Goal: Task Accomplishment & Management: Use online tool/utility

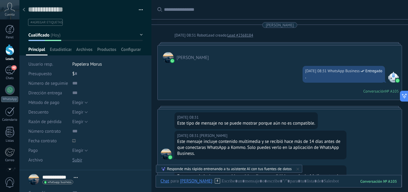
scroll to position [9, 0]
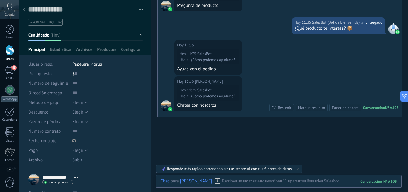
click at [279, 69] on div "Hoy 11:35 Fran Deposito Hoy 11:35 SalesBot ¡Hola! ¿Cómo podemos ayudarte? Ayuda…" at bounding box center [280, 58] width 244 height 36
click at [282, 109] on div "Resumir" at bounding box center [284, 108] width 13 height 6
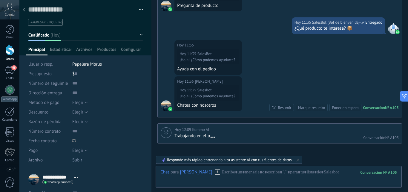
scroll to position [582, 0]
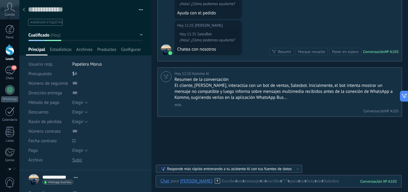
scroll to position [584, 0]
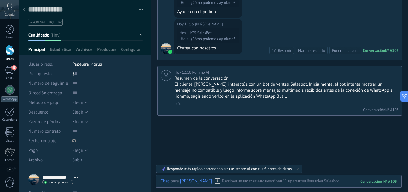
click at [282, 109] on div "Resumen de la conversación El cliente, Fran Deposito, interactúa con un bot de …" at bounding box center [286, 95] width 223 height 40
drag, startPoint x: 268, startPoint y: 126, endPoint x: 269, endPoint y: 119, distance: 6.7
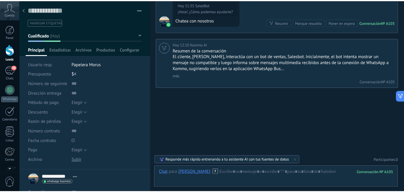
scroll to position [522, 0]
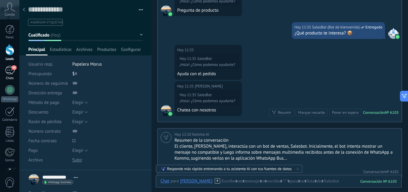
click at [5, 70] on div "48" at bounding box center [10, 70] width 10 height 9
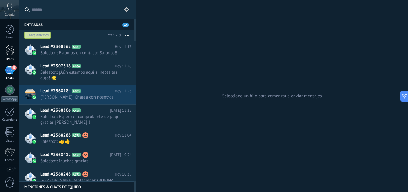
click at [10, 52] on div at bounding box center [9, 49] width 9 height 11
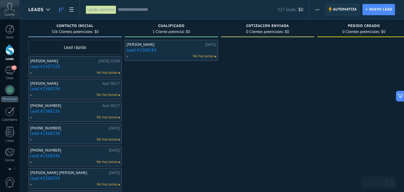
click at [341, 8] on span "Automatiza" at bounding box center [345, 9] width 24 height 11
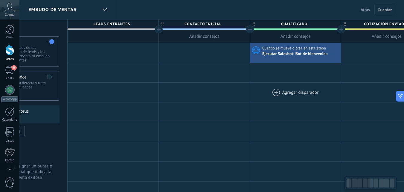
scroll to position [0, 65]
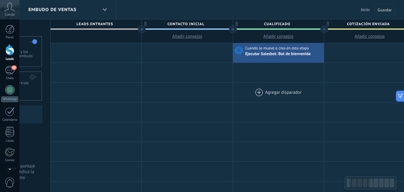
drag, startPoint x: 309, startPoint y: 97, endPoint x: 291, endPoint y: 98, distance: 17.7
click at [291, 98] on div at bounding box center [278, 92] width 91 height 19
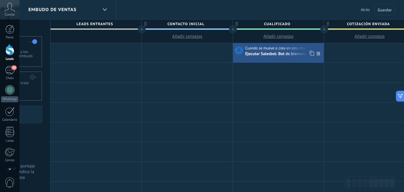
click at [318, 53] on icon at bounding box center [318, 53] width 3 height 4
click at [317, 53] on icon at bounding box center [318, 53] width 3 height 4
click at [287, 52] on div "Ejecutar Salesbot: Bot de bienvenida" at bounding box center [278, 53] width 66 height 5
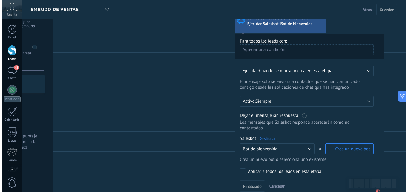
scroll to position [60, 0]
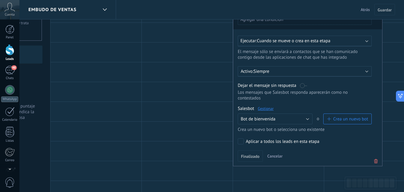
click at [287, 71] on p "Siempre" at bounding box center [306, 71] width 105 height 6
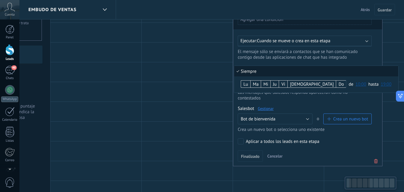
click at [289, 58] on div at bounding box center [307, 84] width 149 height 161
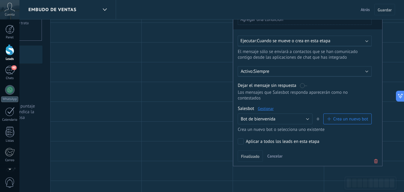
click at [291, 40] on span "Cuando se mueve o crea en esta etapa" at bounding box center [293, 41] width 73 height 6
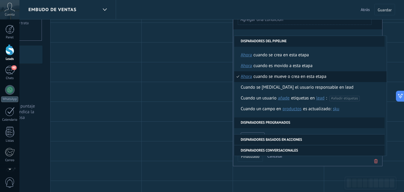
click at [291, 40] on li "Disparadores del pipeline" at bounding box center [309, 41] width 150 height 11
click at [292, 32] on div "**********" at bounding box center [307, 85] width 149 height 162
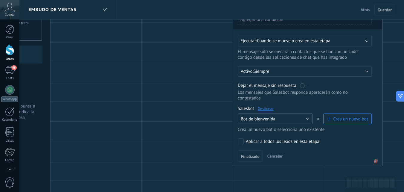
click at [297, 119] on button "Bot de bienvenida" at bounding box center [275, 118] width 75 height 11
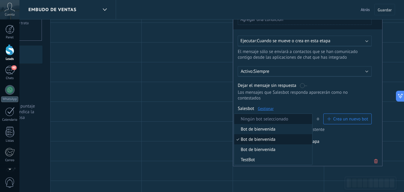
click at [272, 120] on span "Ningún bot seleccionado" at bounding box center [272, 119] width 76 height 6
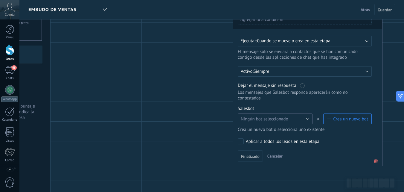
click at [283, 116] on span "Ningún bot seleccionado" at bounding box center [265, 119] width 48 height 6
click at [289, 106] on div "Salesbot Gestionar" at bounding box center [305, 109] width 134 height 6
click at [336, 120] on span "Crea un nuevo bot" at bounding box center [350, 119] width 35 height 6
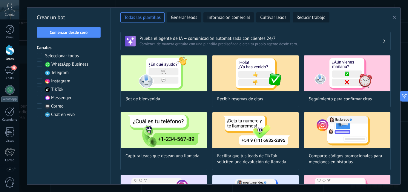
click at [58, 63] on span "WhatsApp Business" at bounding box center [69, 64] width 37 height 6
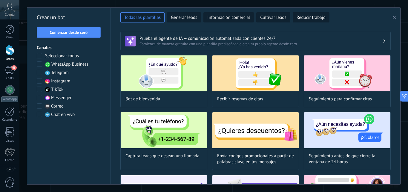
click at [58, 63] on span "WhatsApp Business" at bounding box center [69, 64] width 37 height 6
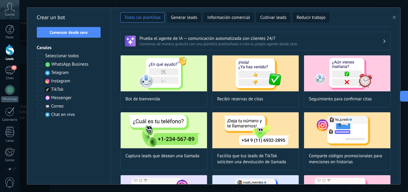
click at [58, 63] on span "WhatsApp Business" at bounding box center [69, 64] width 37 height 6
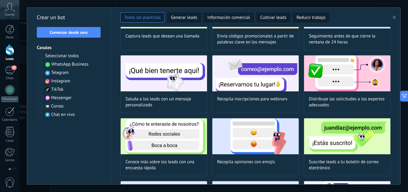
scroll to position [90, 0]
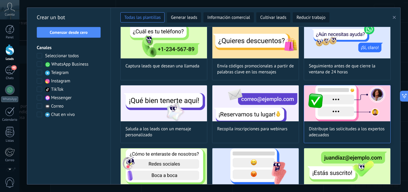
click at [353, 123] on div "Distribuye las solicitudes a los expertos adecuados" at bounding box center [347, 114] width 87 height 58
type input "**********"
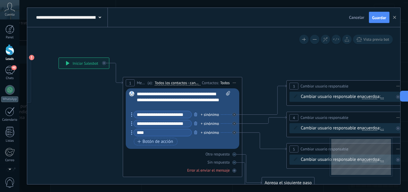
drag, startPoint x: 304, startPoint y: 75, endPoint x: 209, endPoint y: 58, distance: 96.9
click at [209, 58] on icon at bounding box center [389, 130] width 961 height 445
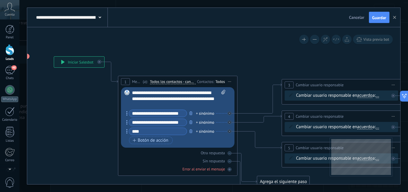
click at [178, 114] on input "**********" at bounding box center [158, 113] width 58 height 7
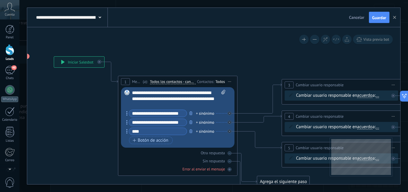
click at [178, 114] on input "**********" at bounding box center [158, 113] width 58 height 7
click at [184, 113] on input "**********" at bounding box center [158, 113] width 58 height 7
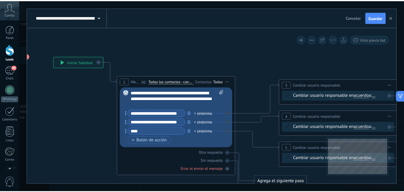
scroll to position [0, 0]
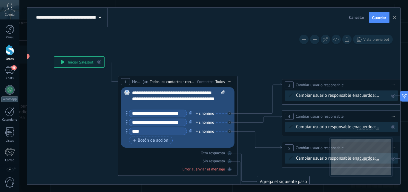
drag, startPoint x: 184, startPoint y: 113, endPoint x: 118, endPoint y: 110, distance: 65.6
click at [118, 110] on div "1 Mensaje ******* (a): Todos los contactos - canales seleccionados Todos los co…" at bounding box center [178, 126] width 120 height 100
type input "*"
type input "*******"
type input "******"
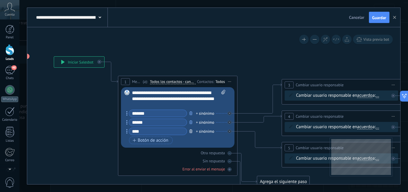
click at [191, 131] on icon "button" at bounding box center [191, 131] width 3 height 4
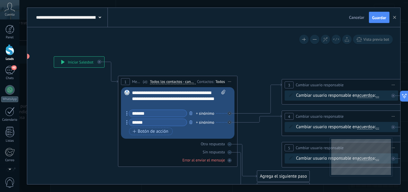
click at [195, 132] on div "Botón de acción Enlace de web" at bounding box center [177, 130] width 96 height 7
click at [178, 131] on div "Botón de acción Enlace de web" at bounding box center [177, 130] width 96 height 7
click at [191, 131] on div "Botón de acción Enlace de web" at bounding box center [177, 130] width 96 height 7
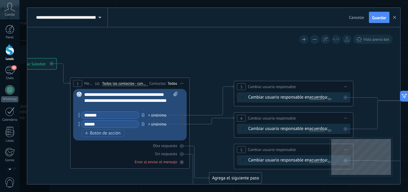
drag, startPoint x: 251, startPoint y: 72, endPoint x: 226, endPoint y: 72, distance: 24.8
click at [226, 72] on icon at bounding box center [337, 131] width 961 height 445
click at [290, 99] on div "Cambiar usuario responsable en acuerdo main contact all contacts chat contact a…" at bounding box center [294, 97] width 93 height 6
click at [291, 97] on div "Cambiar usuario responsable en acuerdo main contact all contacts chat contact a…" at bounding box center [294, 97] width 93 height 6
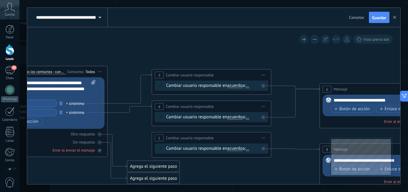
click at [187, 44] on icon at bounding box center [254, 119] width 961 height 445
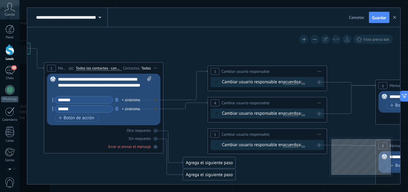
drag, startPoint x: 213, startPoint y: 55, endPoint x: 158, endPoint y: 54, distance: 55.3
click at [154, 54] on icon at bounding box center [310, 115] width 961 height 445
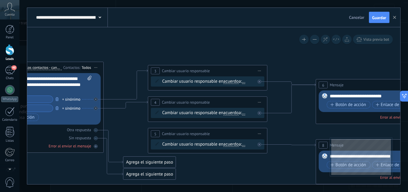
click at [275, 162] on icon at bounding box center [250, 113] width 961 height 441
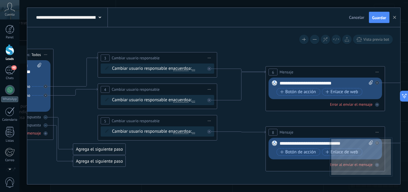
click at [224, 151] on icon at bounding box center [200, 100] width 961 height 441
click at [187, 100] on span "acuerdo" at bounding box center [180, 99] width 15 height 5
click at [187, 100] on button "acuerdo" at bounding box center [207, 99] width 75 height 11
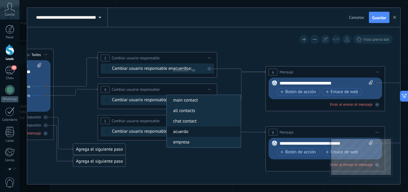
click at [251, 91] on icon at bounding box center [200, 100] width 961 height 441
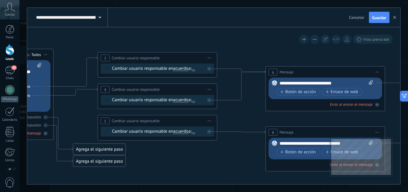
click at [232, 89] on icon at bounding box center [200, 100] width 961 height 441
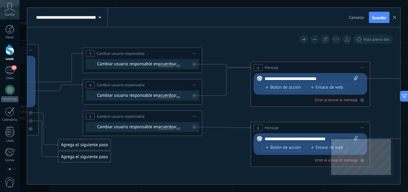
drag, startPoint x: 263, startPoint y: 113, endPoint x: 235, endPoint y: 110, distance: 28.0
click at [235, 110] on icon at bounding box center [185, 95] width 961 height 441
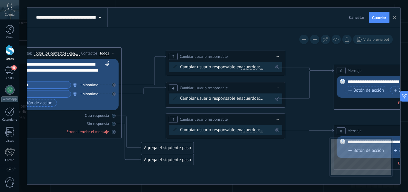
drag, startPoint x: 288, startPoint y: 116, endPoint x: 319, endPoint y: 117, distance: 30.8
click at [319, 117] on icon at bounding box center [268, 98] width 961 height 441
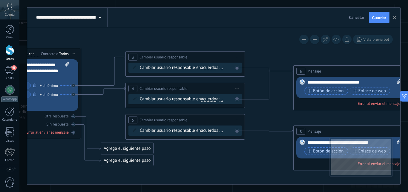
drag, startPoint x: 276, startPoint y: 121, endPoint x: 266, endPoint y: 121, distance: 9.9
click at [266, 121] on icon at bounding box center [228, 99] width 961 height 441
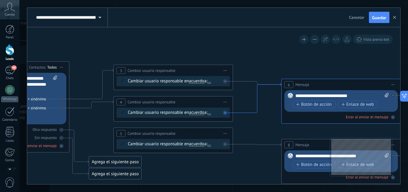
drag, startPoint x: 269, startPoint y: 72, endPoint x: 267, endPoint y: 85, distance: 13.7
click at [267, 83] on icon at bounding box center [257, 98] width 48 height 30
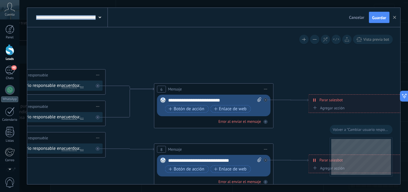
click at [296, 132] on icon at bounding box center [89, 117] width 961 height 441
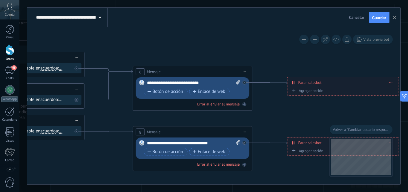
drag, startPoint x: 304, startPoint y: 120, endPoint x: 284, endPoint y: 104, distance: 25.7
click at [284, 104] on icon at bounding box center [67, 100] width 961 height 441
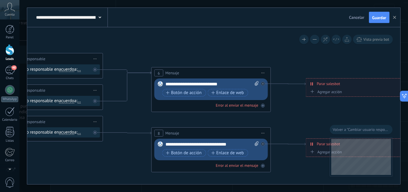
click at [298, 116] on icon at bounding box center [86, 101] width 961 height 441
drag, startPoint x: 318, startPoint y: 123, endPoint x: 218, endPoint y: 101, distance: 102.1
click at [218, 102] on icon at bounding box center [86, 101] width 961 height 441
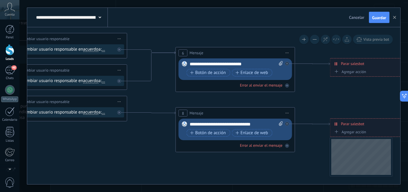
drag, startPoint x: 228, startPoint y: 104, endPoint x: 383, endPoint y: 109, distance: 155.0
click at [383, 109] on icon at bounding box center [110, 81] width 961 height 441
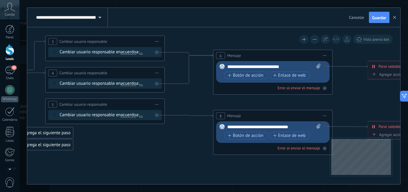
drag, startPoint x: 318, startPoint y: 104, endPoint x: 321, endPoint y: 103, distance: 3.8
click at [321, 103] on icon at bounding box center [148, 83] width 961 height 441
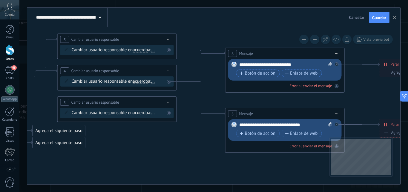
drag, startPoint x: 198, startPoint y: 97, endPoint x: 206, endPoint y: 96, distance: 8.4
click at [206, 96] on icon at bounding box center [160, 81] width 961 height 441
click at [294, 97] on icon at bounding box center [160, 81] width 961 height 441
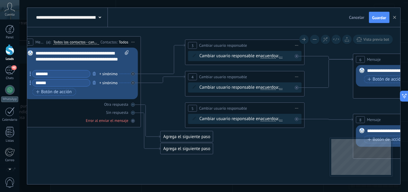
click at [328, 102] on icon at bounding box center [288, 87] width 961 height 441
click at [324, 103] on icon at bounding box center [287, 88] width 961 height 441
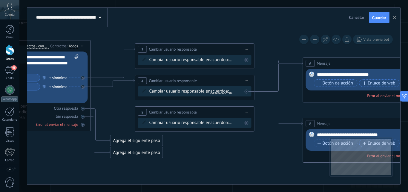
drag, startPoint x: 306, startPoint y: 67, endPoint x: 254, endPoint y: 69, distance: 52.4
click at [249, 71] on icon at bounding box center [238, 91] width 961 height 441
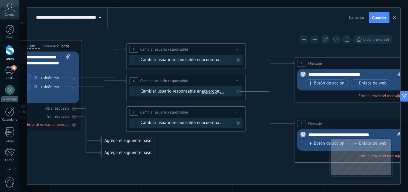
click at [335, 74] on div "**********" at bounding box center [356, 74] width 94 height 6
click at [329, 81] on span "Botón de acción" at bounding box center [327, 83] width 36 height 5
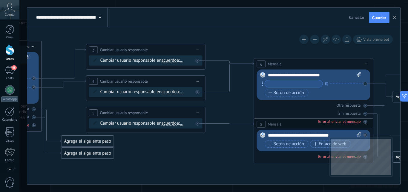
drag, startPoint x: 284, startPoint y: 88, endPoint x: 242, endPoint y: 87, distance: 41.3
click at [242, 88] on icon at bounding box center [189, 92] width 961 height 441
click at [285, 133] on div "**********" at bounding box center [314, 135] width 94 height 6
click at [252, 117] on icon at bounding box center [188, 91] width 961 height 441
click at [280, 86] on input "text" at bounding box center [293, 83] width 58 height 7
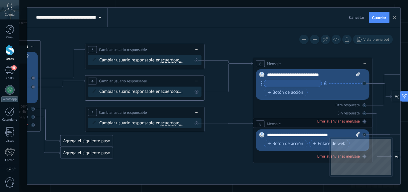
click at [306, 74] on div "**********" at bounding box center [314, 75] width 94 height 6
click at [246, 47] on icon at bounding box center [188, 91] width 961 height 441
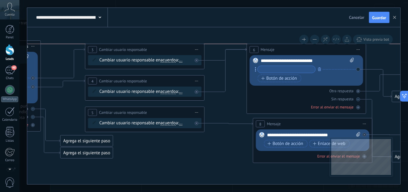
drag, startPoint x: 276, startPoint y: 62, endPoint x: 269, endPoint y: 51, distance: 13.0
click at [269, 51] on span "Mensaje" at bounding box center [268, 50] width 14 height 6
click at [217, 90] on icon at bounding box center [226, 70] width 42 height 44
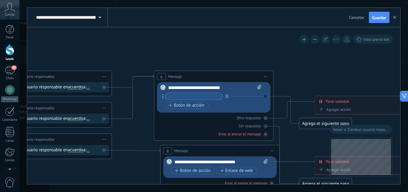
click at [263, 74] on span "Iniciar vista previa aquí Cambiar nombre Duplicar [GEOGRAPHIC_DATA]" at bounding box center [266, 76] width 10 height 9
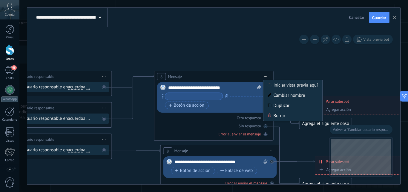
click at [283, 104] on div "Duplicar" at bounding box center [293, 105] width 59 height 10
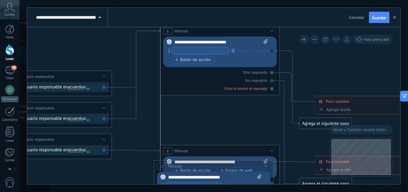
drag, startPoint x: 237, startPoint y: 46, endPoint x: 242, endPoint y: 28, distance: 18.7
click at [242, 28] on div "6 Mensaje ******* (a): Todos los contactos - canales seleccionados Todos los co…" at bounding box center [220, 30] width 119 height 11
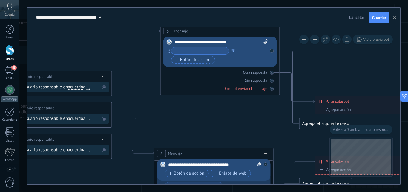
drag, startPoint x: 202, startPoint y: 151, endPoint x: 198, endPoint y: 154, distance: 5.0
click at [198, 154] on div "8 Mensaje ******* (a): Todos los contactos - canales seleccionados Todos los co…" at bounding box center [214, 153] width 119 height 11
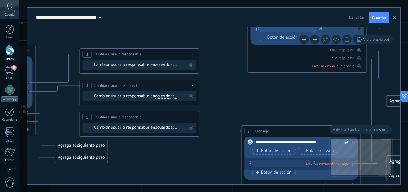
click at [232, 110] on icon at bounding box center [182, 118] width 961 height 531
drag, startPoint x: 254, startPoint y: 77, endPoint x: 252, endPoint y: 74, distance: 4.0
click at [253, 74] on icon at bounding box center [182, 118] width 961 height 531
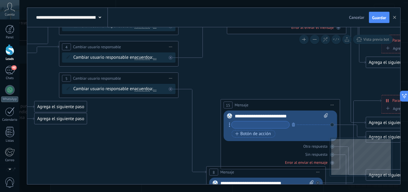
drag, startPoint x: 255, startPoint y: 96, endPoint x: 244, endPoint y: 168, distance: 73.3
click at [245, 170] on div "8 Mensaje ******* (a): Todos los contactos - canales seleccionados Todos los co…" at bounding box center [266, 171] width 119 height 11
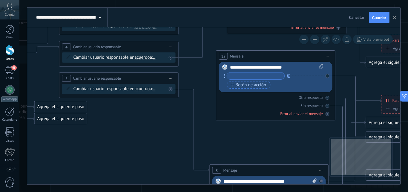
drag, startPoint x: 260, startPoint y: 106, endPoint x: 256, endPoint y: 57, distance: 49.5
click at [256, 57] on div "15 Mensaje ******* (a): Todos los contactos - canales seleccionados Todos los c…" at bounding box center [275, 56] width 119 height 11
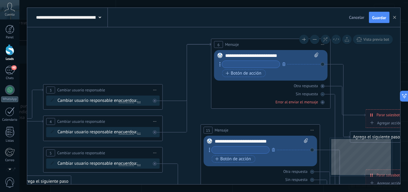
drag, startPoint x: 203, startPoint y: 65, endPoint x: 190, endPoint y: 138, distance: 75.0
click at [187, 140] on icon at bounding box center [146, 161] width 961 height 544
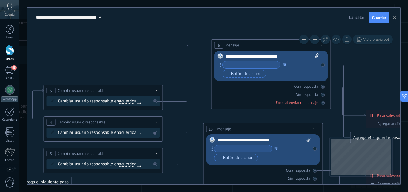
click at [230, 127] on span "Mensaje" at bounding box center [225, 129] width 14 height 6
click at [189, 102] on icon at bounding box center [187, 88] width 48 height 89
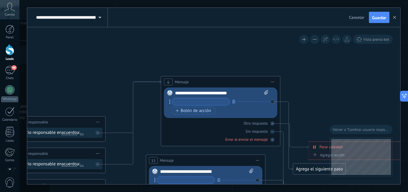
click at [161, 83] on div "6 Mensaje ******* (a): Todos los contactos - canales seleccionados Todos los co…" at bounding box center [220, 81] width 119 height 11
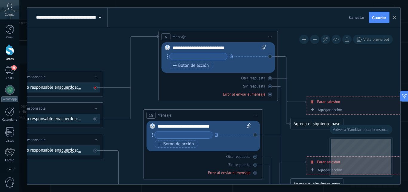
click at [94, 88] on icon at bounding box center [95, 87] width 2 height 2
drag, startPoint x: 153, startPoint y: 55, endPoint x: 170, endPoint y: 39, distance: 23.7
click at [95, 120] on div at bounding box center [96, 119] width 4 height 4
click at [95, 118] on div "Cambiar usuario responsable en acuerdo main contact all contacts chat contact a…" at bounding box center [44, 119] width 114 height 10
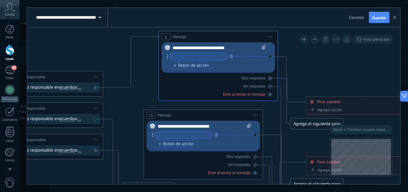
click at [95, 119] on div "Cambiar usuario responsable en acuerdo main contact all contacts chat contact a…" at bounding box center [44, 119] width 114 height 10
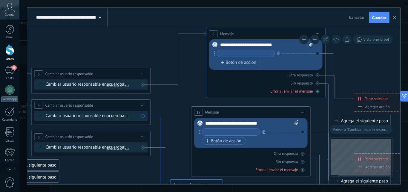
click at [157, 116] on icon at bounding box center [160, 151] width 19 height 70
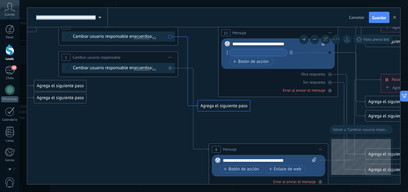
click at [157, 115] on icon at bounding box center [161, 68] width 961 height 538
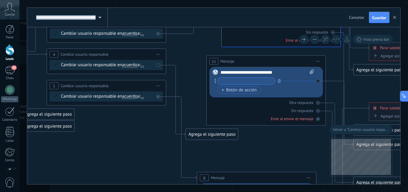
drag, startPoint x: 176, startPoint y: 143, endPoint x: 164, endPoint y: 164, distance: 24.6
click at [164, 164] on icon at bounding box center [149, 97] width 961 height 538
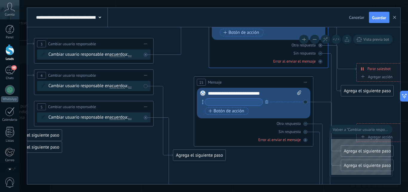
click at [307, 83] on span "Iniciar vista previa aquí Cambiar nombre Duplicar [GEOGRAPHIC_DATA]" at bounding box center [306, 82] width 10 height 9
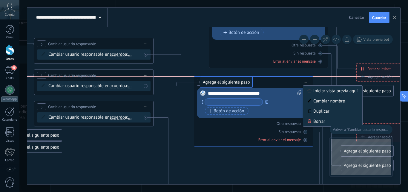
drag, startPoint x: 188, startPoint y: 158, endPoint x: 213, endPoint y: 84, distance: 77.6
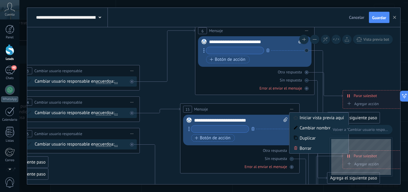
drag, startPoint x: 173, startPoint y: 123, endPoint x: 171, endPoint y: 129, distance: 6.7
click at [170, 129] on icon at bounding box center [123, 144] width 961 height 538
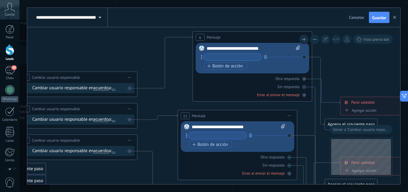
click at [224, 57] on input "text" at bounding box center [233, 57] width 58 height 7
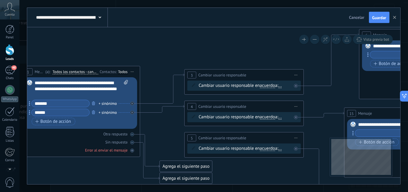
drag, startPoint x: 183, startPoint y: 99, endPoint x: 349, endPoint y: 97, distance: 166.5
click at [349, 97] on icon at bounding box center [287, 149] width 961 height 538
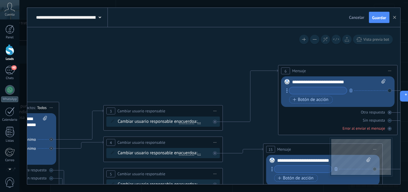
drag, startPoint x: 335, startPoint y: 92, endPoint x: 254, endPoint y: 128, distance: 88.6
click at [254, 128] on icon at bounding box center [206, 184] width 961 height 538
click at [297, 89] on input "text" at bounding box center [318, 90] width 58 height 7
type input "******"
click at [296, 97] on span "Botón de acción" at bounding box center [311, 99] width 36 height 5
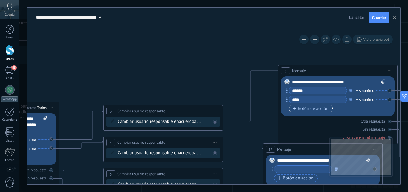
type input "****"
click at [297, 107] on span "Botón de acción" at bounding box center [311, 108] width 36 height 5
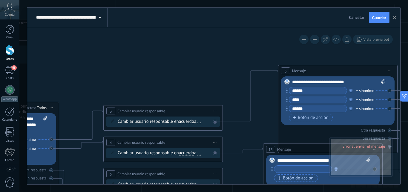
type input "******"
click at [276, 120] on icon at bounding box center [206, 177] width 961 height 525
click at [266, 121] on icon at bounding box center [206, 177] width 961 height 525
click at [246, 93] on icon at bounding box center [206, 177] width 961 height 525
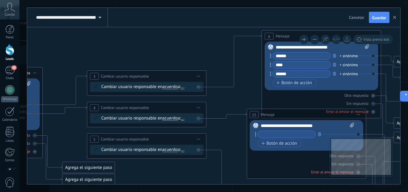
click at [270, 136] on input "text" at bounding box center [287, 134] width 58 height 7
type input "*"
type input "******"
click at [280, 147] on div "****** + sinónimo Botón de acción Enlace de web" at bounding box center [306, 139] width 96 height 18
click at [282, 145] on span "Botón de acción" at bounding box center [280, 143] width 36 height 5
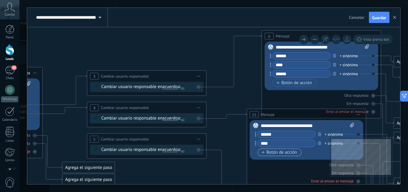
type input "****"
click at [284, 150] on span "Botón de acción" at bounding box center [280, 152] width 36 height 5
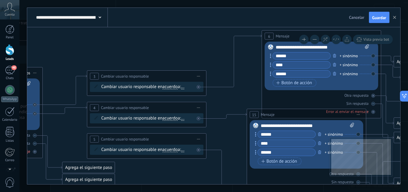
type input "******"
click at [229, 126] on icon at bounding box center [189, 150] width 961 height 538
click at [214, 88] on icon at bounding box center [189, 150] width 961 height 538
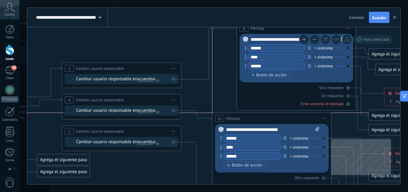
drag, startPoint x: 241, startPoint y: 106, endPoint x: 231, endPoint y: 119, distance: 16.9
click at [231, 119] on span "Mensaje" at bounding box center [233, 118] width 14 height 6
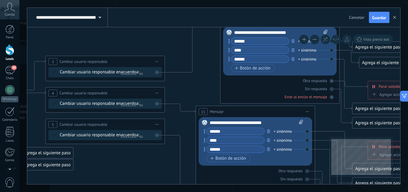
drag, startPoint x: 213, startPoint y: 103, endPoint x: 196, endPoint y: 96, distance: 18.8
click at [196, 96] on icon at bounding box center [148, 135] width 961 height 538
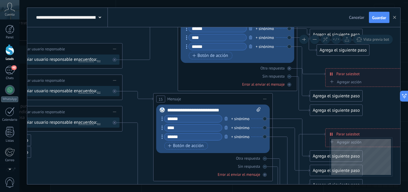
drag, startPoint x: 338, startPoint y: 119, endPoint x: 297, endPoint y: 106, distance: 43.3
click at [297, 106] on icon at bounding box center [105, 123] width 961 height 538
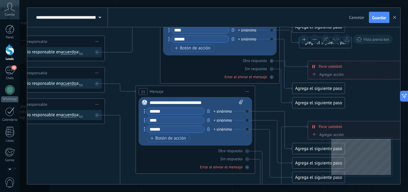
click at [274, 97] on icon at bounding box center [88, 115] width 961 height 538
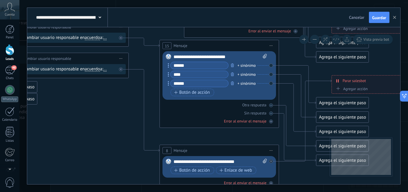
drag, startPoint x: 280, startPoint y: 83, endPoint x: 281, endPoint y: 74, distance: 9.6
click at [295, 55] on icon at bounding box center [112, 69] width 961 height 538
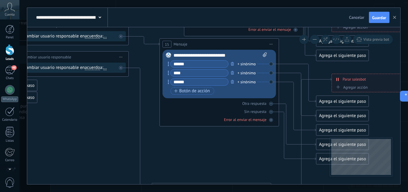
drag, startPoint x: 205, startPoint y: 158, endPoint x: 203, endPoint y: 189, distance: 31.1
click at [202, 190] on div "**********" at bounding box center [213, 96] width 389 height 192
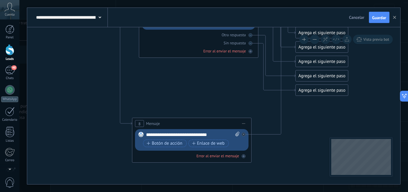
drag, startPoint x: 219, startPoint y: 94, endPoint x: 212, endPoint y: 74, distance: 21.5
click at [212, 74] on icon at bounding box center [91, 20] width 961 height 581
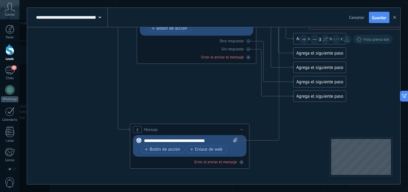
drag, startPoint x: 283, startPoint y: 113, endPoint x: 293, endPoint y: 141, distance: 29.6
click at [290, 146] on icon at bounding box center [89, 26] width 961 height 581
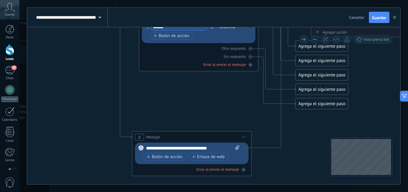
click at [310, 169] on icon at bounding box center [91, 34] width 961 height 581
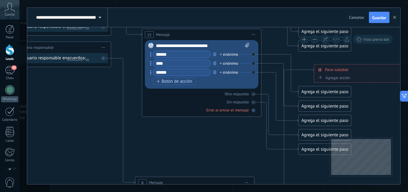
click at [242, 170] on icon at bounding box center [94, 79] width 961 height 581
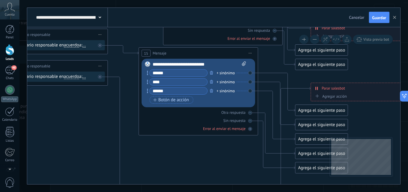
click at [243, 159] on icon at bounding box center [91, 98] width 961 height 581
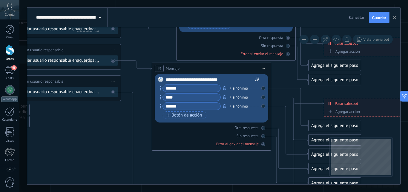
drag, startPoint x: 270, startPoint y: 150, endPoint x: 265, endPoint y: 197, distance: 47.5
click at [265, 132] on html ".abccls-1,.abccls-2{fill-rule:evenodd}.abccls-2{fill:#fff} .abfcls-1{fill:none}…" at bounding box center [204, 36] width 408 height 192
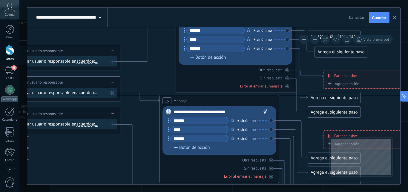
drag, startPoint x: 241, startPoint y: 100, endPoint x: 249, endPoint y: 103, distance: 8.7
click at [249, 103] on div "15 Mensaje ******* (a): Todos los contactos - canales seleccionados Todos los c…" at bounding box center [219, 100] width 119 height 11
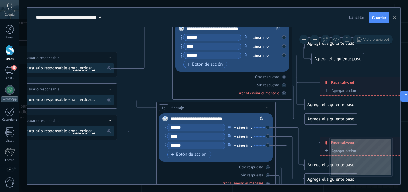
drag, startPoint x: 165, startPoint y: 87, endPoint x: 159, endPoint y: 109, distance: 22.9
click at [158, 109] on icon at bounding box center [100, 152] width 961 height 581
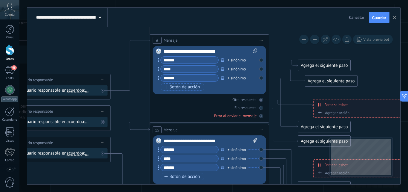
drag, startPoint x: 188, startPoint y: 39, endPoint x: 172, endPoint y: 40, distance: 16.2
click at [172, 40] on span "Mensaje" at bounding box center [171, 40] width 14 height 6
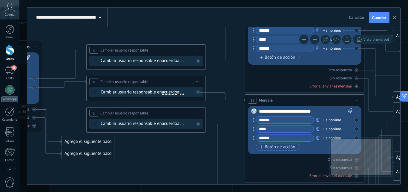
drag, startPoint x: 148, startPoint y: 70, endPoint x: 236, endPoint y: 81, distance: 88.9
click at [236, 81] on icon at bounding box center [189, 146] width 961 height 581
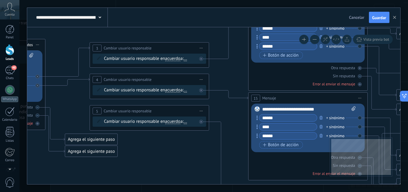
click at [204, 111] on span "Iniciar vista previa aquí Cambiar nombre Duplicar [GEOGRAPHIC_DATA]" at bounding box center [202, 110] width 10 height 9
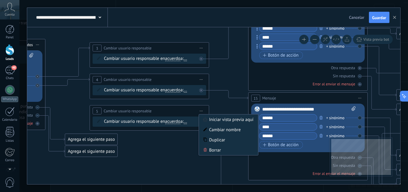
click at [211, 151] on div "Borrar" at bounding box center [228, 150] width 59 height 10
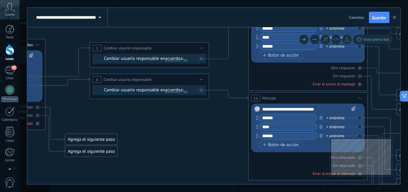
drag, startPoint x: 211, startPoint y: 141, endPoint x: 217, endPoint y: 135, distance: 8.7
click at [211, 140] on icon at bounding box center [192, 144] width 961 height 581
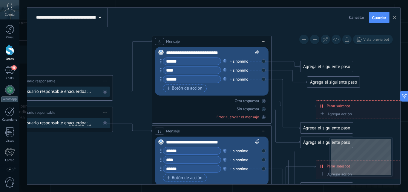
drag, startPoint x: 239, startPoint y: 74, endPoint x: 138, endPoint y: 110, distance: 106.5
click at [138, 110] on icon at bounding box center [96, 176] width 961 height 581
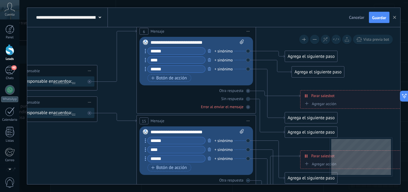
click at [124, 96] on icon at bounding box center [80, 166] width 961 height 581
drag, startPoint x: 252, startPoint y: 80, endPoint x: 209, endPoint y: 98, distance: 46.5
click at [210, 97] on div "6 Mensaje ******* (a): Todos los contactos - canales seleccionados Todos los co…" at bounding box center [197, 69] width 120 height 88
drag, startPoint x: 187, startPoint y: 97, endPoint x: 141, endPoint y: 112, distance: 48.5
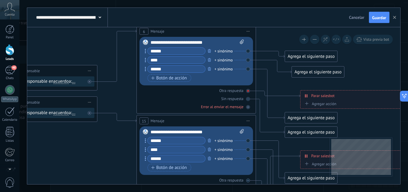
click at [0, 0] on icon at bounding box center [0, 0] width 0 height 0
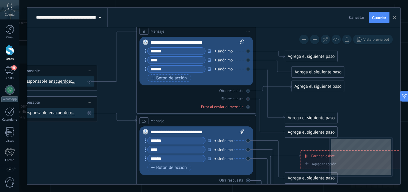
click at [0, 0] on icon at bounding box center [0, 0] width 0 height 0
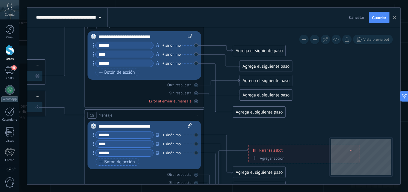
drag, startPoint x: 239, startPoint y: 124, endPoint x: 224, endPoint y: 123, distance: 14.7
click at [224, 123] on icon at bounding box center [28, 138] width 961 height 536
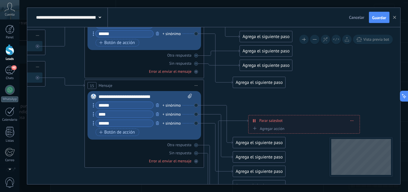
drag, startPoint x: 215, startPoint y: 93, endPoint x: 210, endPoint y: 101, distance: 9.4
click at [215, 85] on icon at bounding box center [28, 109] width 961 height 536
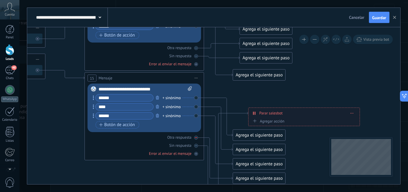
click at [0, 0] on icon at bounding box center [0, 0] width 0 height 0
click at [196, 58] on div "Otra respuesta Sin respuesta Error al enviar el mensaje" at bounding box center [145, 54] width 114 height 24
click at [0, 0] on icon at bounding box center [0, 0] width 0 height 0
click at [198, 48] on div at bounding box center [196, 48] width 4 height 4
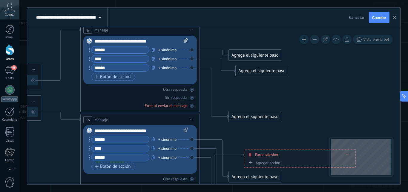
drag, startPoint x: 226, startPoint y: 85, endPoint x: 222, endPoint y: 127, distance: 42.4
click at [222, 127] on icon at bounding box center [24, 143] width 961 height 536
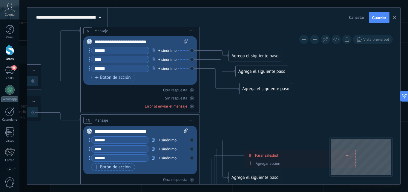
drag, startPoint x: 253, startPoint y: 96, endPoint x: 245, endPoint y: 92, distance: 8.7
click at [247, 92] on div "Agrega el siguiente paso" at bounding box center [266, 89] width 52 height 10
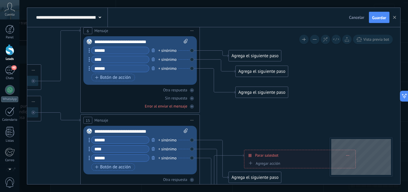
click at [240, 56] on div "Agrega el siguiente paso" at bounding box center [255, 56] width 52 height 10
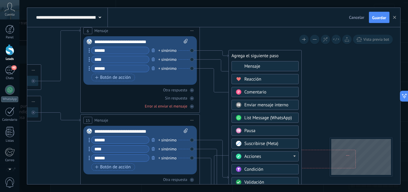
click at [248, 66] on span "Mensaje" at bounding box center [253, 66] width 16 height 6
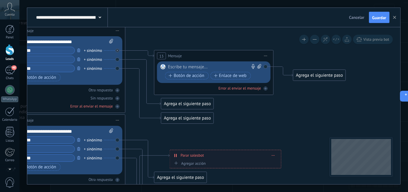
click at [212, 66] on div at bounding box center [212, 67] width 89 height 6
click at [194, 74] on span "Botón de acción" at bounding box center [187, 75] width 36 height 5
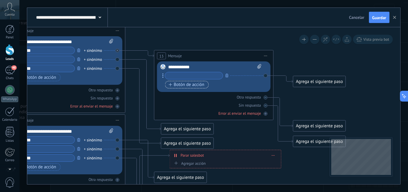
click at [189, 85] on span "Botón de acción" at bounding box center [187, 84] width 36 height 5
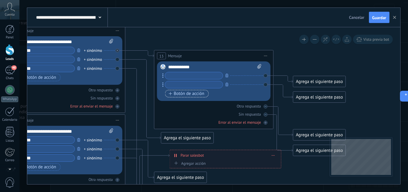
drag, startPoint x: 188, startPoint y: 92, endPoint x: 187, endPoint y: 77, distance: 15.3
click at [187, 92] on span "Botón de acción" at bounding box center [187, 93] width 36 height 5
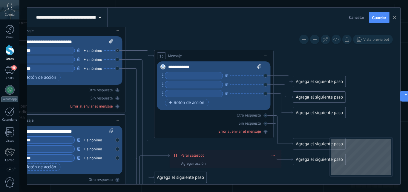
click at [187, 77] on input "text" at bounding box center [194, 75] width 58 height 7
type input "****"
type input "*"
type input "**********"
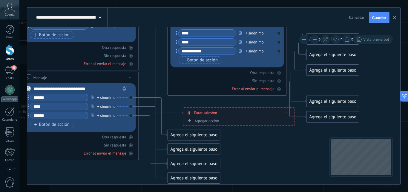
drag, startPoint x: 164, startPoint y: 140, endPoint x: 177, endPoint y: 103, distance: 39.3
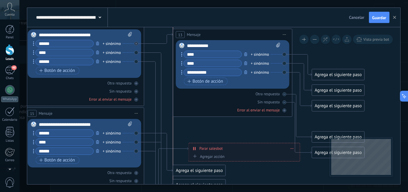
drag, startPoint x: 193, startPoint y: 44, endPoint x: 192, endPoint y: 30, distance: 13.8
click at [192, 30] on div "13 Mensaje ******* (a): Todos los contactos - canales seleccionados Todos los c…" at bounding box center [232, 34] width 119 height 11
click at [136, 52] on div "Reemplazar Quitar Convertir a mensaje de voz Arrastre la imagen aquí para adjun…" at bounding box center [85, 53] width 114 height 48
drag, startPoint x: 136, startPoint y: 52, endPoint x: 142, endPoint y: 58, distance: 8.3
click at [136, 52] on div "Reemplazar Quitar Convertir a mensaje de voz Arrastre la imagen aquí para adjun…" at bounding box center [85, 53] width 114 height 48
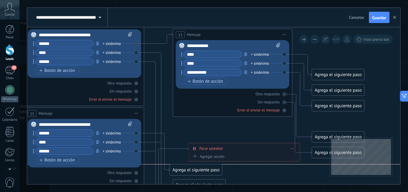
drag, startPoint x: 192, startPoint y: 142, endPoint x: 180, endPoint y: 168, distance: 29.2
click at [180, 168] on div "Agrega el siguiente paso" at bounding box center [196, 170] width 52 height 10
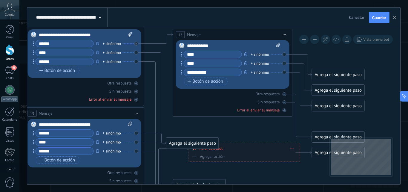
drag, startPoint x: 181, startPoint y: 168, endPoint x: 177, endPoint y: 141, distance: 26.8
click at [177, 141] on div "Agrega el siguiente paso" at bounding box center [193, 143] width 52 height 10
drag, startPoint x: 190, startPoint y: 120, endPoint x: 190, endPoint y: 130, distance: 9.9
drag, startPoint x: 219, startPoint y: 127, endPoint x: 220, endPoint y: 154, distance: 26.3
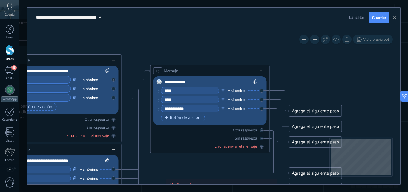
drag, startPoint x: 263, startPoint y: 139, endPoint x: 261, endPoint y: 133, distance: 6.3
click at [263, 138] on div at bounding box center [262, 138] width 4 height 4
drag, startPoint x: 210, startPoint y: 119, endPoint x: 210, endPoint y: 74, distance: 44.8
click at [213, 73] on div "13 Mensaje ******* (a): Todos los contactos - canales seleccionados Todos los c…" at bounding box center [210, 109] width 120 height 88
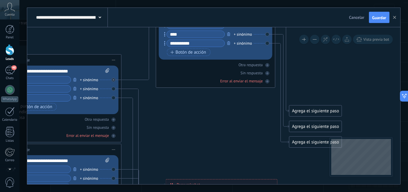
drag, startPoint x: 210, startPoint y: 23, endPoint x: 210, endPoint y: 3, distance: 19.7
click at [210, 3] on div "**********" at bounding box center [213, 96] width 389 height 192
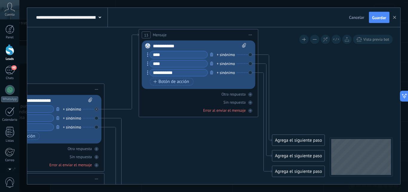
drag, startPoint x: 199, startPoint y: 90, endPoint x: 183, endPoint y: 154, distance: 65.9
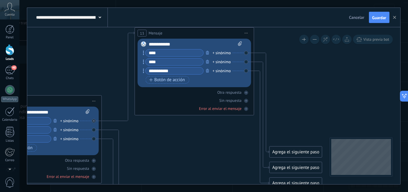
drag, startPoint x: 183, startPoint y: 25, endPoint x: 182, endPoint y: 30, distance: 4.9
click at [182, 30] on div "13 Mensaje ******* (a): Todos los contactos - canales seleccionados Todos los c…" at bounding box center [194, 33] width 119 height 11
click at [182, 32] on div "13 Mensaje ******* (a): Todos los contactos - canales seleccionados Todos los c…" at bounding box center [194, 33] width 119 height 11
drag, startPoint x: 204, startPoint y: 130, endPoint x: 219, endPoint y: 113, distance: 22.5
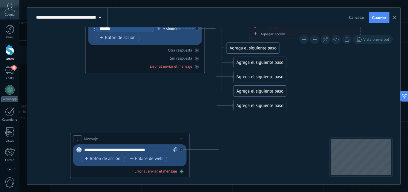
click at [172, 171] on div "Error al enviar el mensaje" at bounding box center [156, 170] width 42 height 5
drag, startPoint x: 288, startPoint y: 147, endPoint x: 256, endPoint y: 168, distance: 38.6
click at [257, 167] on icon at bounding box center [52, 17] width 1006 height 679
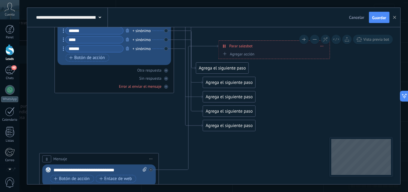
drag, startPoint x: 297, startPoint y: 135, endPoint x: 273, endPoint y: 163, distance: 36.5
click at [279, 156] on icon at bounding box center [21, 37] width 1006 height 679
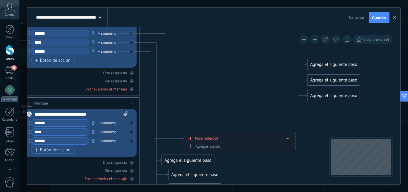
drag, startPoint x: 257, startPoint y: 190, endPoint x: 254, endPoint y: 178, distance: 11.5
click at [254, 132] on html ".abccls-1,.abccls-2{fill-rule:evenodd}.abccls-2{fill:#fff} .abfcls-1{fill:none}…" at bounding box center [204, 36] width 408 height 192
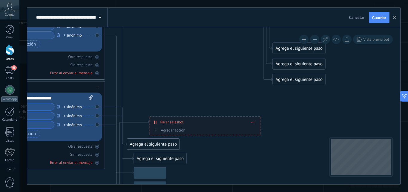
drag, startPoint x: 228, startPoint y: 96, endPoint x: 155, endPoint y: 76, distance: 76.0
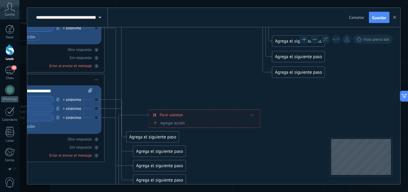
drag, startPoint x: 167, startPoint y: 84, endPoint x: 241, endPoint y: 64, distance: 77.2
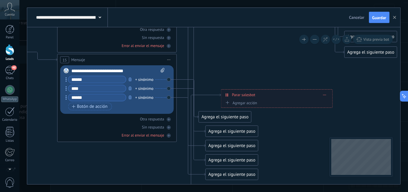
drag, startPoint x: 244, startPoint y: 75, endPoint x: 164, endPoint y: 122, distance: 92.9
click at [163, 122] on icon at bounding box center [24, 86] width 1006 height 679
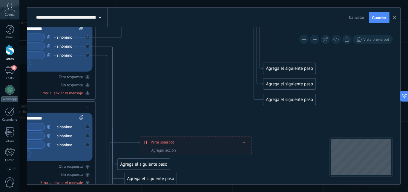
drag, startPoint x: 219, startPoint y: 158, endPoint x: 222, endPoint y: 163, distance: 6.3
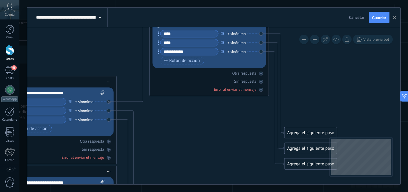
click at [205, 78] on div "Otra respuesta Sin respuesta Error al enviar el mensaje" at bounding box center [210, 80] width 114 height 24
drag, startPoint x: 200, startPoint y: 80, endPoint x: 197, endPoint y: 54, distance: 25.3
click at [199, 50] on div "13 Mensaje ******* (a): Todos los contactos - canales seleccionados Todos los c…" at bounding box center [210, 52] width 120 height 88
click at [187, 80] on div "Otra respuesta Sin respuesta Error al enviar el mensaje" at bounding box center [210, 80] width 114 height 24
drag, startPoint x: 185, startPoint y: 77, endPoint x: 182, endPoint y: 78, distance: 3.3
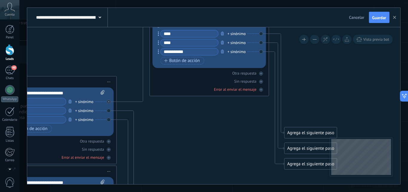
click at [184, 70] on div "Otra respuesta Sin respuesta Error al enviar el mensaje" at bounding box center [210, 80] width 114 height 24
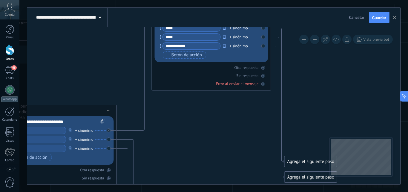
drag, startPoint x: 186, startPoint y: 41, endPoint x: 188, endPoint y: 6, distance: 34.7
click at [188, 6] on div "**********" at bounding box center [213, 96] width 389 height 192
click at [174, 80] on div "Error al enviar el mensaje" at bounding box center [212, 83] width 114 height 6
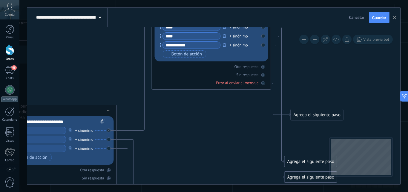
drag, startPoint x: 174, startPoint y: 80, endPoint x: 213, endPoint y: 91, distance: 40.9
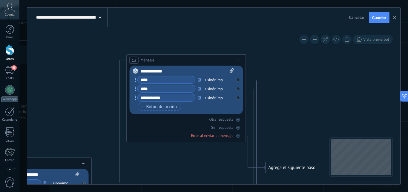
click at [239, 60] on icon at bounding box center [238, 60] width 3 height 1
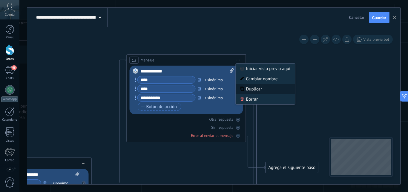
click at [245, 87] on div "Duplicar" at bounding box center [265, 89] width 59 height 10
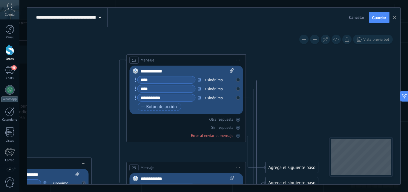
click at [236, 59] on span "Iniciar vista previa aquí Cambiar nombre Duplicar [GEOGRAPHIC_DATA]" at bounding box center [239, 60] width 10 height 9
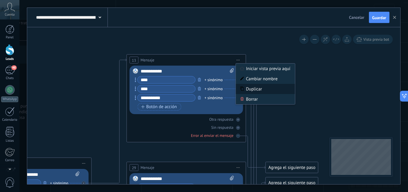
click at [254, 85] on div "Duplicar" at bounding box center [265, 89] width 59 height 10
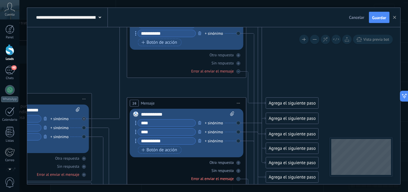
drag, startPoint x: 277, startPoint y: 89, endPoint x: 277, endPoint y: 63, distance: 26.6
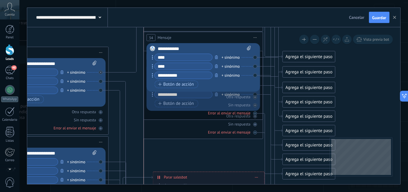
drag, startPoint x: 172, startPoint y: 45, endPoint x: 172, endPoint y: 33, distance: 12.3
click at [172, 33] on div "34 Mensaje ******* (a): Todos los contactos - canales seleccionados Todos los c…" at bounding box center [203, 37] width 119 height 11
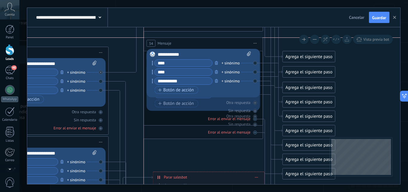
drag, startPoint x: 161, startPoint y: 38, endPoint x: 161, endPoint y: 42, distance: 4.5
click at [161, 42] on span "Mensaje" at bounding box center [165, 43] width 14 height 6
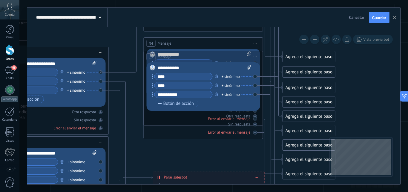
drag, startPoint x: 159, startPoint y: 132, endPoint x: 163, endPoint y: 155, distance: 24.2
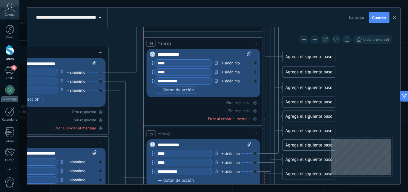
drag, startPoint x: 177, startPoint y: 86, endPoint x: 175, endPoint y: 132, distance: 45.8
click at [175, 132] on div "29 Mensaje ******* (a): Todos los contactos - canales seleccionados Todos los c…" at bounding box center [203, 133] width 119 height 11
drag, startPoint x: 353, startPoint y: 95, endPoint x: 363, endPoint y: 46, distance: 50.5
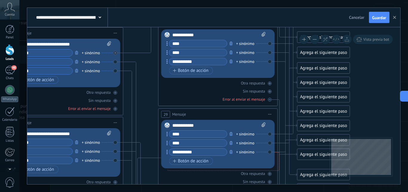
click at [116, 61] on div "Reemplazar Quitar Convertir a mensaje de voz Arrastre la imagen aquí para adjun…" at bounding box center [64, 63] width 114 height 48
drag, startPoint x: 114, startPoint y: 61, endPoint x: 119, endPoint y: 61, distance: 4.5
click at [114, 61] on div "Reemplazar Quitar Convertir a mensaje de voz Arrastre la imagen aquí para adjun…" at bounding box center [64, 63] width 114 height 48
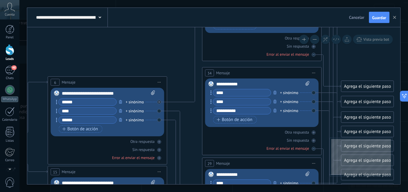
drag, startPoint x: 133, startPoint y: 62, endPoint x: 176, endPoint y: 108, distance: 63.7
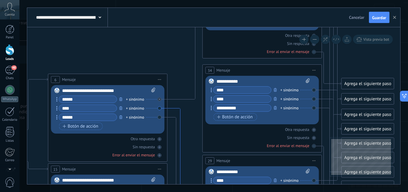
click at [178, 108] on icon at bounding box center [179, 187] width 22 height 159
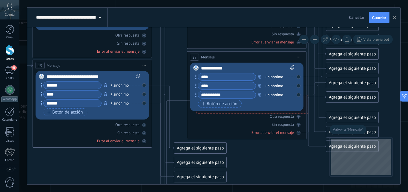
drag, startPoint x: 142, startPoint y: 178, endPoint x: 145, endPoint y: 190, distance: 12.0
click at [133, 132] on html ".abccls-1,.abccls-2{fill-rule:evenodd}.abccls-2{fill:#fff} .abfcls-1{fill:none}…" at bounding box center [204, 36] width 408 height 192
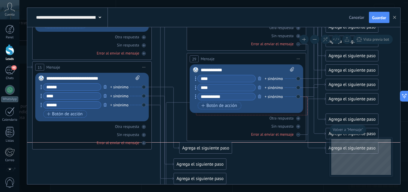
drag, startPoint x: 184, startPoint y: 152, endPoint x: 189, endPoint y: 150, distance: 6.1
click at [189, 150] on div "Agrega el siguiente paso" at bounding box center [206, 148] width 52 height 10
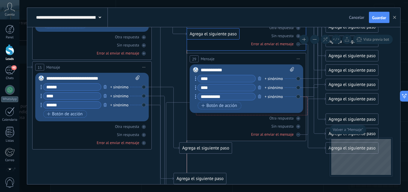
drag, startPoint x: 202, startPoint y: 161, endPoint x: 204, endPoint y: 33, distance: 128.3
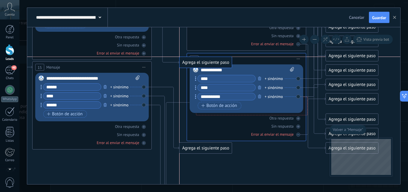
drag, startPoint x: 217, startPoint y: 178, endPoint x: 211, endPoint y: 61, distance: 117.1
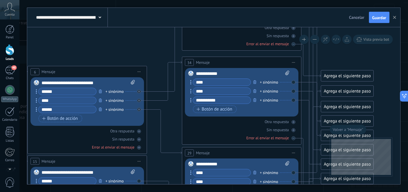
drag, startPoint x: 176, startPoint y: 91, endPoint x: 172, endPoint y: 165, distance: 74.0
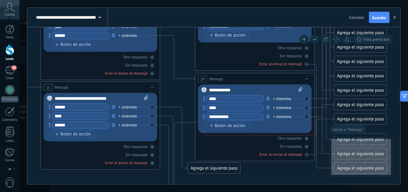
drag, startPoint x: 184, startPoint y: 86, endPoint x: 186, endPoint y: 57, distance: 29.4
click at [186, 57] on icon at bounding box center [10, 81] width 1012 height 684
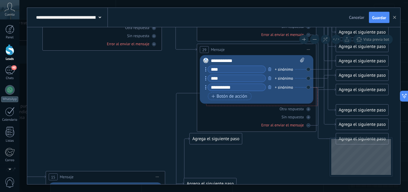
drag, startPoint x: 105, startPoint y: 58, endPoint x: 109, endPoint y: 177, distance: 118.7
click at [109, 177] on div "15 Mensaje ******* (a): Todos los contactos - canales seleccionados Todos los c…" at bounding box center [105, 176] width 119 height 11
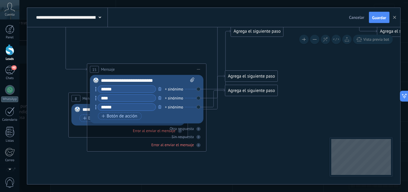
drag, startPoint x: 151, startPoint y: 61, endPoint x: 169, endPoint y: 11, distance: 53.2
click at [169, 11] on div "**********" at bounding box center [213, 96] width 373 height 176
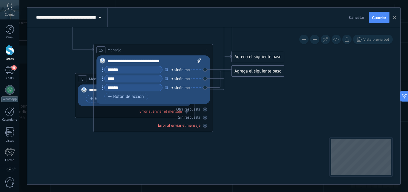
click at [89, 78] on span "Mensaje" at bounding box center [96, 79] width 14 height 6
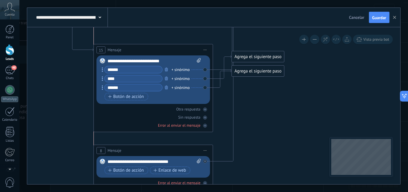
drag, startPoint x: 92, startPoint y: 78, endPoint x: 109, endPoint y: 149, distance: 73.5
click at [109, 149] on span "Mensaje" at bounding box center [115, 150] width 14 height 6
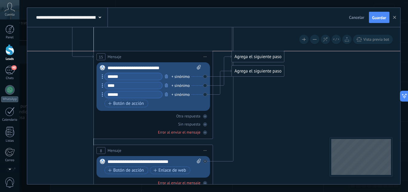
drag, startPoint x: 135, startPoint y: 47, endPoint x: 135, endPoint y: 55, distance: 7.8
click at [135, 55] on div "15 Mensaje ******* (a): Todos los contactos - canales seleccionados Todos los c…" at bounding box center [153, 56] width 119 height 11
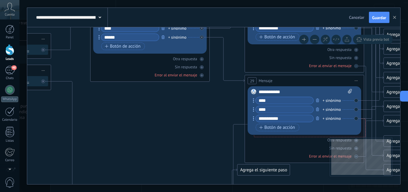
click at [315, 37] on button at bounding box center [314, 39] width 9 height 9
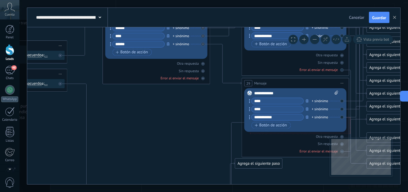
click at [315, 37] on button at bounding box center [314, 39] width 9 height 9
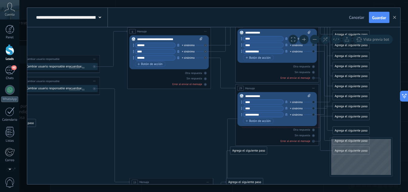
click at [315, 37] on button at bounding box center [314, 39] width 9 height 9
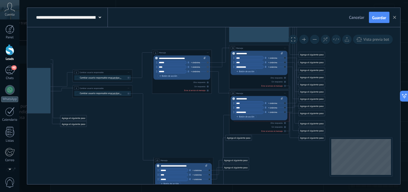
click at [315, 37] on button at bounding box center [314, 39] width 9 height 9
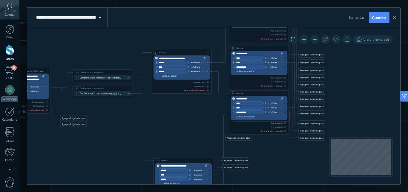
drag, startPoint x: 230, startPoint y: 112, endPoint x: 293, endPoint y: 109, distance: 63.5
click at [293, 109] on icon at bounding box center [137, 112] width 506 height 378
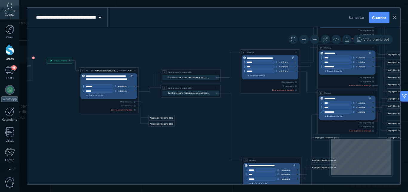
drag, startPoint x: 271, startPoint y: 112, endPoint x: 257, endPoint y: 118, distance: 15.7
click at [257, 118] on icon at bounding box center [225, 112] width 506 height 378
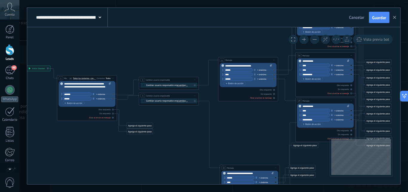
drag, startPoint x: 256, startPoint y: 115, endPoint x: 211, endPoint y: 128, distance: 47.0
click at [211, 128] on icon at bounding box center [203, 120] width 506 height 378
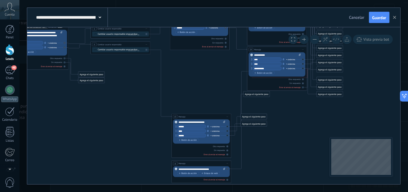
click at [217, 81] on icon at bounding box center [155, 69] width 506 height 378
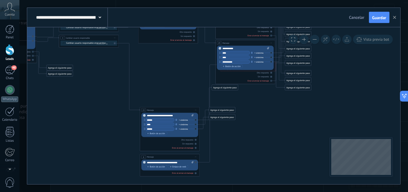
click at [191, 90] on icon at bounding box center [123, 62] width 506 height 378
drag, startPoint x: 219, startPoint y: 109, endPoint x: 233, endPoint y: 129, distance: 24.2
click at [238, 132] on div "Agrega el siguiente paso" at bounding box center [242, 134] width 26 height 5
drag, startPoint x: 251, startPoint y: 117, endPoint x: 249, endPoint y: 144, distance: 27.0
click at [248, 146] on div "Agrega el siguiente paso" at bounding box center [242, 145] width 26 height 5
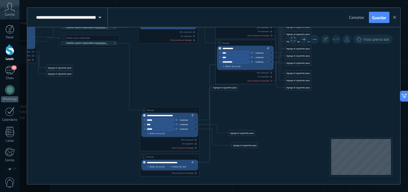
click at [210, 68] on icon at bounding box center [210, 113] width 21 height 98
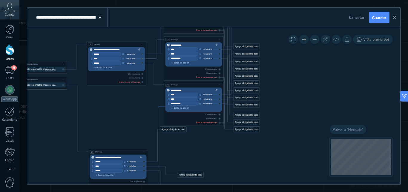
drag, startPoint x: 177, startPoint y: 104, endPoint x: 159, endPoint y: 106, distance: 17.5
click at [160, 106] on icon at bounding box center [158, 155] width 21 height 98
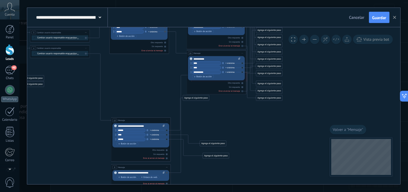
drag, startPoint x: 207, startPoint y: 109, endPoint x: 212, endPoint y: 86, distance: 24.1
click at [212, 85] on icon at bounding box center [94, 72] width 506 height 378
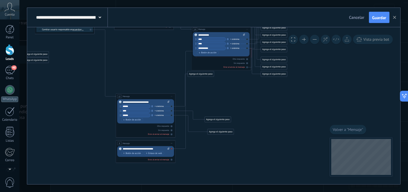
click at [0, 0] on icon at bounding box center [0, 0] width 0 height 0
drag, startPoint x: 196, startPoint y: 72, endPoint x: 212, endPoint y: 89, distance: 23.3
click at [212, 89] on div "Agrega el siguiente paso" at bounding box center [218, 90] width 26 height 5
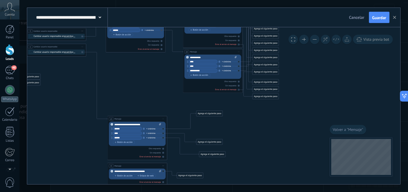
drag, startPoint x: 259, startPoint y: 120, endPoint x: 251, endPoint y: 148, distance: 28.6
click at [251, 148] on icon at bounding box center [91, 71] width 506 height 378
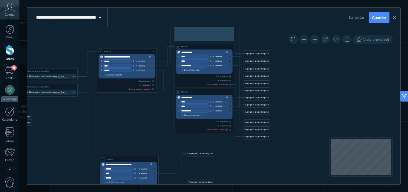
drag, startPoint x: 294, startPoint y: 108, endPoint x: 292, endPoint y: 125, distance: 16.8
click at [294, 124] on icon at bounding box center [82, 111] width 506 height 378
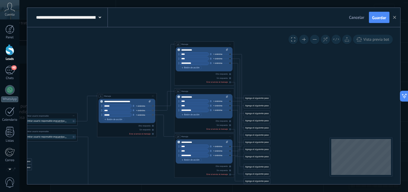
click at [306, 41] on button at bounding box center [304, 39] width 9 height 9
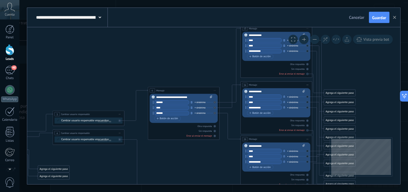
click at [216, 63] on icon at bounding box center [129, 161] width 607 height 453
click at [379, 19] on span "Guardar" at bounding box center [379, 18] width 14 height 4
click at [101, 18] on div "**********" at bounding box center [71, 17] width 73 height 19
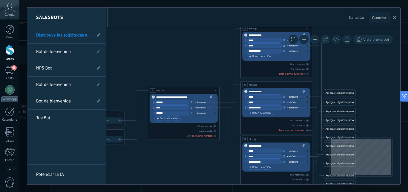
click at [92, 36] on li "Distribuye las solicitudes a los expertos adecuados" at bounding box center [66, 35] width 79 height 16
click at [100, 37] on icon at bounding box center [99, 35] width 4 height 4
type input "**********"
click at [66, 36] on input "**********" at bounding box center [57, 36] width 43 height 10
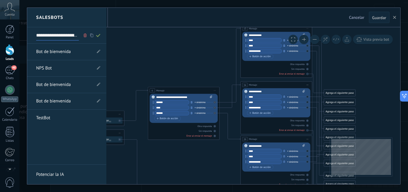
click at [66, 36] on input "**********" at bounding box center [57, 36] width 43 height 10
type input "*"
type input "**********"
click at [98, 36] on icon at bounding box center [98, 35] width 7 height 4
type input "**********"
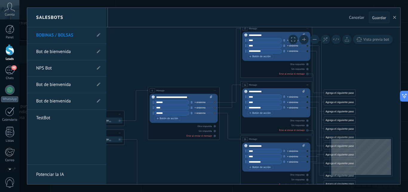
click at [150, 54] on div at bounding box center [213, 96] width 373 height 176
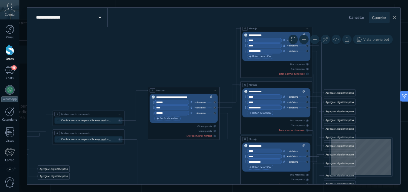
click at [384, 17] on span "Guardar" at bounding box center [379, 18] width 14 height 4
click at [382, 19] on span "Guardar" at bounding box center [379, 18] width 14 height 4
click at [384, 19] on span "Guardar" at bounding box center [379, 18] width 14 height 4
click at [355, 17] on span "Cancelar" at bounding box center [356, 17] width 15 height 5
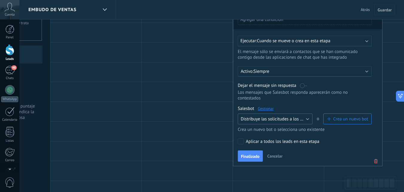
click at [289, 120] on span "Distribuye las solicitudes a los expertos adecuados" at bounding box center [289, 119] width 97 height 6
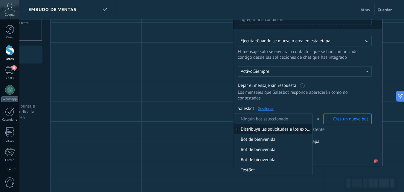
click at [277, 131] on span "Distribuye las solicitudes a los expertos adecuados" at bounding box center [272, 129] width 76 height 6
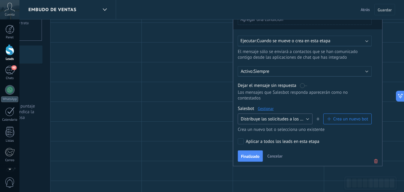
drag, startPoint x: 285, startPoint y: 118, endPoint x: 280, endPoint y: 130, distance: 13.2
click at [284, 120] on span "Distribuye las solicitudes a los expertos adecuados" at bounding box center [289, 119] width 97 height 6
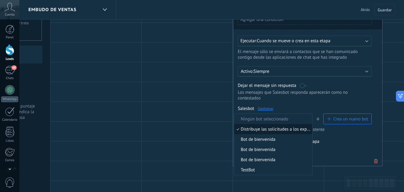
click at [357, 150] on div "Para todos los leads con: Agregar una condición Ejecutar: Cuando se mueve o cre…" at bounding box center [307, 85] width 149 height 162
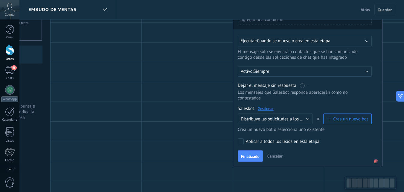
scroll to position [0, 68]
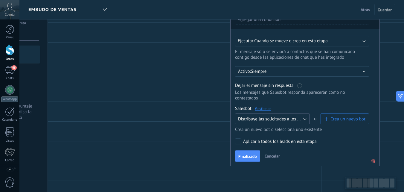
click at [289, 120] on span "Distribuye las solicitudes a los expertos adecuados" at bounding box center [286, 119] width 97 height 6
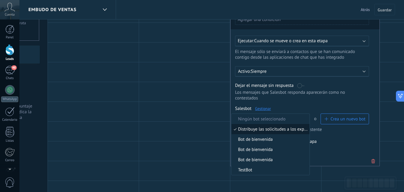
click at [284, 132] on li "Distribuye las solicitudes a los expertos adecuados" at bounding box center [270, 129] width 78 height 10
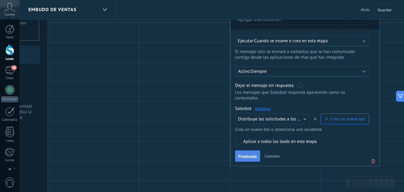
click at [252, 155] on span "Finalizado" at bounding box center [247, 156] width 19 height 4
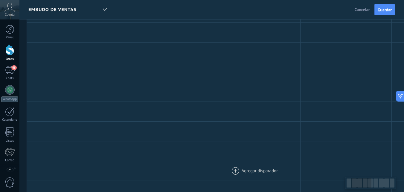
scroll to position [0, 89]
drag, startPoint x: 278, startPoint y: 167, endPoint x: 265, endPoint y: 71, distance: 97.5
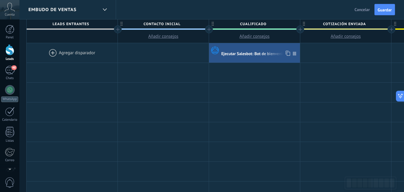
click at [252, 52] on div "Ejecutar Salesbot: Bot de bienvenida" at bounding box center [254, 53] width 66 height 5
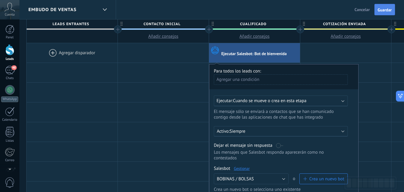
click at [379, 8] on span "Guardar" at bounding box center [385, 10] width 14 height 4
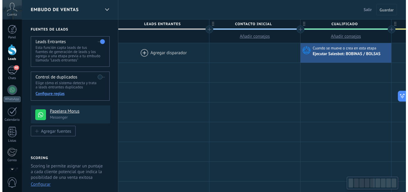
scroll to position [0, 89]
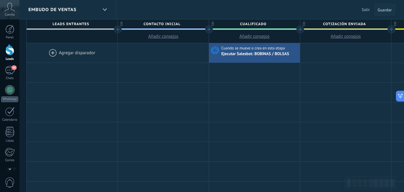
click at [386, 10] on span "Guardar" at bounding box center [385, 10] width 14 height 4
click at [385, 10] on span "Guardar" at bounding box center [385, 10] width 14 height 4
click at [383, 11] on span "Guardar" at bounding box center [385, 10] width 14 height 4
click at [10, 77] on div "Chats" at bounding box center [9, 78] width 17 height 4
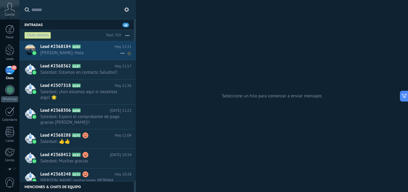
click at [82, 56] on div "Lead #2368184 A105 Hoy 12:21 Fran Deposito: Hola" at bounding box center [88, 50] width 96 height 19
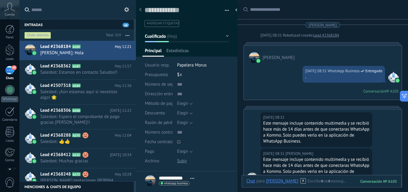
scroll to position [708, 0]
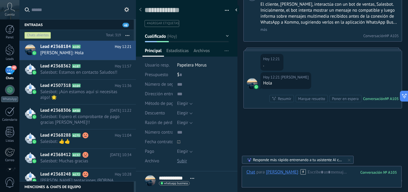
click at [301, 171] on use at bounding box center [303, 171] width 5 height 5
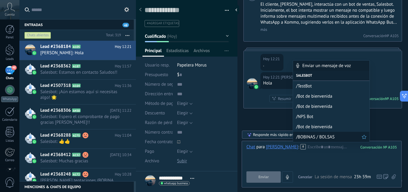
click at [311, 136] on span "/BOBINAS / BOLSAS" at bounding box center [329, 137] width 66 height 6
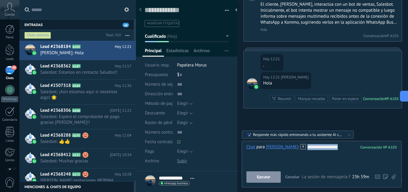
drag, startPoint x: 349, startPoint y: 146, endPoint x: 184, endPoint y: 141, distance: 164.8
click at [183, 143] on div "Guardar y crear Imprimir Administrar etiquetas" at bounding box center [272, 96] width 272 height 192
click at [80, 69] on span "Salesbot: Estamos en contacto Saludos!!" at bounding box center [80, 72] width 80 height 6
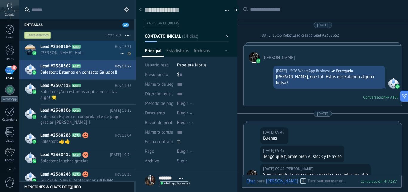
scroll to position [558, 0]
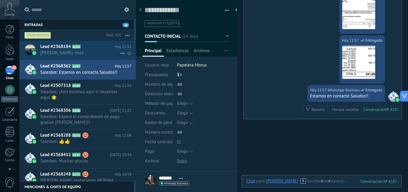
click at [87, 51] on span "Fran Deposito: Hola" at bounding box center [80, 53] width 80 height 6
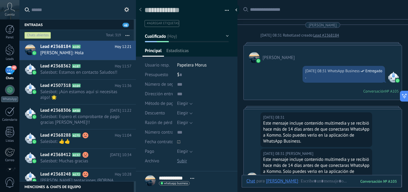
scroll to position [708, 0]
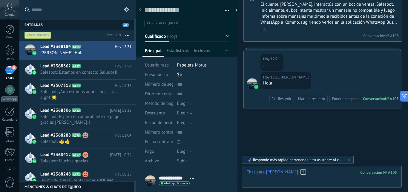
click at [326, 175] on div at bounding box center [322, 178] width 151 height 18
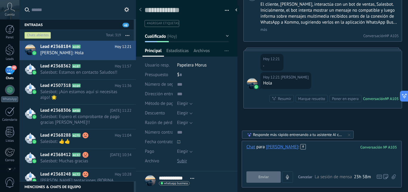
click at [324, 149] on div at bounding box center [322, 155] width 151 height 23
click at [301, 146] on icon at bounding box center [303, 146] width 5 height 5
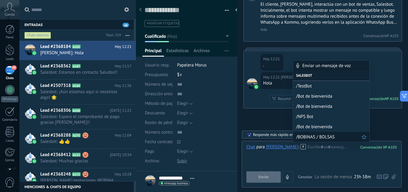
click at [311, 134] on span "/BOBINAS / BOLSAS" at bounding box center [329, 137] width 66 height 6
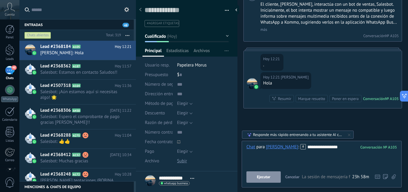
click at [268, 178] on span "Ejecutar" at bounding box center [263, 177] width 13 height 4
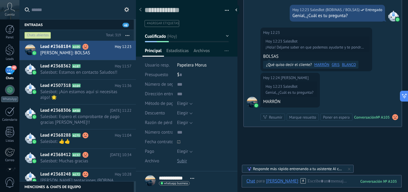
scroll to position [907, 0]
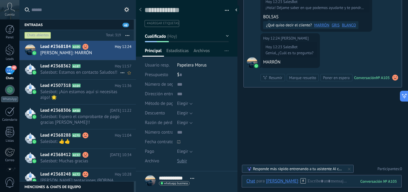
click at [61, 72] on span "Salesbot: Estamos en contacto Saludos!!" at bounding box center [80, 72] width 80 height 6
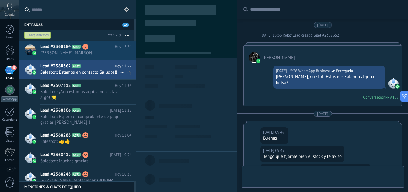
type textarea "**********"
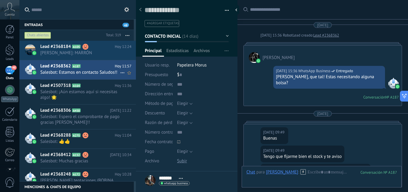
scroll to position [583, 0]
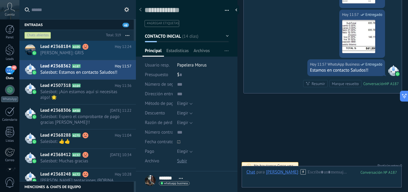
scroll to position [9, 0]
click at [10, 52] on div at bounding box center [9, 49] width 9 height 11
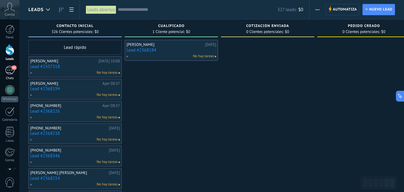
click at [16, 72] on link "48 Chats" at bounding box center [9, 73] width 19 height 14
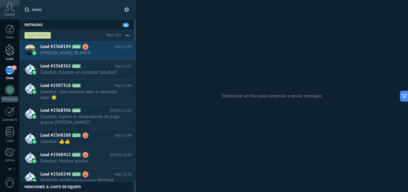
click at [13, 51] on div at bounding box center [9, 49] width 9 height 11
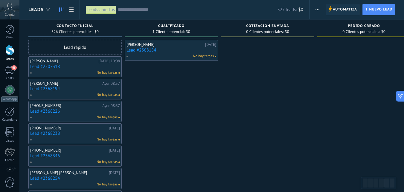
click at [348, 7] on span "Automatiza" at bounding box center [345, 9] width 24 height 11
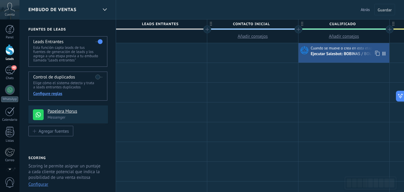
click at [342, 53] on div "Ejecutar Salesbot: BOBINAS / BOLSAS" at bounding box center [345, 53] width 69 height 5
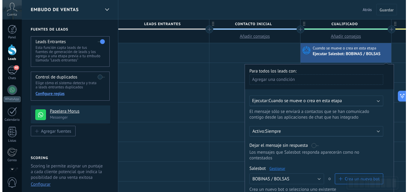
scroll to position [60, 0]
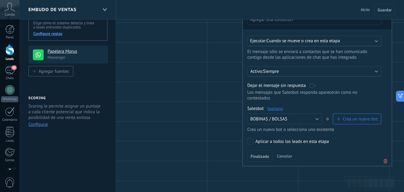
click at [279, 109] on link "Gestionar" at bounding box center [275, 108] width 16 height 5
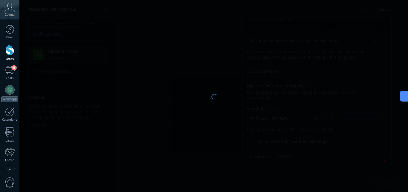
type input "**********"
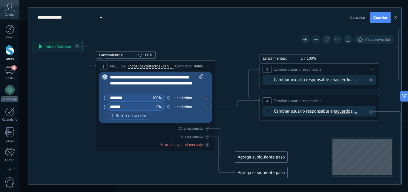
drag, startPoint x: 295, startPoint y: 68, endPoint x: 188, endPoint y: 43, distance: 110.4
click at [188, 43] on icon at bounding box center [362, 126] width 960 height 711
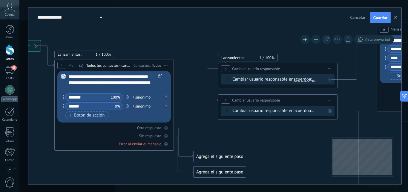
drag, startPoint x: 227, startPoint y: 54, endPoint x: 200, endPoint y: 56, distance: 27.3
click at [200, 56] on icon at bounding box center [321, 137] width 960 height 732
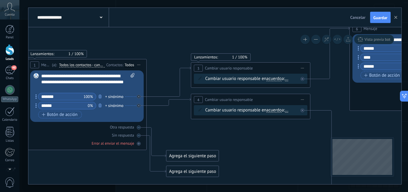
drag, startPoint x: 188, startPoint y: 58, endPoint x: 175, endPoint y: 56, distance: 12.4
click at [175, 56] on icon at bounding box center [293, 136] width 960 height 732
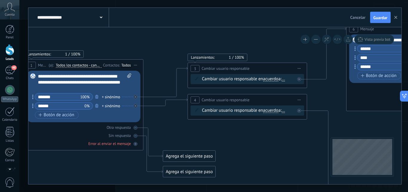
drag, startPoint x: 271, startPoint y: 45, endPoint x: 195, endPoint y: 46, distance: 76.2
click at [195, 46] on icon at bounding box center [290, 136] width 960 height 732
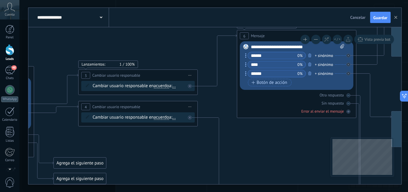
click at [193, 52] on icon at bounding box center [207, 137] width 1012 height 720
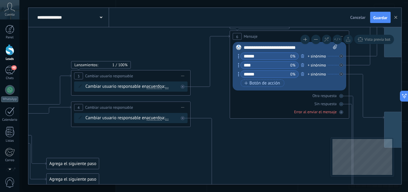
drag, startPoint x: 156, startPoint y: 61, endPoint x: 145, endPoint y: 62, distance: 11.1
click at [145, 62] on icon at bounding box center [200, 138] width 1012 height 720
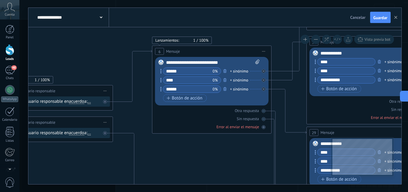
drag, startPoint x: 243, startPoint y: 36, endPoint x: 236, endPoint y: 36, distance: 7.8
click at [235, 36] on icon at bounding box center [122, 153] width 1012 height 720
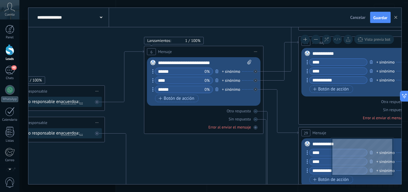
click at [227, 72] on div "+ sinónimo" at bounding box center [231, 71] width 18 height 6
click at [230, 62] on div "**********" at bounding box center [205, 63] width 94 height 6
click at [231, 71] on div "+ sinónimo" at bounding box center [231, 71] width 18 height 6
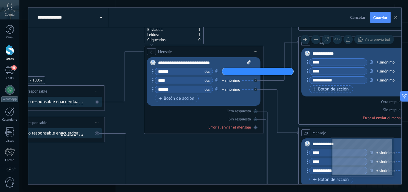
click at [273, 59] on icon at bounding box center [114, 153] width 1012 height 720
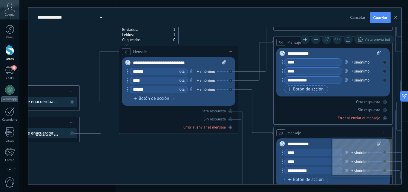
drag, startPoint x: 285, startPoint y: 101, endPoint x: 259, endPoint y: 101, distance: 26.3
click at [259, 101] on icon at bounding box center [89, 153] width 1012 height 720
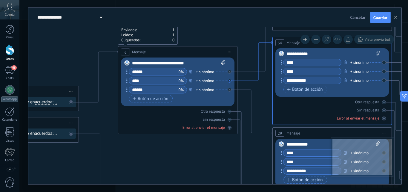
click at [257, 80] on icon at bounding box center [255, 60] width 35 height 39
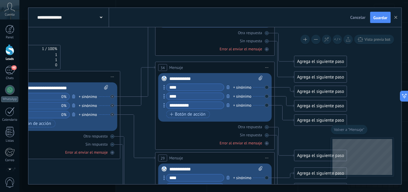
click at [179, 131] on div "Otra respuesta Sin respuesta Error al enviar el mensaje" at bounding box center [215, 133] width 114 height 24
drag, startPoint x: 194, startPoint y: 66, endPoint x: 199, endPoint y: 66, distance: 4.5
click at [199, 66] on div "34 Mensaje ******* (a): Todos los contactos - canales seleccionados Todos los c…" at bounding box center [215, 67] width 119 height 11
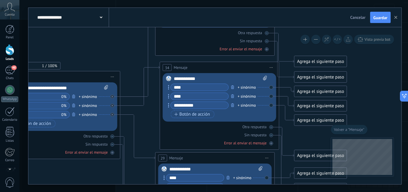
click at [199, 66] on div "34 Mensaje ******* (a): Todos los contactos - canales seleccionados Todos los c…" at bounding box center [219, 67] width 119 height 11
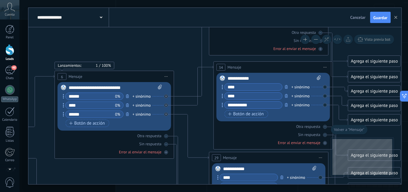
drag, startPoint x: 177, startPoint y: 60, endPoint x: 191, endPoint y: 60, distance: 14.3
click at [191, 60] on icon at bounding box center [24, 178] width 1012 height 720
click at [126, 87] on div "**********" at bounding box center [116, 88] width 94 height 6
click at [124, 87] on div "**********" at bounding box center [116, 88] width 94 height 6
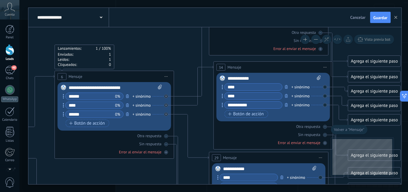
click at [126, 88] on div "**********" at bounding box center [116, 88] width 94 height 6
drag, startPoint x: 123, startPoint y: 88, endPoint x: 86, endPoint y: 89, distance: 36.8
click at [86, 89] on div "**********" at bounding box center [116, 88] width 94 height 6
drag, startPoint x: 212, startPoint y: 58, endPoint x: 222, endPoint y: 58, distance: 9.6
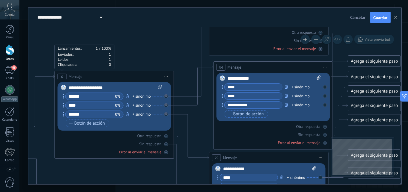
click at [96, 88] on div "**********" at bounding box center [116, 88] width 94 height 6
click at [94, 89] on div "**********" at bounding box center [116, 88] width 94 height 6
click at [145, 56] on div "Lanzamientos: 1 100% Enviados: 1 Leídos: 1 Cliqueados: 0" at bounding box center [115, 57] width 120 height 25
click at [198, 49] on icon at bounding box center [24, 178] width 1012 height 720
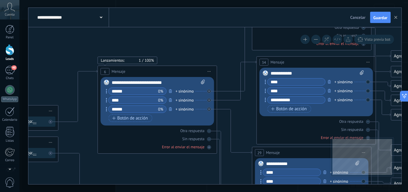
click at [222, 34] on icon at bounding box center [67, 173] width 1012 height 720
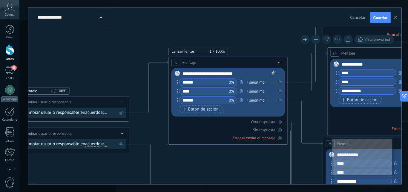
drag, startPoint x: 134, startPoint y: 45, endPoint x: 190, endPoint y: 44, distance: 55.9
click at [178, 44] on icon at bounding box center [138, 164] width 1012 height 720
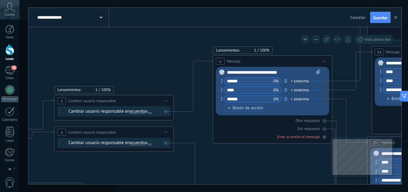
click at [231, 49] on icon at bounding box center [183, 163] width 1012 height 720
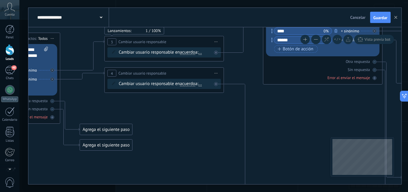
drag, startPoint x: 243, startPoint y: 101, endPoint x: 283, endPoint y: 99, distance: 39.8
click at [282, 99] on icon at bounding box center [233, 104] width 1012 height 720
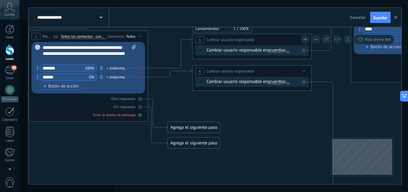
drag, startPoint x: 297, startPoint y: 105, endPoint x: 137, endPoint y: 71, distance: 163.6
click at [138, 72] on icon at bounding box center [321, 102] width 1012 height 720
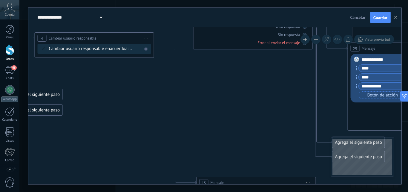
click at [197, 62] on icon at bounding box center [163, 69] width 1012 height 720
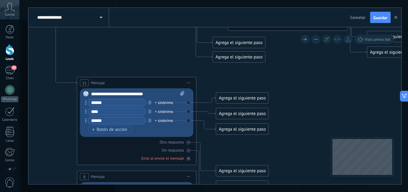
drag, startPoint x: 227, startPoint y: 101, endPoint x: 172, endPoint y: 43, distance: 79.5
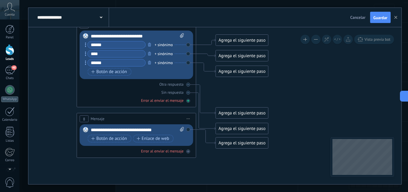
click at [190, 101] on div at bounding box center [189, 101] width 4 height 4
click at [182, 117] on div "8 Mensaje ******* (a): Todos los contactos - canales seleccionados Todos los co…" at bounding box center [136, 118] width 119 height 11
click at [190, 117] on span "Iniciar vista previa aquí Cambiar nombre Duplicar [GEOGRAPHIC_DATA]" at bounding box center [189, 118] width 10 height 9
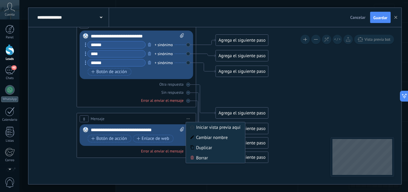
click at [198, 158] on div "Borrar" at bounding box center [215, 157] width 59 height 10
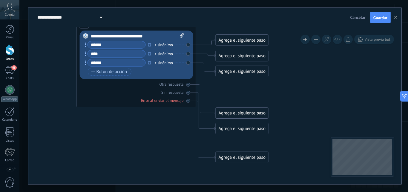
click at [223, 157] on div "Agrega el siguiente paso" at bounding box center [242, 157] width 52 height 10
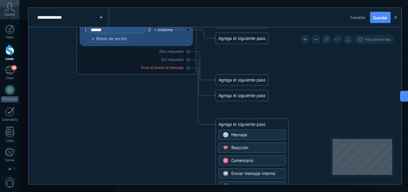
drag, startPoint x: 182, startPoint y: 114, endPoint x: 179, endPoint y: 94, distance: 20.9
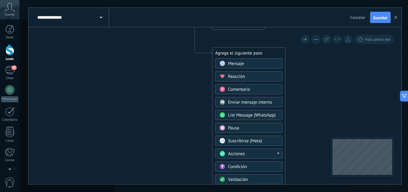
click at [234, 151] on span "Acciones" at bounding box center [236, 154] width 17 height 6
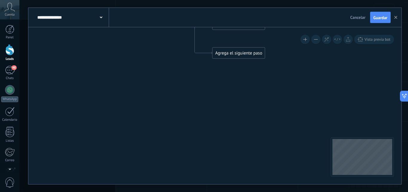
click at [230, 54] on div "Agrega el siguiente paso" at bounding box center [239, 53] width 52 height 10
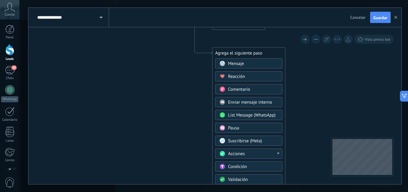
click at [240, 62] on span "Mensaje" at bounding box center [236, 64] width 16 height 6
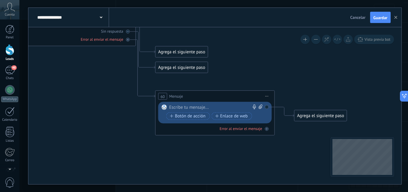
click at [206, 107] on div at bounding box center [214, 107] width 89 height 6
click at [268, 97] on span "Iniciar vista previa aquí Cambiar nombre Duplicar [GEOGRAPHIC_DATA]" at bounding box center [267, 96] width 10 height 9
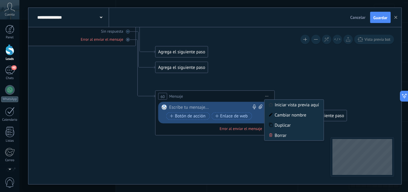
drag, startPoint x: 275, startPoint y: 136, endPoint x: 265, endPoint y: 134, distance: 10.1
click at [275, 136] on div "Borrar" at bounding box center [294, 135] width 59 height 10
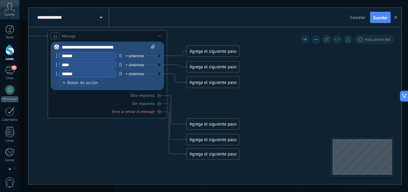
drag, startPoint x: 114, startPoint y: 111, endPoint x: 149, endPoint y: 143, distance: 47.6
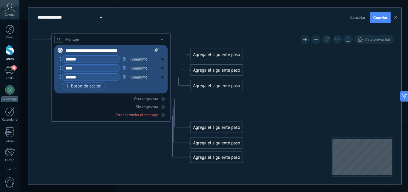
click at [164, 107] on div at bounding box center [163, 107] width 4 height 4
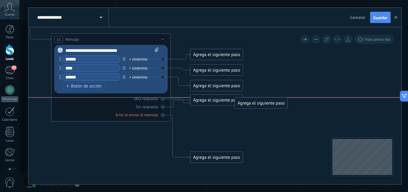
drag, startPoint x: 242, startPoint y: 102, endPoint x: 244, endPoint y: 99, distance: 3.2
click at [244, 99] on div "Agrega el siguiente paso" at bounding box center [261, 103] width 52 height 10
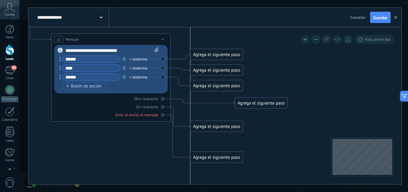
drag, startPoint x: 214, startPoint y: 124, endPoint x: 221, endPoint y: 124, distance: 6.6
click at [221, 124] on div "Agrega el siguiente paso" at bounding box center [217, 126] width 52 height 10
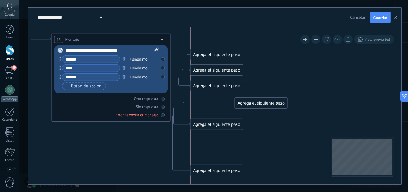
drag, startPoint x: 207, startPoint y: 171, endPoint x: 206, endPoint y: 167, distance: 4.3
click at [206, 171] on div "Agrega el siguiente paso" at bounding box center [217, 170] width 52 height 10
drag, startPoint x: 209, startPoint y: 124, endPoint x: 218, endPoint y: 124, distance: 9.0
click at [218, 124] on div "Agrega el siguiente paso" at bounding box center [217, 124] width 52 height 10
click at [215, 124] on div "Agrega el siguiente paso" at bounding box center [226, 125] width 52 height 10
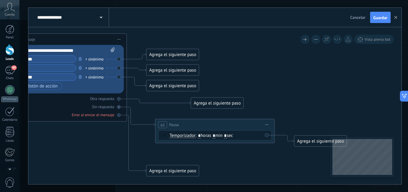
click at [216, 135] on input "*" at bounding box center [214, 135] width 3 height 5
type input "*"
click at [227, 135] on input "*" at bounding box center [225, 135] width 3 height 5
type input "*"
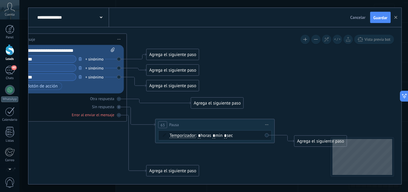
click at [305, 141] on div "Agrega el siguiente paso" at bounding box center [321, 141] width 52 height 10
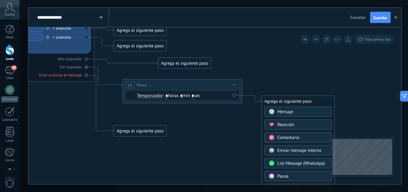
drag, startPoint x: 271, startPoint y: 83, endPoint x: 265, endPoint y: 75, distance: 10.2
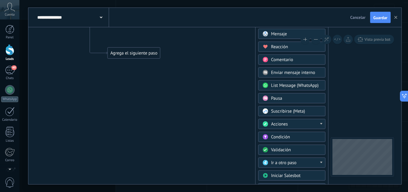
click at [279, 174] on span "Iniciar Salesbot" at bounding box center [286, 175] width 30 height 6
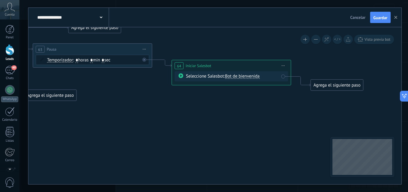
drag, startPoint x: 179, startPoint y: 111, endPoint x: 183, endPoint y: 120, distance: 10.2
click at [249, 77] on span "Bot de bienvenida" at bounding box center [242, 76] width 35 height 6
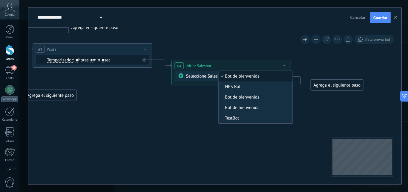
click at [242, 77] on span "Bot de bienvenida" at bounding box center [255, 76] width 72 height 6
click at [246, 61] on div "**********" at bounding box center [231, 65] width 119 height 11
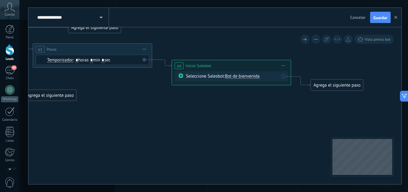
click at [281, 76] on div "Seleccione Salesbot: Bot de bienvenida" at bounding box center [232, 76] width 114 height 10
click at [314, 85] on div "Agrega el siguiente paso" at bounding box center [337, 85] width 52 height 10
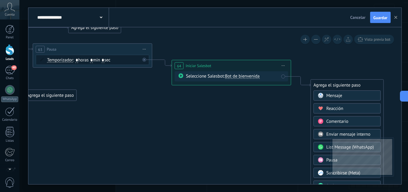
click at [314, 85] on div "Agrega el siguiente paso" at bounding box center [347, 85] width 73 height 10
click at [230, 76] on span "Bot de bienvenida" at bounding box center [242, 76] width 35 height 6
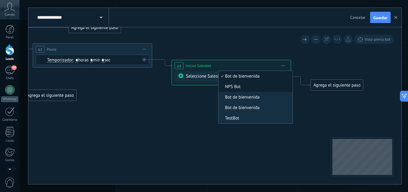
click at [237, 87] on span "NPS Bot" at bounding box center [255, 87] width 72 height 6
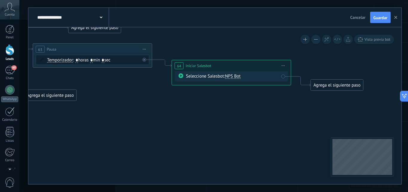
click at [285, 65] on span "Iniciar vista previa aquí Cambiar nombre Duplicar [GEOGRAPHIC_DATA]" at bounding box center [284, 65] width 10 height 9
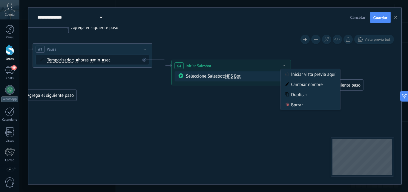
drag, startPoint x: 288, startPoint y: 106, endPoint x: 135, endPoint y: 62, distance: 159.1
click at [287, 106] on icon at bounding box center [288, 105] width 4 height 4
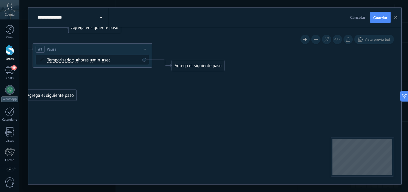
click at [188, 62] on div "Agrega el siguiente paso" at bounding box center [198, 66] width 52 height 10
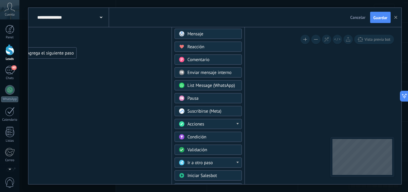
click at [201, 163] on span "Ir a otro paso" at bounding box center [200, 163] width 25 height 6
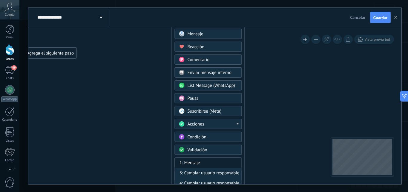
scroll to position [52, 0]
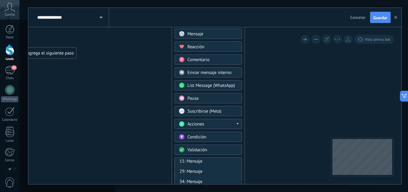
click at [228, 151] on div "Validación" at bounding box center [213, 150] width 50 height 6
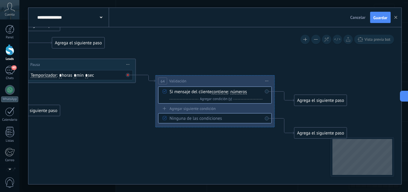
click at [129, 75] on icon at bounding box center [128, 75] width 2 height 2
click at [206, 82] on div "**********" at bounding box center [215, 80] width 119 height 11
click at [267, 80] on span "Iniciar vista previa aquí Cambiar nombre Duplicar [GEOGRAPHIC_DATA]" at bounding box center [267, 81] width 10 height 9
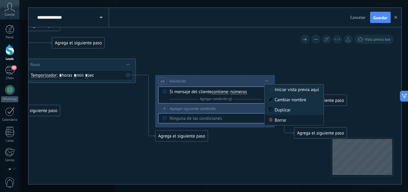
click at [278, 121] on div "Borrar" at bounding box center [294, 120] width 59 height 10
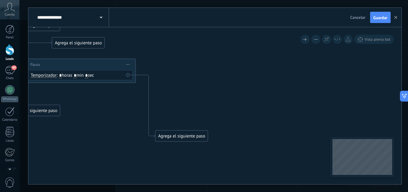
click at [176, 137] on div "Agrega el siguiente paso" at bounding box center [182, 136] width 52 height 10
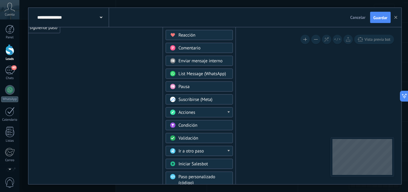
drag, startPoint x: 176, startPoint y: 34, endPoint x: 181, endPoint y: 12, distance: 22.9
click at [181, 12] on div "**********" at bounding box center [214, 96] width 373 height 176
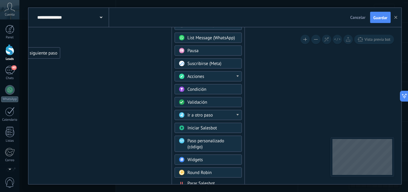
drag, startPoint x: 183, startPoint y: 35, endPoint x: 192, endPoint y: -26, distance: 61.3
click at [192, 0] on html ".abccls-1,.abccls-2{fill-rule:evenodd}.abccls-2{fill:#fff} .abfcls-1{fill:none}…" at bounding box center [204, 36] width 408 height 192
click at [318, 40] on button at bounding box center [315, 39] width 9 height 9
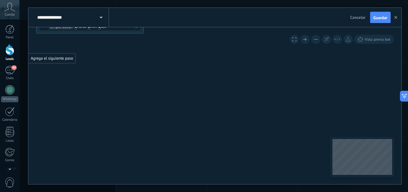
click at [316, 41] on button at bounding box center [315, 39] width 9 height 9
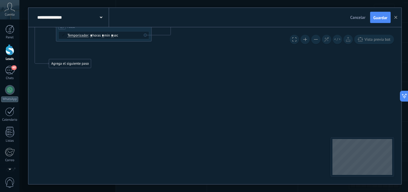
click at [316, 41] on button at bounding box center [315, 39] width 9 height 9
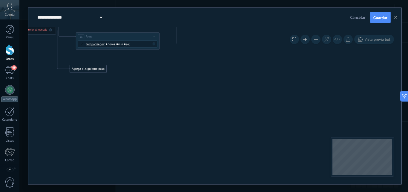
click at [316, 41] on button at bounding box center [315, 39] width 9 height 9
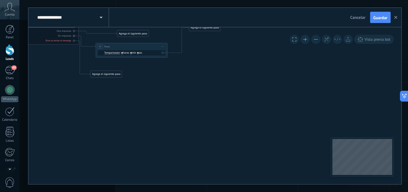
click at [207, 30] on div "Agrega el siguiente paso" at bounding box center [204, 28] width 31 height 6
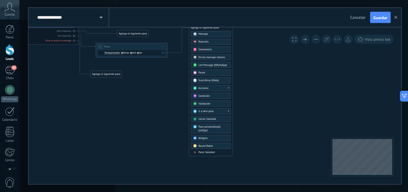
click at [207, 146] on span "Round Robin" at bounding box center [205, 145] width 15 height 3
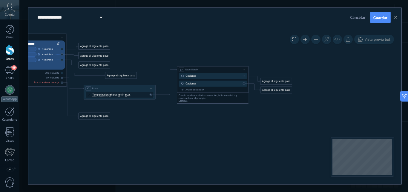
drag, startPoint x: 186, startPoint y: 120, endPoint x: 193, endPoint y: 70, distance: 50.7
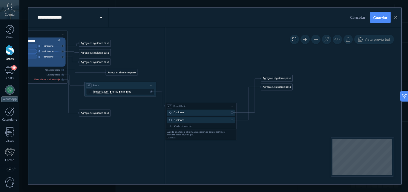
drag, startPoint x: 183, startPoint y: 88, endPoint x: 184, endPoint y: 107, distance: 18.6
click at [181, 104] on span "Round Robin" at bounding box center [180, 105] width 13 height 3
click at [217, 108] on div "Opciones" at bounding box center [204, 108] width 56 height 4
click at [265, 79] on div "Agrega el siguiente paso" at bounding box center [276, 78] width 31 height 6
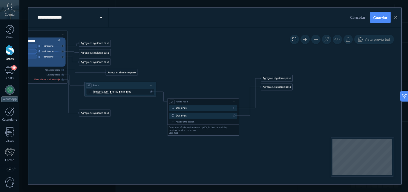
click at [204, 108] on div "Opciones" at bounding box center [204, 108] width 56 height 4
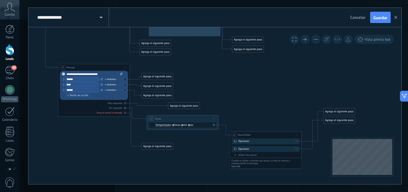
drag, startPoint x: 153, startPoint y: 142, endPoint x: 216, endPoint y: 146, distance: 62.9
click at [216, 146] on icon at bounding box center [84, 16] width 698 height 466
click at [203, 150] on icon at bounding box center [84, 16] width 698 height 466
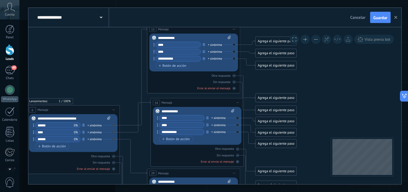
drag, startPoint x: 143, startPoint y: 95, endPoint x: 142, endPoint y: 91, distance: 4.1
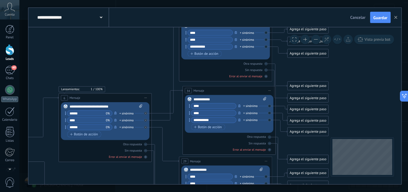
drag, startPoint x: 129, startPoint y: 69, endPoint x: 151, endPoint y: 64, distance: 22.4
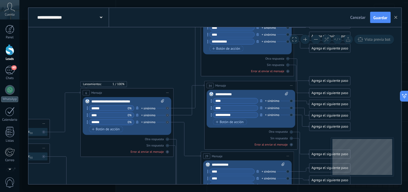
click at [182, 80] on icon at bounding box center [116, 194] width 908 height 606
click at [129, 108] on span "0%" at bounding box center [130, 108] width 4 height 5
click at [87, 109] on icon at bounding box center [87, 108] width 1 height 4
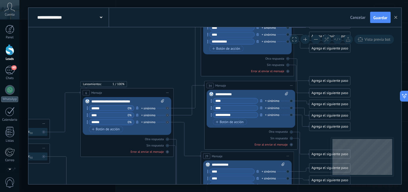
click at [106, 107] on input "******" at bounding box center [108, 107] width 39 height 5
click at [123, 107] on input "******" at bounding box center [108, 107] width 39 height 5
click at [148, 70] on icon at bounding box center [116, 194] width 908 height 606
click at [112, 83] on div "Lanzamientos: 1 100%" at bounding box center [104, 84] width 42 height 4
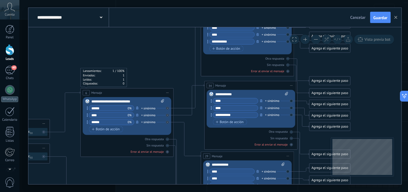
click at [162, 73] on div "Lanzamientos: 1 100% Enviados: 1 Leídos: 1 Cliqueados: 0" at bounding box center [126, 77] width 93 height 19
click at [150, 109] on div "+ sinónimo" at bounding box center [148, 108] width 14 height 5
click at [154, 84] on div "Lanzamientos: 1 100% Enviados: 1 Leídos: 1 Cliqueados: 0" at bounding box center [126, 84] width 93 height 6
click at [195, 106] on icon at bounding box center [187, 59] width 27 height 97
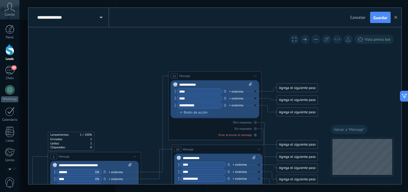
click at [185, 74] on span "Mensaje" at bounding box center [184, 76] width 11 height 4
click at [258, 76] on span "Iniciar vista previa aquí Cambiar nombre Duplicar [GEOGRAPHIC_DATA]" at bounding box center [255, 75] width 7 height 7
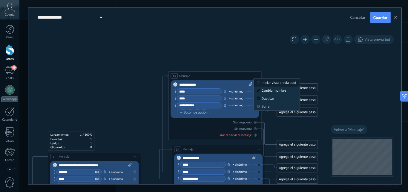
click at [259, 82] on icon at bounding box center [258, 82] width 3 height 3
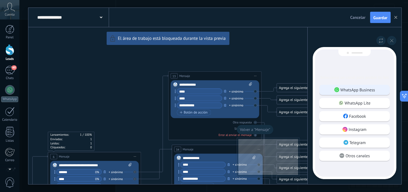
click at [332, 89] on div "WhatsApp Business" at bounding box center [355, 90] width 71 height 10
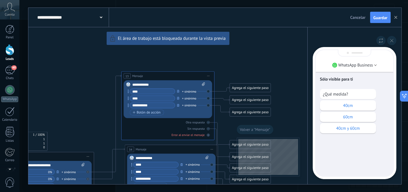
click at [335, 80] on p "Sólo visible para ti" at bounding box center [354, 78] width 69 height 5
click at [342, 106] on p "40cm" at bounding box center [348, 105] width 50 height 5
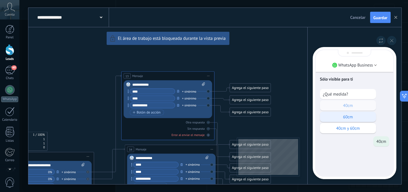
click at [349, 114] on div "60cm" at bounding box center [348, 117] width 56 height 10
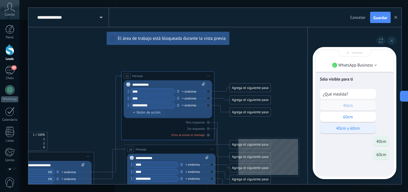
click at [349, 127] on p "40cm y 60cm" at bounding box center [348, 127] width 50 height 5
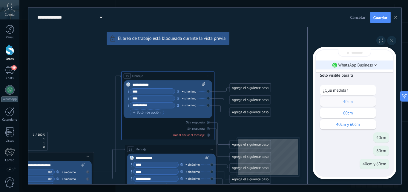
click at [358, 63] on p "WhatsApp Business" at bounding box center [356, 64] width 35 height 5
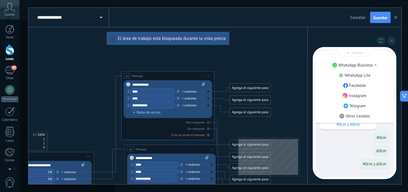
click at [358, 63] on p "WhatsApp Business" at bounding box center [356, 64] width 35 height 5
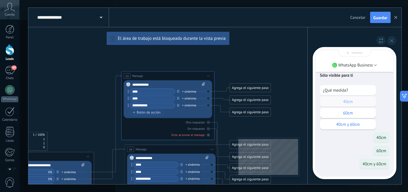
click at [352, 84] on div "Sólo visible para ti ¿Qué medida? 40cm 60cm 40cm y 60cm 40cm 60cm 40cm y 60cm" at bounding box center [355, 111] width 78 height 130
click at [353, 140] on div "40cm" at bounding box center [354, 137] width 69 height 10
click at [235, 125] on div "**********" at bounding box center [214, 96] width 373 height 176
drag, startPoint x: 257, startPoint y: 124, endPoint x: 251, endPoint y: 109, distance: 17.0
click at [256, 109] on div "**********" at bounding box center [214, 96] width 373 height 176
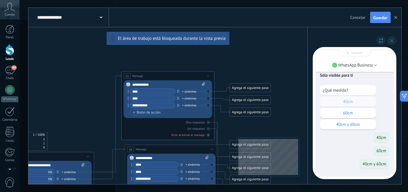
click at [207, 128] on div "**********" at bounding box center [214, 96] width 373 height 176
drag, startPoint x: 262, startPoint y: 127, endPoint x: 268, endPoint y: 118, distance: 11.1
click at [262, 126] on div "**********" at bounding box center [214, 96] width 373 height 176
click at [390, 39] on button at bounding box center [391, 40] width 9 height 9
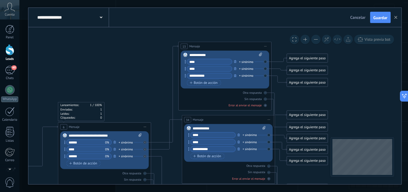
click at [121, 129] on div "6 Mensaje ******* (a): Todos los contactos - canales seleccionados Todos los co…" at bounding box center [104, 126] width 93 height 9
click at [124, 125] on div "6 Mensaje ******* (a): Todos los contactos - canales seleccionados Todos los co…" at bounding box center [104, 126] width 93 height 9
click at [146, 127] on span "Iniciar vista previa aquí Cambiar nombre Duplicar [GEOGRAPHIC_DATA]" at bounding box center [144, 126] width 7 height 7
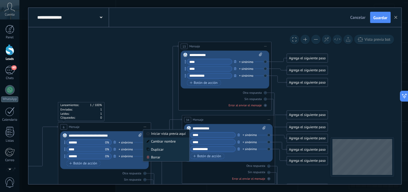
click at [160, 135] on div "Iniciar vista previa aquí" at bounding box center [166, 133] width 46 height 8
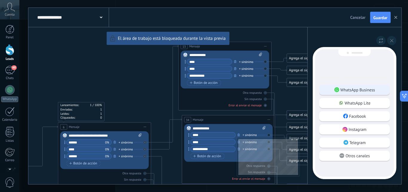
click at [351, 88] on p "WhatsApp Business" at bounding box center [358, 89] width 35 height 5
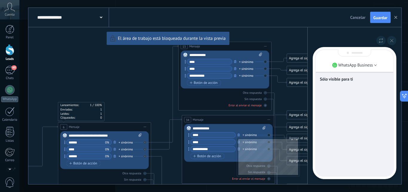
click at [351, 88] on div "Sólo visible para ti" at bounding box center [355, 113] width 78 height 126
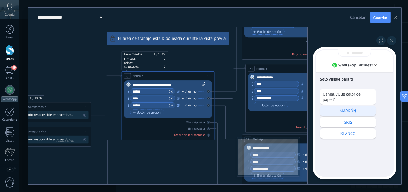
click at [350, 110] on p "MARRÓN" at bounding box center [348, 110] width 50 height 5
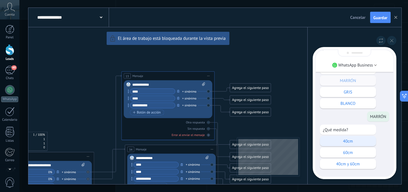
click at [343, 141] on p "40cm" at bounding box center [348, 140] width 50 height 5
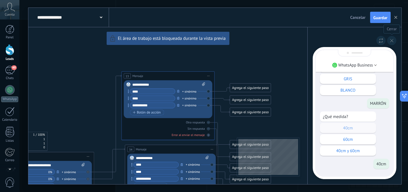
click at [395, 41] on button at bounding box center [391, 40] width 9 height 9
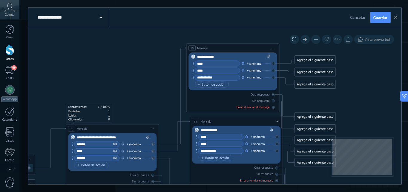
drag, startPoint x: 308, startPoint y: 83, endPoint x: 298, endPoint y: 103, distance: 21.8
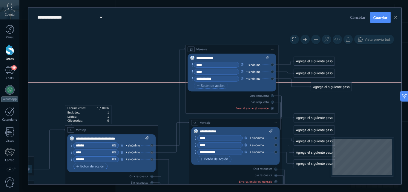
drag, startPoint x: 308, startPoint y: 86, endPoint x: 325, endPoint y: 89, distance: 17.3
click at [325, 89] on div "Agrega el siguiente paso" at bounding box center [331, 87] width 41 height 8
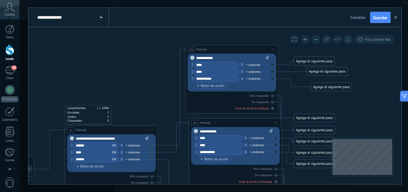
drag, startPoint x: 322, startPoint y: 72, endPoint x: 326, endPoint y: 69, distance: 5.5
click at [326, 70] on div "Agrega el siguiente paso" at bounding box center [327, 72] width 41 height 8
drag, startPoint x: 311, startPoint y: 62, endPoint x: 315, endPoint y: 55, distance: 8.3
click at [315, 55] on div "Agrega el siguiente paso" at bounding box center [318, 54] width 41 height 8
drag, startPoint x: 317, startPoint y: 84, endPoint x: 309, endPoint y: 84, distance: 7.8
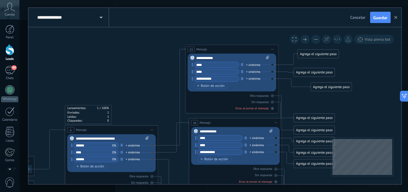
click at [312, 84] on div "Agrega el siguiente paso" at bounding box center [331, 87] width 41 height 8
click at [273, 79] on div "Reemplazar Quitar Convertir a mensaje de voz Arrastre la imagen aquí para adjun…" at bounding box center [232, 73] width 88 height 38
click at [272, 79] on div "Reemplazar Quitar Convertir a mensaje de voz Arrastre la imagen aquí para adjun…" at bounding box center [232, 73] width 88 height 38
drag, startPoint x: 157, startPoint y: 100, endPoint x: 167, endPoint y: 58, distance: 43.6
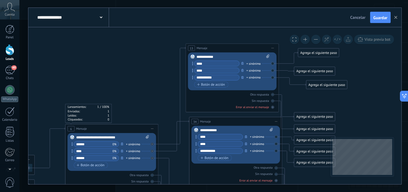
drag, startPoint x: 167, startPoint y: 100, endPoint x: 183, endPoint y: 78, distance: 27.5
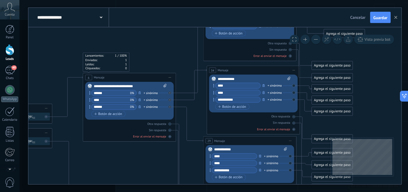
click at [195, 120] on icon at bounding box center [119, 177] width 908 height 603
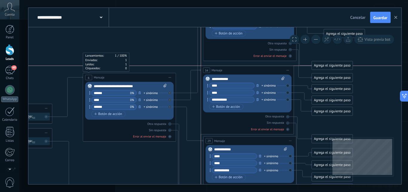
click at [271, 71] on div "34 Mensaje ******* (a): Todos los contactos - canales seleccionados Todos los c…" at bounding box center [247, 70] width 93 height 9
click at [209, 120] on div "Otra respuesta Sin respuesta Error al enviar el mensaje" at bounding box center [247, 121] width 88 height 19
click at [218, 68] on span "Mensaje" at bounding box center [217, 70] width 11 height 4
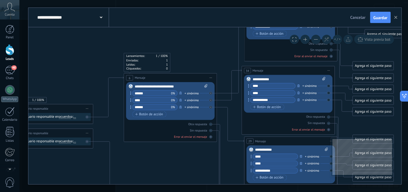
drag, startPoint x: 196, startPoint y: 62, endPoint x: 218, endPoint y: 62, distance: 22.1
click at [218, 62] on icon at bounding box center [160, 177] width 908 height 603
drag, startPoint x: 225, startPoint y: 58, endPoint x: 185, endPoint y: 77, distance: 43.5
click at [186, 76] on icon at bounding box center [160, 177] width 908 height 603
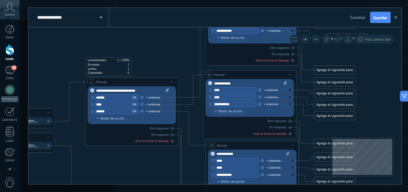
drag, startPoint x: 156, startPoint y: 65, endPoint x: 188, endPoint y: 60, distance: 32.0
click at [201, 55] on icon at bounding box center [121, 181] width 908 height 603
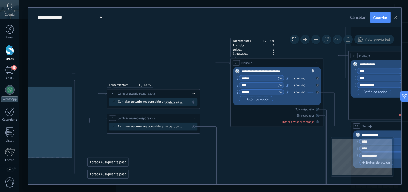
drag, startPoint x: 82, startPoint y: 86, endPoint x: 183, endPoint y: 71, distance: 101.9
click at [183, 71] on icon at bounding box center [266, 162] width 908 height 603
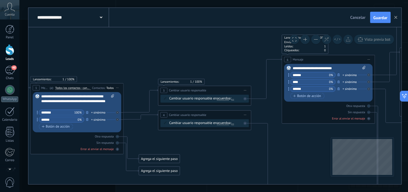
drag, startPoint x: 169, startPoint y: 59, endPoint x: 196, endPoint y: 59, distance: 27.8
click at [196, 59] on icon at bounding box center [318, 159] width 908 height 603
click at [384, 16] on span "Guardar" at bounding box center [381, 18] width 14 height 4
click at [10, 72] on div "48" at bounding box center [10, 70] width 10 height 9
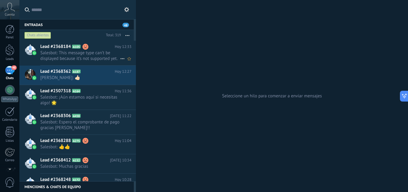
click at [82, 52] on span "Salesbot: This message type can’t be displayed because it’s not supported yet." at bounding box center [80, 55] width 80 height 11
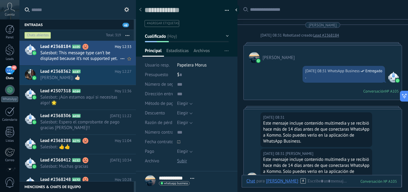
scroll to position [1108, 0]
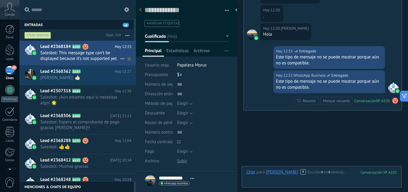
click at [46, 53] on span "Salesbot: This message type can’t be displayed because it’s not supported yet." at bounding box center [80, 55] width 80 height 11
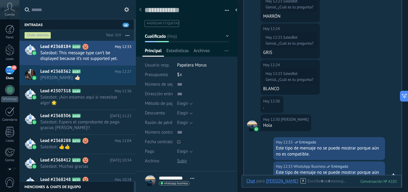
scroll to position [1107, 0]
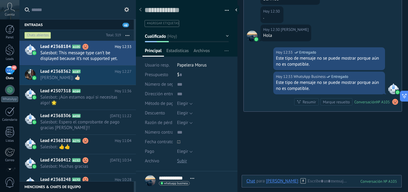
click at [301, 180] on icon at bounding box center [303, 180] width 5 height 5
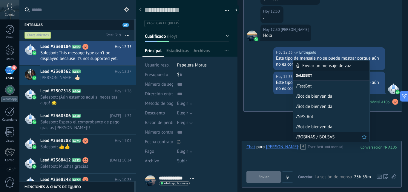
click at [310, 137] on span "/BOBINAS / BOLSAS" at bounding box center [329, 137] width 66 height 6
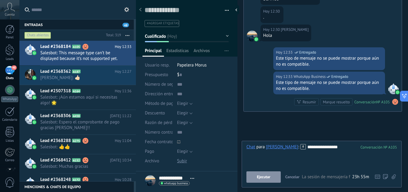
click at [271, 176] on button "Ejecutar" at bounding box center [264, 176] width 34 height 11
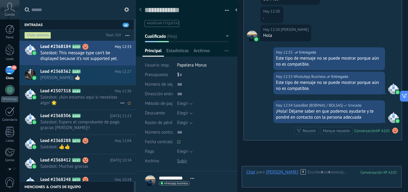
scroll to position [1166, 0]
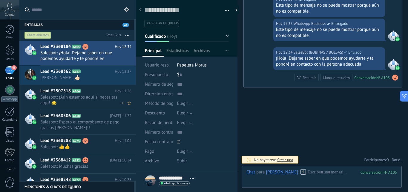
click at [80, 100] on span "Salesbot: ¡Aún estamos aquí si necesitas algo! 🌟" at bounding box center [80, 99] width 80 height 11
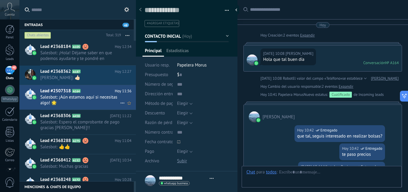
type textarea "**********"
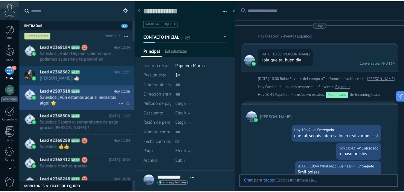
scroll to position [259, 0]
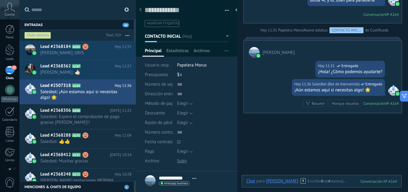
click at [12, 53] on div at bounding box center [9, 49] width 9 height 11
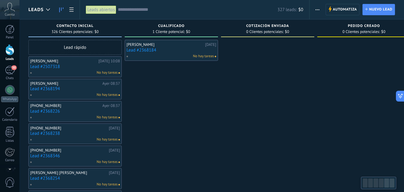
click at [349, 6] on span "Automatiza" at bounding box center [345, 9] width 24 height 11
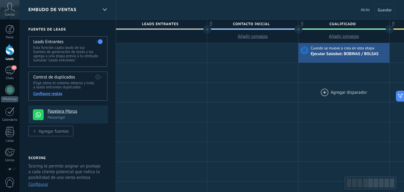
click at [336, 99] on div at bounding box center [343, 92] width 91 height 19
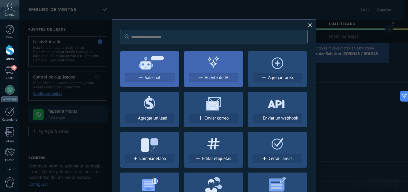
click at [320, 85] on div "No hay resultados Salesbot Agente de IA Agregar tarea Agregar un lead Enviar co…" at bounding box center [213, 96] width 389 height 192
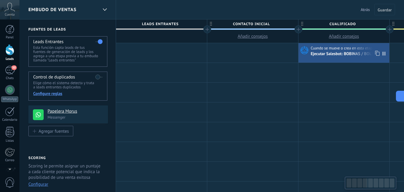
click at [327, 51] on div "Ejecutar Salesbot: BOBINAS / BOLSAS" at bounding box center [349, 54] width 77 height 6
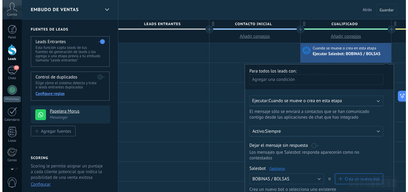
scroll to position [90, 0]
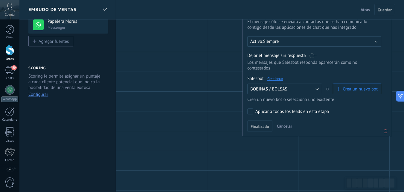
click at [281, 80] on link "Gestionar" at bounding box center [275, 78] width 16 height 5
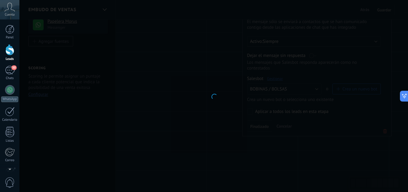
type input "**********"
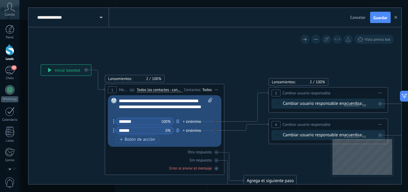
drag, startPoint x: 297, startPoint y: 73, endPoint x: 182, endPoint y: 65, distance: 115.1
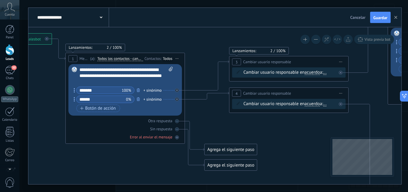
drag, startPoint x: 244, startPoint y: 49, endPoint x: 200, endPoint y: 46, distance: 44.6
click at [200, 46] on icon at bounding box center [399, 128] width 1095 height 729
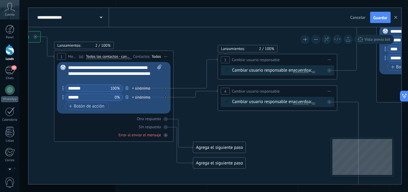
drag, startPoint x: 201, startPoint y: 57, endPoint x: 195, endPoint y: 55, distance: 6.5
click at [195, 55] on icon at bounding box center [387, 126] width 1095 height 729
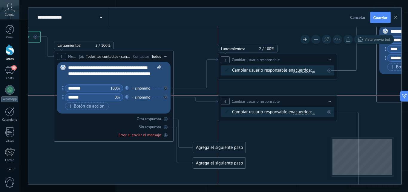
drag, startPoint x: 281, startPoint y: 91, endPoint x: 280, endPoint y: 97, distance: 7.0
click at [280, 97] on div "**********" at bounding box center [277, 101] width 119 height 11
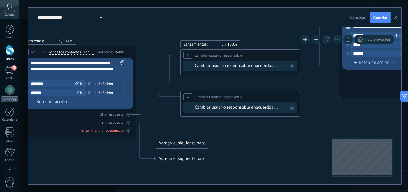
drag, startPoint x: 270, startPoint y: 135, endPoint x: 198, endPoint y: 129, distance: 72.3
click at [202, 132] on icon at bounding box center [350, 121] width 1095 height 729
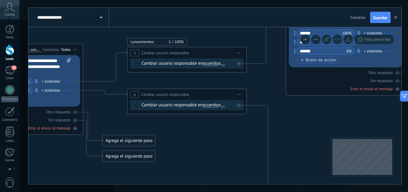
drag, startPoint x: 205, startPoint y: 135, endPoint x: 210, endPoint y: 133, distance: 5.2
click at [205, 135] on icon at bounding box center [297, 119] width 1095 height 729
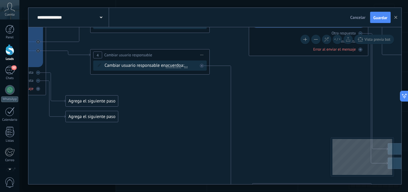
click at [254, 167] on icon at bounding box center [260, 79] width 1095 height 729
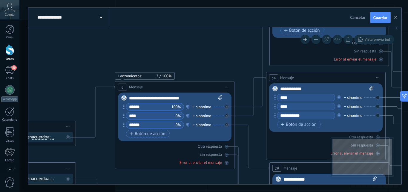
drag, startPoint x: 300, startPoint y: 125, endPoint x: 242, endPoint y: 137, distance: 59.9
click at [242, 138] on icon at bounding box center [126, 192] width 1095 height 729
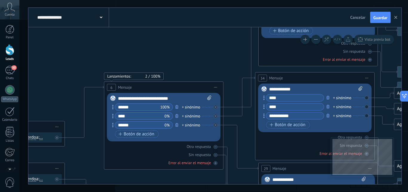
scroll to position [9, 0]
click at [210, 146] on div "Otra respuesta" at bounding box center [199, 146] width 24 height 5
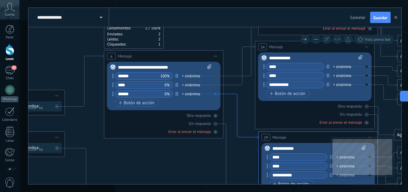
click at [236, 111] on icon at bounding box center [241, 116] width 35 height 45
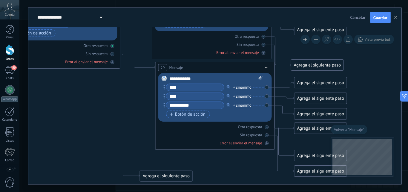
click at [111, 45] on div at bounding box center [113, 46] width 4 height 4
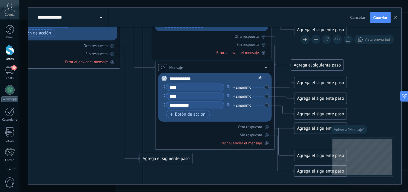
drag, startPoint x: 151, startPoint y: 172, endPoint x: 155, endPoint y: 188, distance: 16.2
click at [155, 188] on div "**********" at bounding box center [213, 96] width 389 height 192
click at [153, 158] on div "Agrega el siguiente paso" at bounding box center [166, 158] width 52 height 10
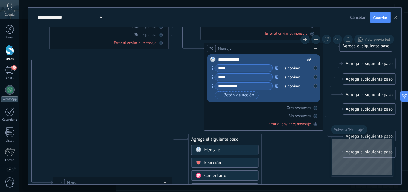
drag, startPoint x: 175, startPoint y: 126, endPoint x: 188, endPoint y: 120, distance: 14.2
click at [188, 120] on icon at bounding box center [60, 73] width 1095 height 729
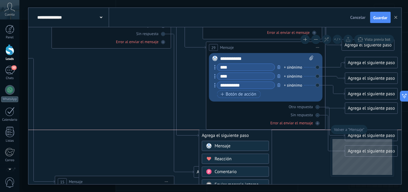
drag, startPoint x: 210, startPoint y: 136, endPoint x: 219, endPoint y: 135, distance: 8.6
click at [219, 135] on div "Agrega el siguiente paso" at bounding box center [235, 135] width 73 height 10
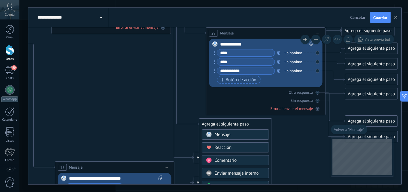
click at [226, 160] on span "Comentario" at bounding box center [226, 160] width 22 height 6
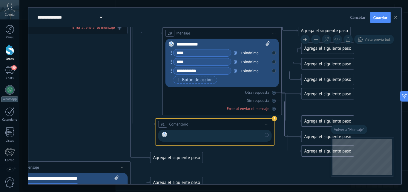
click at [222, 133] on div at bounding box center [216, 136] width 93 height 8
click at [283, 176] on icon at bounding box center [19, 64] width 1095 height 741
click at [311, 154] on div "Agrega el siguiente paso" at bounding box center [328, 151] width 52 height 10
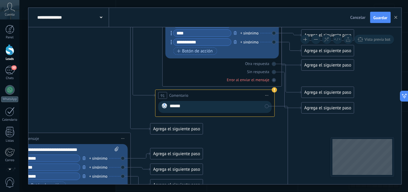
click at [265, 105] on div "******" at bounding box center [215, 107] width 114 height 12
click at [268, 106] on div "******" at bounding box center [215, 107] width 114 height 12
click at [266, 106] on div "******" at bounding box center [215, 107] width 114 height 12
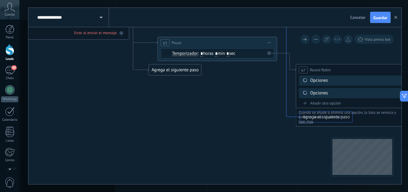
drag, startPoint x: 303, startPoint y: 89, endPoint x: 292, endPoint y: 123, distance: 35.5
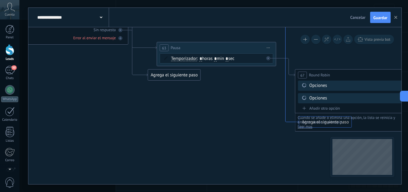
click at [293, 122] on icon at bounding box center [286, 26] width 27 height 193
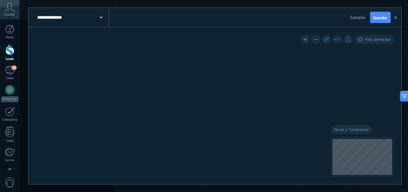
drag, startPoint x: 210, startPoint y: 117, endPoint x: 295, endPoint y: 183, distance: 108.0
click at [299, 102] on html ".abccls-1,.abccls-2{fill-rule:evenodd}.abccls-2{fill:#fff} .abfcls-1{fill:none}…" at bounding box center [204, 6] width 408 height 192
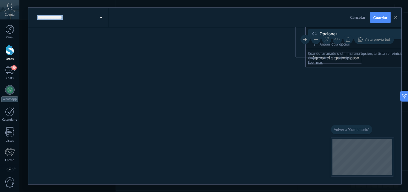
click at [303, 191] on div "**********" at bounding box center [213, 96] width 389 height 192
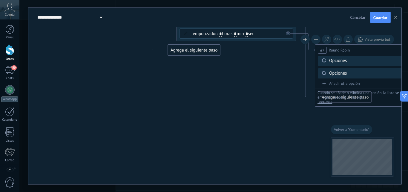
drag, startPoint x: 318, startPoint y: 99, endPoint x: 292, endPoint y: 117, distance: 31.3
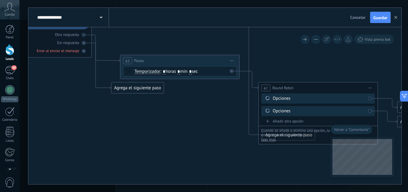
drag, startPoint x: 274, startPoint y: 134, endPoint x: 241, endPoint y: 153, distance: 37.9
click at [241, 153] on icon at bounding box center [6, 0] width 1147 height 996
click at [296, 137] on span "Cuando se añade o elimina una opción, la lista se reinicia y empieza desde el p…" at bounding box center [309, 133] width 98 height 9
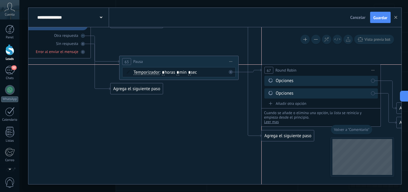
drag, startPoint x: 275, startPoint y: 85, endPoint x: 276, endPoint y: 68, distance: 17.1
click at [277, 65] on div "**********" at bounding box center [321, 70] width 119 height 11
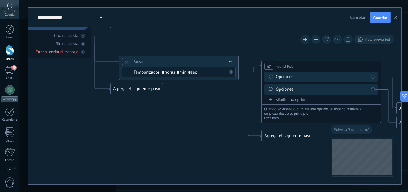
drag, startPoint x: 280, startPoint y: 122, endPoint x: 274, endPoint y: 99, distance: 23.6
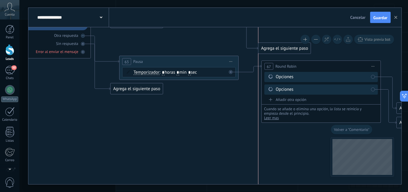
drag, startPoint x: 268, startPoint y: 136, endPoint x: 265, endPoint y: 48, distance: 87.4
click at [265, 48] on div "Agrega el siguiente paso" at bounding box center [285, 48] width 52 height 10
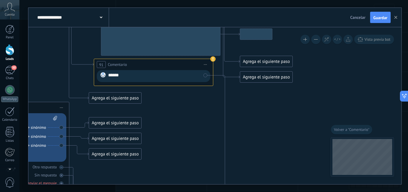
drag, startPoint x: 222, startPoint y: 118, endPoint x: 232, endPoint y: 154, distance: 37.1
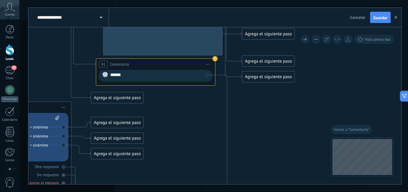
drag, startPoint x: 234, startPoint y: 133, endPoint x: 232, endPoint y: 120, distance: 13.3
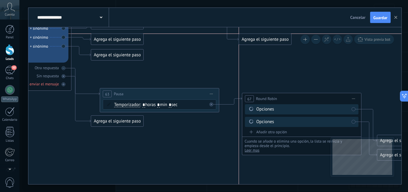
drag, startPoint x: 245, startPoint y: 145, endPoint x: 244, endPoint y: 38, distance: 107.3
click at [244, 38] on div "Agrega el siguiente paso" at bounding box center [265, 39] width 52 height 10
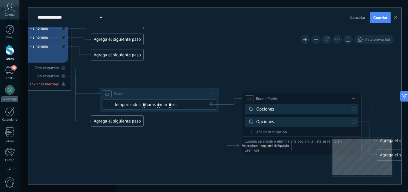
drag, startPoint x: 243, startPoint y: 99, endPoint x: 249, endPoint y: 138, distance: 40.2
drag, startPoint x: 246, startPoint y: 150, endPoint x: 247, endPoint y: 158, distance: 7.9
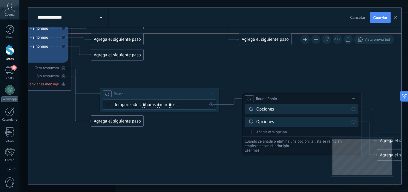
drag, startPoint x: 241, startPoint y: 147, endPoint x: 239, endPoint y: 43, distance: 104.0
click at [239, 43] on div "Agrega el siguiente paso" at bounding box center [265, 39] width 52 height 10
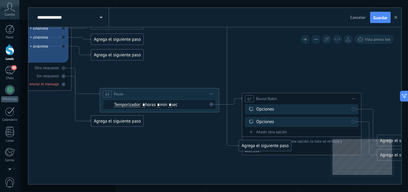
click at [316, 36] on button at bounding box center [315, 39] width 9 height 9
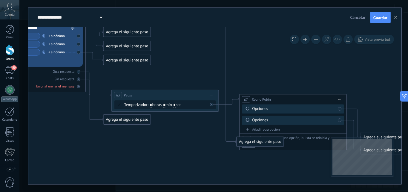
click at [316, 36] on button at bounding box center [315, 39] width 9 height 9
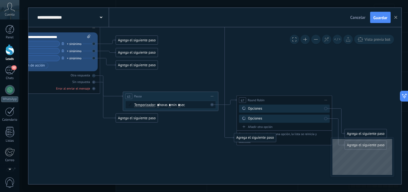
click at [316, 36] on button at bounding box center [315, 39] width 9 height 9
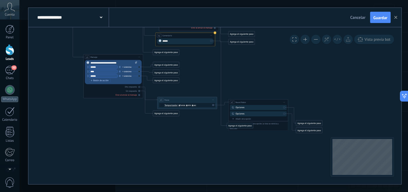
click at [316, 36] on button at bounding box center [315, 39] width 9 height 9
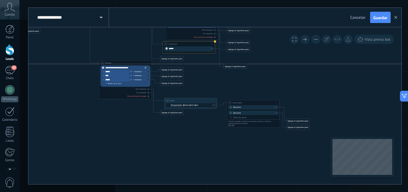
drag, startPoint x: 228, startPoint y: 90, endPoint x: 229, endPoint y: 62, distance: 27.8
click at [228, 64] on div "Agrega el siguiente paso" at bounding box center [235, 66] width 23 height 4
drag, startPoint x: 222, startPoint y: 79, endPoint x: 222, endPoint y: 68, distance: 11.4
drag, startPoint x: 269, startPoint y: 82, endPoint x: 290, endPoint y: 76, distance: 21.7
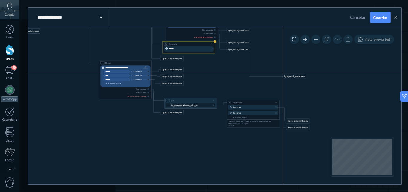
click at [290, 76] on div "Agrega el siguiente paso" at bounding box center [294, 76] width 23 height 4
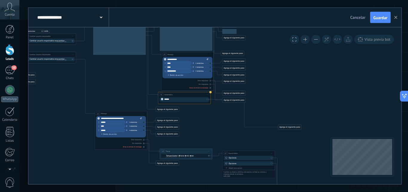
drag, startPoint x: 221, startPoint y: 102, endPoint x: 221, endPoint y: 108, distance: 6.0
click at [220, 108] on icon at bounding box center [109, 96] width 505 height 382
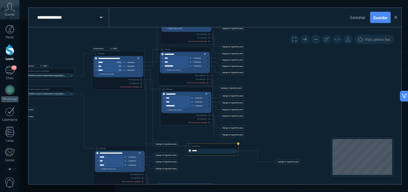
drag, startPoint x: 205, startPoint y: 131, endPoint x: 234, endPoint y: 147, distance: 33.5
click at [234, 147] on span "Iniciar vista previa aquí Cambiar nombre Duplicar [GEOGRAPHIC_DATA]" at bounding box center [235, 146] width 4 height 4
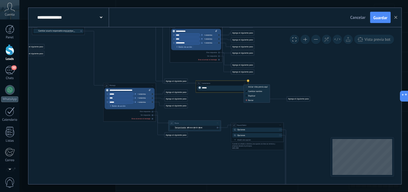
drag, startPoint x: 211, startPoint y: 129, endPoint x: 217, endPoint y: 103, distance: 26.4
click at [217, 103] on icon at bounding box center [116, 74] width 501 height 394
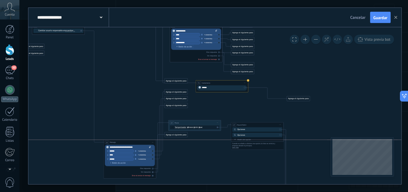
drag, startPoint x: 135, startPoint y: 86, endPoint x: 126, endPoint y: 132, distance: 46.4
click at [126, 140] on div "15 Mensaje ******* (a): Todos los contactos - canales seleccionados Todos los c…" at bounding box center [130, 142] width 52 height 5
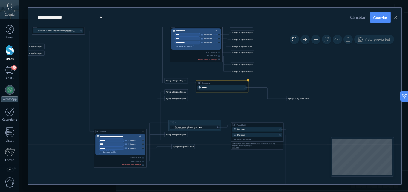
drag, startPoint x: 187, startPoint y: 161, endPoint x: 186, endPoint y: 147, distance: 14.4
click at [186, 147] on div "Agrega el siguiente paso" at bounding box center [183, 146] width 23 height 4
drag, startPoint x: 175, startPoint y: 130, endPoint x: 177, endPoint y: 140, distance: 10.0
click at [177, 140] on div "Agrega el siguiente paso" at bounding box center [177, 139] width 23 height 4
drag, startPoint x: 173, startPoint y: 91, endPoint x: 184, endPoint y: 158, distance: 67.9
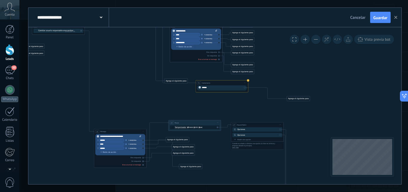
click at [186, 164] on div "Agrega el siguiente paso" at bounding box center [190, 166] width 23 height 4
drag, startPoint x: 195, startPoint y: 123, endPoint x: 201, endPoint y: 129, distance: 8.7
click at [201, 125] on div "63 Pausa ***** Iniciar vista previa aquí Cambiar nombre Duplicar [GEOGRAPHIC_DA…" at bounding box center [195, 122] width 52 height 5
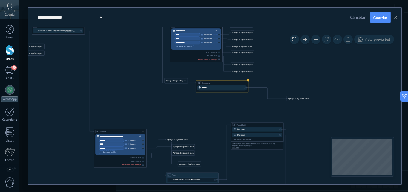
drag, startPoint x: 201, startPoint y: 129, endPoint x: 193, endPoint y: 175, distance: 47.4
click at [193, 175] on div "63 Pausa ***** Iniciar vista previa aquí Cambiar nombre Duplicar [GEOGRAPHIC_DA…" at bounding box center [192, 174] width 52 height 5
drag, startPoint x: 266, startPoint y: 130, endPoint x: 263, endPoint y: 165, distance: 35.1
click at [264, 167] on div "**********" at bounding box center [256, 169] width 52 height 5
click at [253, 155] on icon at bounding box center [116, 74] width 501 height 394
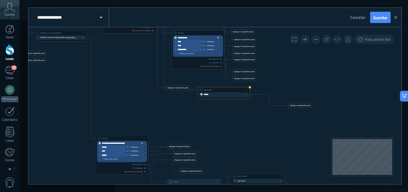
drag, startPoint x: 237, startPoint y: 105, endPoint x: 237, endPoint y: 113, distance: 7.8
click at [237, 112] on icon at bounding box center [118, 80] width 501 height 394
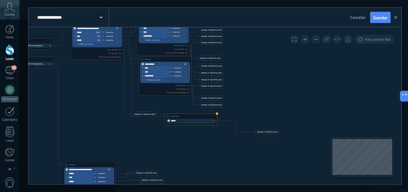
drag, startPoint x: 236, startPoint y: 122, endPoint x: 213, endPoint y: 140, distance: 28.9
click at [213, 140] on icon at bounding box center [85, 107] width 501 height 394
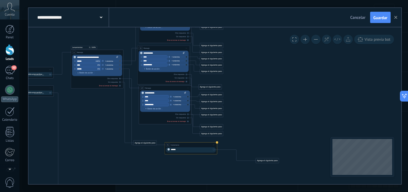
click at [302, 38] on button at bounding box center [305, 39] width 9 height 9
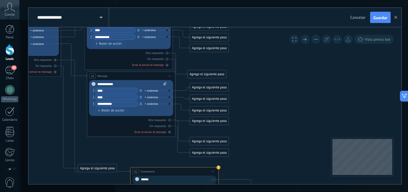
click at [301, 43] on div "**********" at bounding box center [214, 105] width 373 height 157
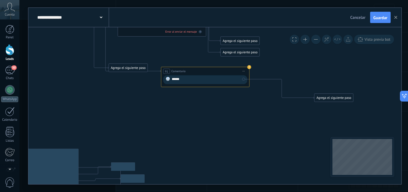
drag, startPoint x: 294, startPoint y: 59, endPoint x: 294, endPoint y: 53, distance: 6.6
click at [294, 51] on icon at bounding box center [27, 55] width 843 height 663
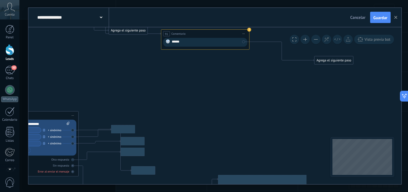
click at [275, 144] on icon at bounding box center [27, 18] width 843 height 663
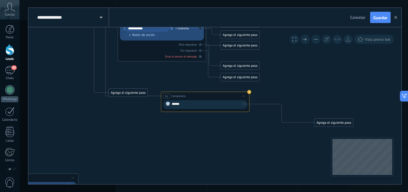
click at [232, 104] on div "******" at bounding box center [206, 105] width 69 height 6
click at [245, 104] on div "******" at bounding box center [205, 104] width 84 height 9
drag, startPoint x: 186, startPoint y: 104, endPoint x: 169, endPoint y: 99, distance: 17.6
click at [181, 104] on div "******" at bounding box center [206, 105] width 69 height 6
click at [146, 96] on div "Agrega el siguiente paso" at bounding box center [128, 92] width 39 height 7
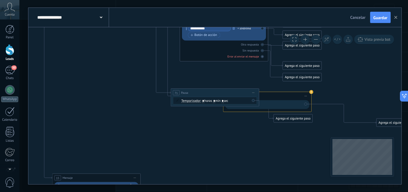
click at [251, 92] on span "Iniciar vista previa aquí Cambiar nombre Duplicar [GEOGRAPHIC_DATA]" at bounding box center [253, 92] width 7 height 6
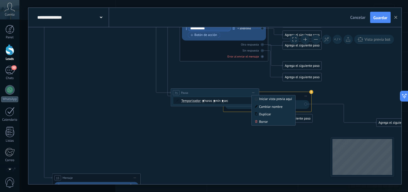
drag, startPoint x: 259, startPoint y: 121, endPoint x: 257, endPoint y: 115, distance: 5.7
click at [259, 120] on div "Borrar" at bounding box center [274, 121] width 44 height 7
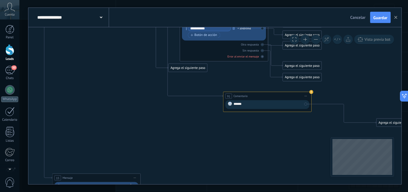
click at [306, 96] on icon at bounding box center [306, 96] width 2 height 0
click at [314, 124] on div "Borrar" at bounding box center [326, 124] width 44 height 7
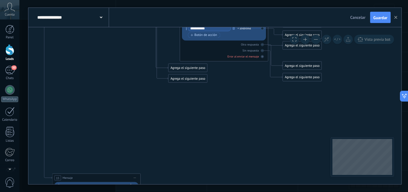
click at [232, 127] on icon at bounding box center [89, 80] width 843 height 663
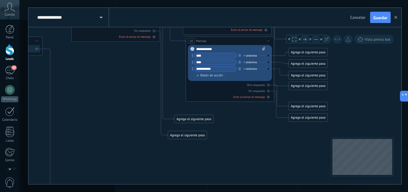
drag, startPoint x: 191, startPoint y: 129, endPoint x: 192, endPoint y: 134, distance: 4.6
click at [191, 135] on div "Agrega el siguiente paso" at bounding box center [187, 134] width 39 height 7
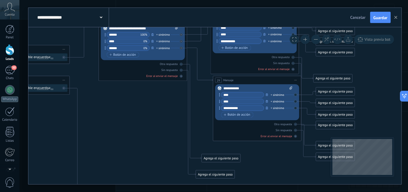
click at [251, 160] on icon at bounding box center [123, 160] width 843 height 663
drag, startPoint x: 230, startPoint y: 149, endPoint x: 235, endPoint y: 155, distance: 7.2
click at [237, 155] on div "Agrega el siguiente paso Mensaje Mensaje Mensaje Reacción Comentario Enviar men…" at bounding box center [221, 157] width 39 height 8
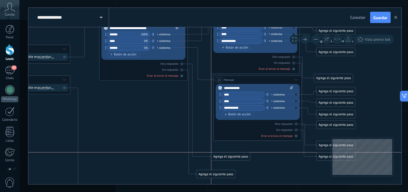
drag, startPoint x: 227, startPoint y: 164, endPoint x: 234, endPoint y: 155, distance: 11.1
click at [234, 155] on div "Agrega el siguiente paso" at bounding box center [230, 156] width 39 height 7
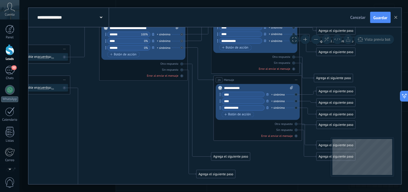
click at [236, 156] on div "Agrega el siguiente paso" at bounding box center [230, 156] width 39 height 7
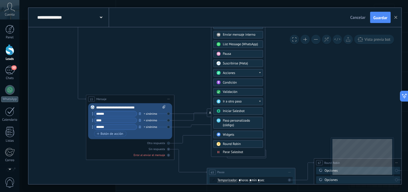
click at [230, 102] on body ".abccls-1,.abccls-2{fill-rule:evenodd}.abccls-2{fill:#fff} .abfcls-1{fill:none}…" at bounding box center [204, 6] width 408 height 192
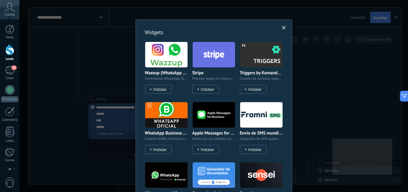
click at [282, 26] on span at bounding box center [284, 28] width 4 height 4
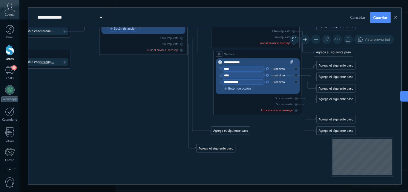
drag, startPoint x: 210, startPoint y: 125, endPoint x: 210, endPoint y: 116, distance: 9.0
click at [210, 116] on icon at bounding box center [123, 134] width 843 height 663
click at [209, 147] on div "Agrega el siguiente paso" at bounding box center [216, 147] width 39 height 7
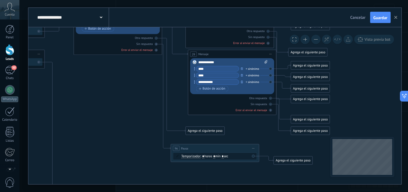
click at [280, 158] on div "Agrega el siguiente paso" at bounding box center [293, 160] width 39 height 7
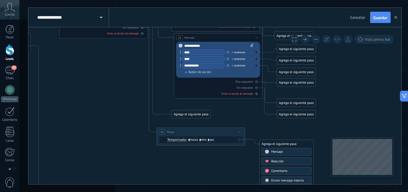
drag, startPoint x: 271, startPoint y: 131, endPoint x: 267, endPoint y: 134, distance: 4.5
click at [270, 131] on icon at bounding box center [83, 113] width 843 height 655
click at [201, 141] on input "*" at bounding box center [200, 140] width 2 height 4
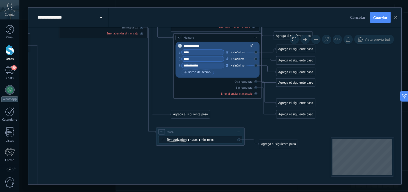
click at [201, 140] on input "*" at bounding box center [200, 140] width 2 height 4
click at [282, 145] on div "Agrega el siguiente paso" at bounding box center [278, 143] width 39 height 7
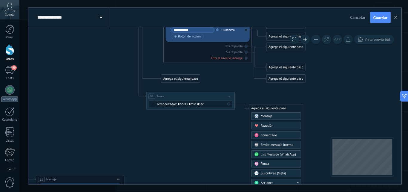
drag, startPoint x: 242, startPoint y: 136, endPoint x: 240, endPoint y: 130, distance: 6.7
click at [240, 131] on icon at bounding box center [73, 78] width 843 height 655
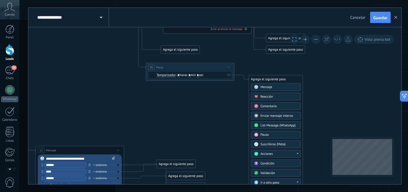
click at [270, 152] on span "Acciones" at bounding box center [267, 154] width 12 height 4
click at [278, 141] on div "Suscribirse (Meta)" at bounding box center [276, 143] width 50 height 7
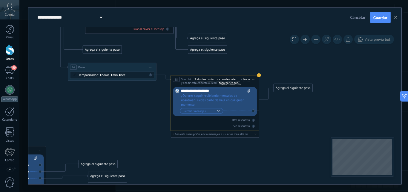
click at [225, 97] on span "¿Quieres seguir recibiendo mensajes de nosotros? Puedes darte de baja en cualqu…" at bounding box center [215, 100] width 69 height 13
click at [216, 110] on span "Permitir mensajes" at bounding box center [200, 111] width 33 height 4
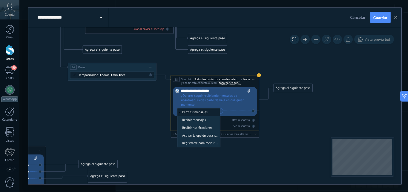
click at [221, 103] on span "¿Quieres seguir recibiendo mensajes de nosotros? Puedes darte de baja en cualqu…" at bounding box center [215, 100] width 69 height 13
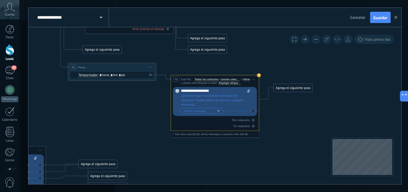
click at [218, 111] on button "Permitir mensajes" at bounding box center [201, 111] width 43 height 6
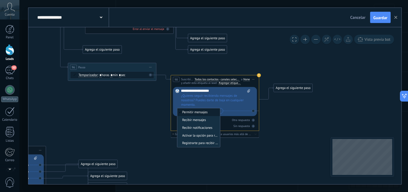
click at [240, 107] on span "¿Quieres seguir recibiendo mensajes de nosotros? Puedes darte de baja en cualqu…" at bounding box center [215, 100] width 69 height 13
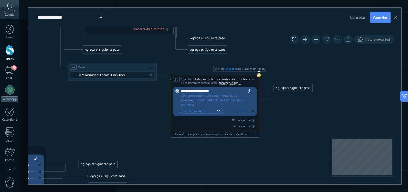
click at [259, 75] on use at bounding box center [259, 75] width 4 height 4
click at [150, 74] on icon at bounding box center [150, 74] width 1 height 1
click at [199, 77] on div "**********" at bounding box center [215, 79] width 88 height 8
click at [258, 75] on use at bounding box center [259, 75] width 4 height 4
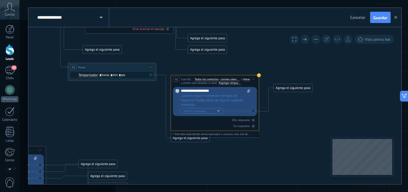
drag, startPoint x: 259, startPoint y: 75, endPoint x: 268, endPoint y: 75, distance: 9.3
click at [257, 82] on div "**********" at bounding box center [215, 79] width 88 height 8
click at [260, 75] on use at bounding box center [259, 75] width 4 height 4
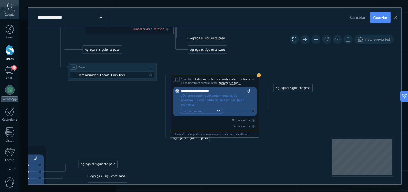
click at [260, 75] on use at bounding box center [259, 75] width 4 height 4
drag, startPoint x: 199, startPoint y: 138, endPoint x: 183, endPoint y: 87, distance: 53.3
click at [187, 84] on div "**********" at bounding box center [215, 103] width 88 height 56
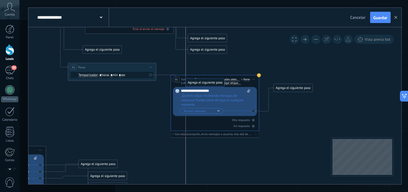
drag, startPoint x: 179, startPoint y: 140, endPoint x: 193, endPoint y: 84, distance: 56.9
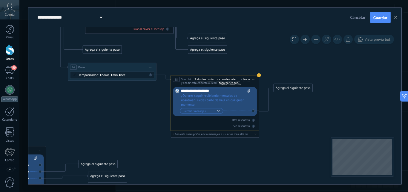
click at [177, 80] on span "98" at bounding box center [176, 79] width 3 height 4
click at [175, 80] on span "98" at bounding box center [176, 79] width 3 height 4
click at [253, 79] on icon at bounding box center [254, 79] width 2 height 0
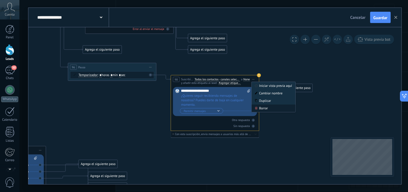
click at [261, 110] on div "Borrar" at bounding box center [274, 107] width 44 height 7
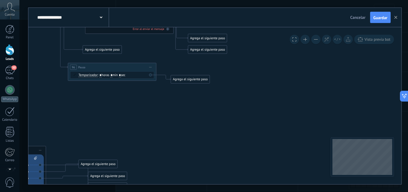
click at [177, 79] on div "Agrega el siguiente paso" at bounding box center [190, 79] width 39 height 7
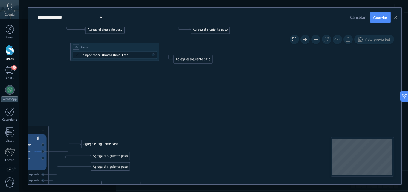
drag, startPoint x: 160, startPoint y: 123, endPoint x: 179, endPoint y: 175, distance: 56.5
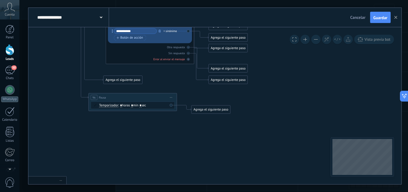
click at [124, 176] on icon at bounding box center [15, 79] width 843 height 655
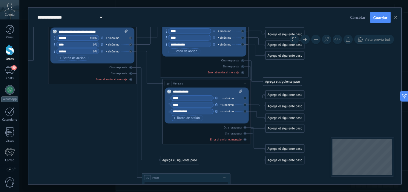
drag, startPoint x: 156, startPoint y: 175, endPoint x: 142, endPoint y: 172, distance: 14.5
click at [150, 175] on div "96 Pausa ***** Iniciar vista previa aquí Cambiar nombre Duplicar [GEOGRAPHIC_DA…" at bounding box center [186, 177] width 88 height 8
drag, startPoint x: 152, startPoint y: 174, endPoint x: 159, endPoint y: 176, distance: 6.9
click at [159, 176] on div "96 Pausa ***** Iniciar vista previa aquí Cambiar nombre Duplicar Borrar" at bounding box center [186, 179] width 88 height 8
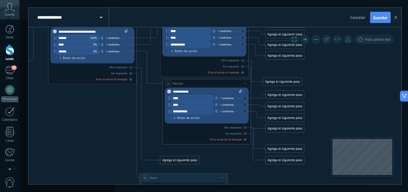
drag, startPoint x: 189, startPoint y: 199, endPoint x: 182, endPoint y: 178, distance: 21.9
click at [182, 178] on div "96 Pausa ***** Iniciar vista previa aquí Cambiar nombre Duplicar Borrar" at bounding box center [184, 177] width 88 height 8
click at [222, 176] on span "Iniciar vista previa aquí Cambiar nombre Duplicar [GEOGRAPHIC_DATA]" at bounding box center [222, 177] width 7 height 6
click at [230, 182] on div "Iniciar vista previa aquí" at bounding box center [243, 183] width 44 height 7
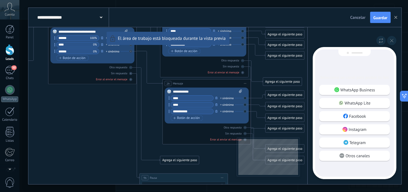
click at [224, 164] on div "**********" at bounding box center [214, 96] width 373 height 176
click at [396, 39] on button at bounding box center [391, 40] width 9 height 9
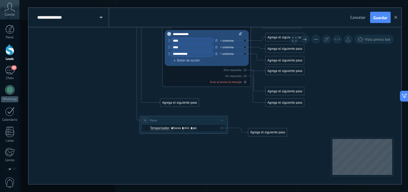
click at [225, 117] on span "Iniciar vista previa aquí Cambiar nombre Duplicar [GEOGRAPHIC_DATA]" at bounding box center [222, 120] width 7 height 6
click at [228, 147] on div "Borrar" at bounding box center [243, 148] width 44 height 7
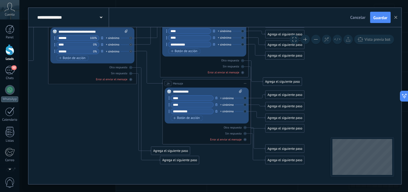
click at [178, 161] on div "Agrega el siguiente paso" at bounding box center [180, 159] width 39 height 7
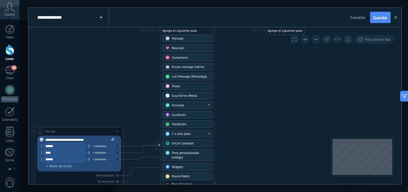
click at [192, 155] on span "Paso personalizado (código)" at bounding box center [185, 155] width 27 height 9
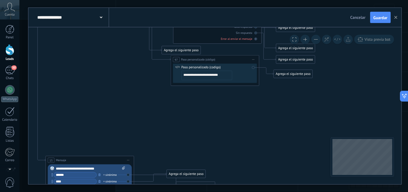
click at [256, 59] on span "Iniciar vista previa aquí Cambiar nombre Duplicar [GEOGRAPHIC_DATA]" at bounding box center [253, 59] width 7 height 6
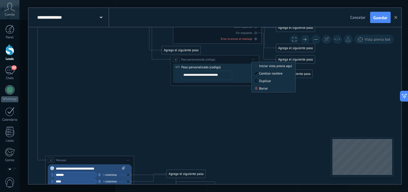
click at [186, 59] on span "Paso personalizado (código)" at bounding box center [198, 59] width 34 height 4
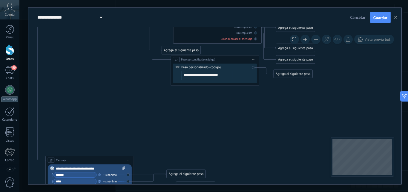
click at [186, 59] on span "Paso personalizado (código)" at bounding box center [198, 59] width 34 height 4
click at [179, 59] on div "97" at bounding box center [176, 59] width 7 height 5
click at [178, 59] on span "97" at bounding box center [176, 60] width 3 height 4
click at [253, 58] on span "Iniciar vista previa aquí Cambiar nombre Duplicar [GEOGRAPHIC_DATA]" at bounding box center [253, 59] width 7 height 6
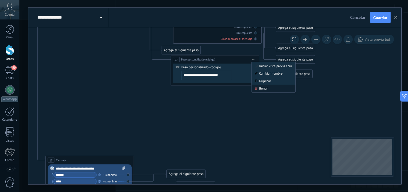
click at [258, 87] on div "Borrar" at bounding box center [274, 88] width 44 height 7
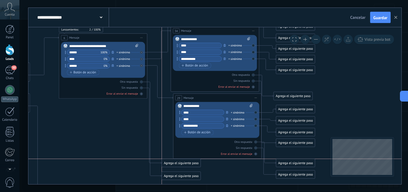
drag, startPoint x: 184, startPoint y: 163, endPoint x: 175, endPoint y: 161, distance: 8.9
click at [175, 161] on div "Agrega el siguiente paso" at bounding box center [181, 162] width 39 height 7
click at [175, 174] on div "Agrega el siguiente paso" at bounding box center [181, 175] width 39 height 7
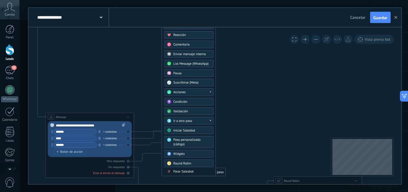
click at [193, 163] on div "Round Robin" at bounding box center [191, 163] width 37 height 4
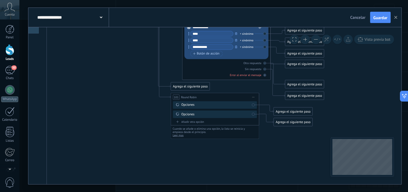
drag, startPoint x: 206, startPoint y: 132, endPoint x: 206, endPoint y: 164, distance: 32.0
click at [206, 164] on icon at bounding box center [92, 99] width 843 height 663
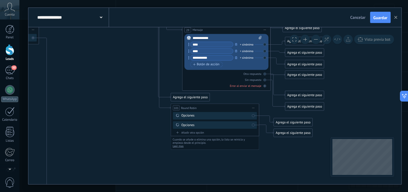
click at [240, 114] on div "Opciones" at bounding box center [215, 115] width 69 height 4
click at [280, 121] on div "Agrega el siguiente paso" at bounding box center [293, 121] width 39 height 7
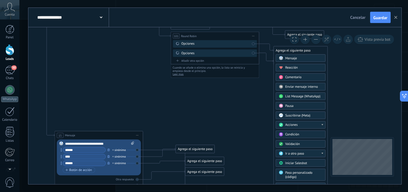
click at [300, 123] on div "Acciones" at bounding box center [303, 125] width 37 height 4
click at [305, 103] on div "Pausa" at bounding box center [301, 105] width 50 height 7
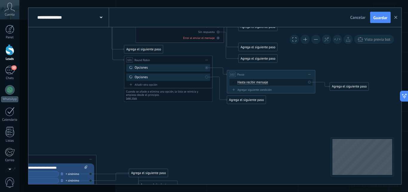
drag, startPoint x: 246, startPoint y: 117, endPoint x: 256, endPoint y: 122, distance: 11.4
click at [256, 122] on icon at bounding box center [45, 58] width 843 height 655
click at [312, 74] on span "Iniciar vista previa aquí Cambiar nombre Duplicar [GEOGRAPHIC_DATA]" at bounding box center [309, 74] width 7 height 6
click at [321, 102] on div "Borrar" at bounding box center [330, 102] width 44 height 7
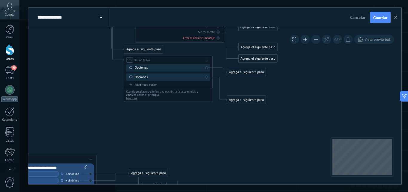
click at [239, 72] on div "Agrega el siguiente paso" at bounding box center [246, 71] width 39 height 7
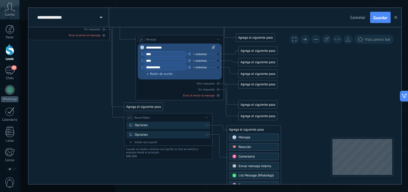
click at [197, 150] on span "Cuando se añade o elimina una opción, la lista se reinicia y empieza desde el p…" at bounding box center [162, 150] width 73 height 7
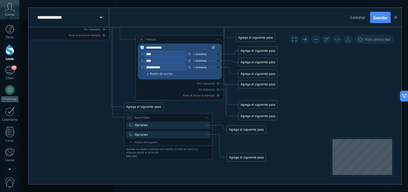
click at [176, 133] on div "Opciones" at bounding box center [169, 134] width 69 height 4
click at [154, 135] on div "Opciones" at bounding box center [169, 134] width 69 height 4
click at [143, 125] on div "Opciones" at bounding box center [169, 125] width 69 height 4
drag, startPoint x: 143, startPoint y: 125, endPoint x: 169, endPoint y: 125, distance: 25.4
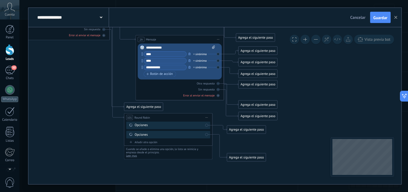
click at [144, 125] on div "Opciones" at bounding box center [169, 125] width 69 height 4
drag, startPoint x: 178, startPoint y: 123, endPoint x: 171, endPoint y: 125, distance: 7.2
click at [177, 123] on div "Opciones" at bounding box center [169, 125] width 69 height 4
click at [141, 141] on div "Añadir otra opción" at bounding box center [168, 142] width 84 height 4
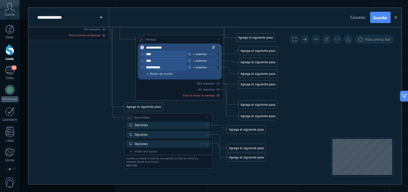
click at [155, 143] on div "Opciones" at bounding box center [169, 143] width 69 height 4
drag, startPoint x: 191, startPoint y: 144, endPoint x: 201, endPoint y: 144, distance: 9.9
click at [194, 144] on div "Opciones" at bounding box center [169, 143] width 69 height 4
click at [203, 144] on icon at bounding box center [202, 143] width 2 height 0
click at [208, 149] on div "Borrar" at bounding box center [209, 149] width 20 height 7
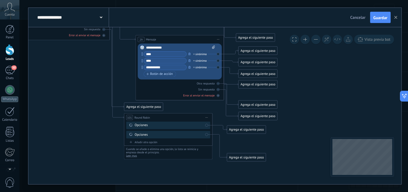
click at [203, 134] on div "Opciones" at bounding box center [169, 134] width 69 height 4
click at [202, 126] on div "Opciones" at bounding box center [169, 125] width 69 height 4
drag, startPoint x: 202, startPoint y: 126, endPoint x: 201, endPoint y: 134, distance: 7.9
click at [201, 134] on div "Opciones" at bounding box center [169, 134] width 69 height 4
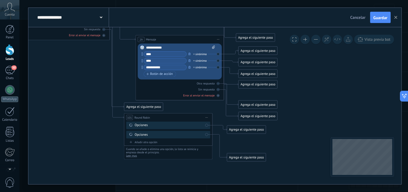
click at [233, 128] on div "Agrega el siguiente paso" at bounding box center [246, 129] width 39 height 7
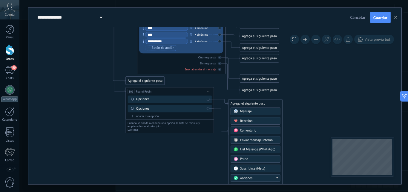
drag, startPoint x: 214, startPoint y: 164, endPoint x: 216, endPoint y: 167, distance: 3.1
click at [216, 167] on icon at bounding box center [47, 89] width 843 height 655
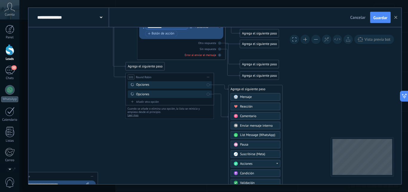
click at [247, 135] on span "List Message (WhatsApp)" at bounding box center [257, 135] width 35 height 4
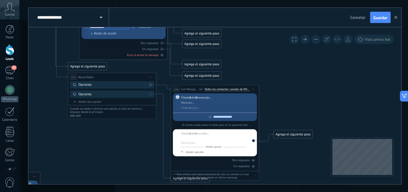
drag, startPoint x: 242, startPoint y: 141, endPoint x: 239, endPoint y: 137, distance: 5.3
click at [242, 140] on div at bounding box center [213, 139] width 65 height 4
drag, startPoint x: 238, startPoint y: 134, endPoint x: 233, endPoint y: 135, distance: 5.3
click at [237, 134] on div at bounding box center [213, 133] width 65 height 4
click at [224, 139] on div at bounding box center [213, 139] width 65 height 4
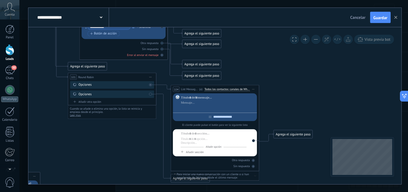
click at [209, 106] on div at bounding box center [218, 108] width 74 height 4
click at [150, 85] on icon at bounding box center [150, 84] width 1 height 1
click at [186, 91] on span "List Message (WhatsApp)" at bounding box center [189, 89] width 17 height 4
click at [256, 89] on span "Iniciar vista previa aquí Cambiar nombre Duplicar [GEOGRAPHIC_DATA]" at bounding box center [253, 89] width 7 height 6
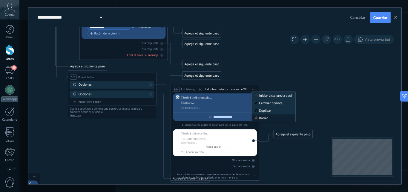
click at [261, 118] on div "Borrar" at bounding box center [274, 117] width 44 height 7
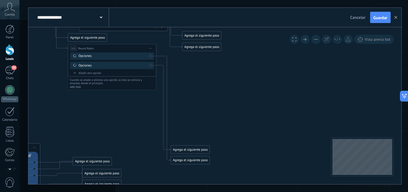
click at [188, 160] on div "Agrega el siguiente paso" at bounding box center [190, 159] width 39 height 7
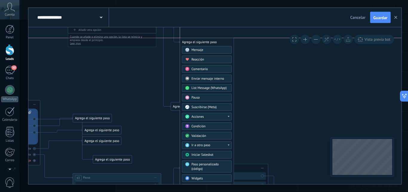
drag, startPoint x: 189, startPoint y: 76, endPoint x: 188, endPoint y: 41, distance: 35.0
click at [188, 41] on div "Agrega el siguiente paso" at bounding box center [207, 42] width 54 height 7
click at [204, 126] on span "Condición" at bounding box center [199, 126] width 14 height 4
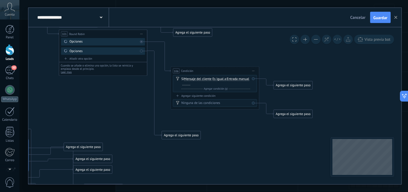
click at [219, 88] on span "Agregar condición (y)" at bounding box center [216, 88] width 26 height 3
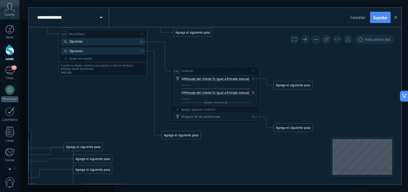
click at [254, 92] on icon at bounding box center [253, 92] width 2 height 3
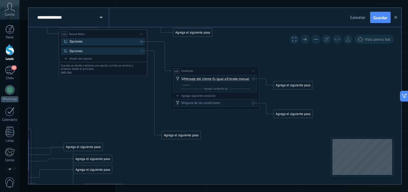
click at [278, 85] on div "Agrega el siguiente paso" at bounding box center [293, 85] width 39 height 7
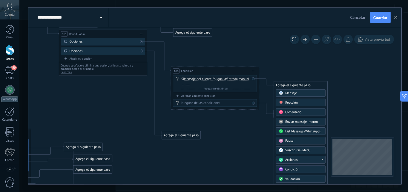
click at [278, 85] on div "Agrega el siguiente paso" at bounding box center [301, 85] width 54 height 7
click at [276, 83] on div "Agrega el siguiente paso" at bounding box center [301, 85] width 54 height 7
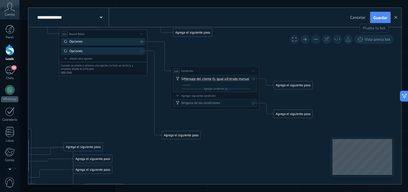
click at [371, 39] on span "Vista previa bot" at bounding box center [378, 39] width 26 height 5
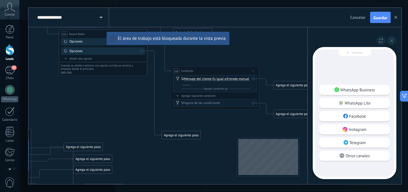
drag, startPoint x: 346, startPoint y: 94, endPoint x: 346, endPoint y: 91, distance: 3.3
click at [346, 92] on div "WhatsApp Business" at bounding box center [355, 90] width 71 height 10
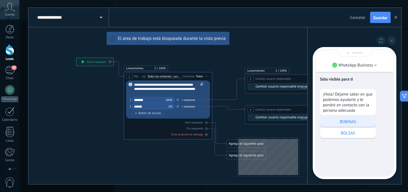
click at [342, 120] on p "BOBINAS" at bounding box center [348, 121] width 50 height 5
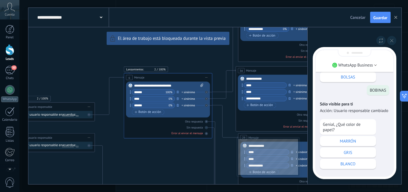
click at [355, 172] on div "Sólo visible para ti ¡Hola! Déjame saber en que podemos ayudarte y te pondré en…" at bounding box center [355, 85] width 78 height 182
click at [360, 171] on div "Sólo visible para ti ¡Hola! Déjame saber en que podemos ayudarte y te pondré en…" at bounding box center [355, 85] width 78 height 182
click at [404, 96] on icon at bounding box center [402, 96] width 3 height 3
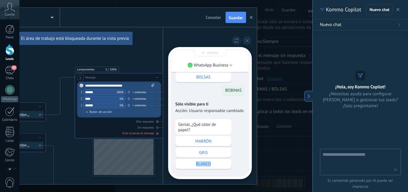
type textarea "**********"
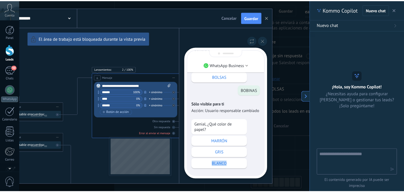
scroll to position [6, 0]
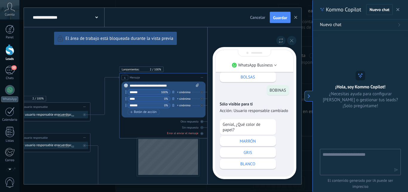
click at [355, 156] on textarea at bounding box center [356, 162] width 67 height 22
type textarea "*"
click at [396, 169] on icon "button" at bounding box center [396, 169] width 4 height 4
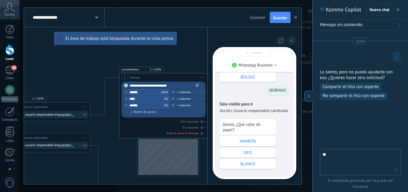
click at [399, 8] on span "button" at bounding box center [398, 9] width 3 height 4
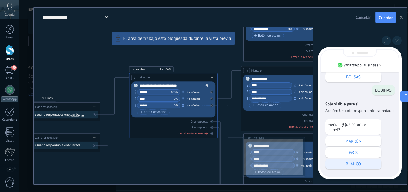
click at [356, 163] on p "BLANCO" at bounding box center [354, 163] width 50 height 5
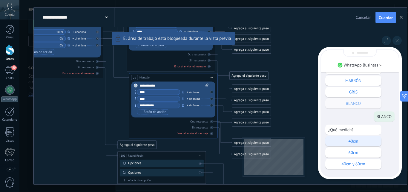
click at [358, 143] on p "40cm" at bounding box center [354, 140] width 50 height 5
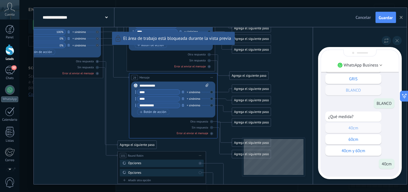
click at [387, 139] on div "¿Qué medida? 40cm 60cm 40cm y 60cm" at bounding box center [360, 133] width 69 height 44
click at [397, 39] on icon at bounding box center [397, 40] width 3 height 3
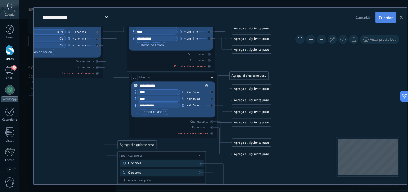
click at [378, 13] on button "Guardar" at bounding box center [386, 17] width 21 height 11
click at [402, 16] on use "button" at bounding box center [401, 17] width 3 height 3
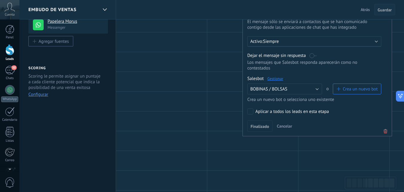
click at [386, 6] on button "Guardar" at bounding box center [384, 9] width 21 height 11
click at [384, 10] on span "Guardar" at bounding box center [385, 10] width 14 height 4
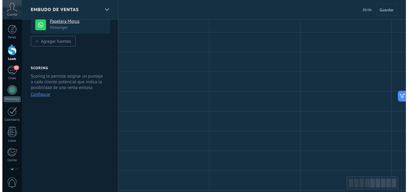
scroll to position [0, 0]
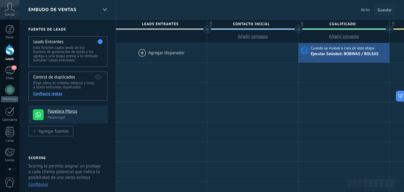
click at [384, 10] on span "Guardar" at bounding box center [385, 10] width 14 height 4
click at [363, 8] on span "Atrás" at bounding box center [365, 9] width 9 height 5
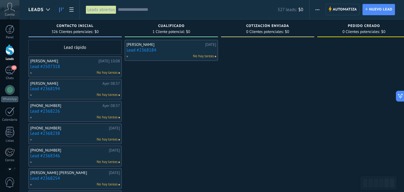
click at [175, 54] on div "No hay tareas" at bounding box center [170, 56] width 88 height 5
click at [143, 52] on link "Lead #2368184" at bounding box center [171, 50] width 90 height 5
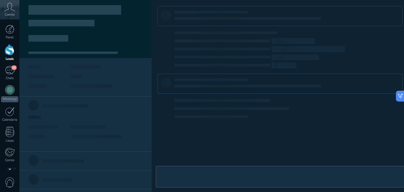
click at [143, 52] on link "Lead #2368184" at bounding box center [171, 50] width 90 height 5
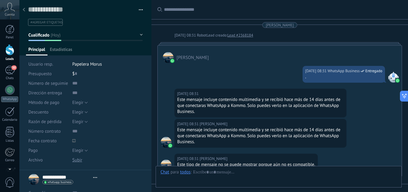
type textarea "**********"
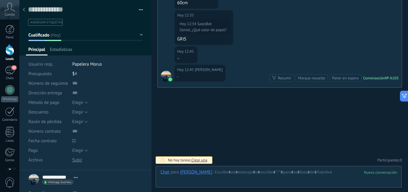
scroll to position [1351, 0]
click at [246, 172] on div at bounding box center [279, 178] width 237 height 18
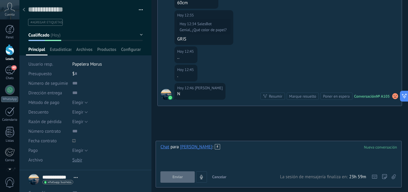
scroll to position [1369, 0]
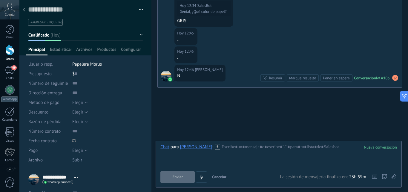
drag, startPoint x: 251, startPoint y: 168, endPoint x: 251, endPoint y: 163, distance: 5.1
click at [251, 166] on div "Chat para Fran Deposito : Enviar Cancelar Rastrear clics en links ? Reducir lin…" at bounding box center [279, 163] width 237 height 39
click at [215, 147] on icon at bounding box center [217, 146] width 5 height 5
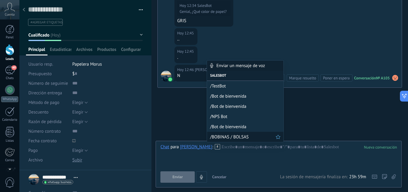
click at [222, 133] on div "/BOBINAS / BOLSAS" at bounding box center [245, 137] width 77 height 10
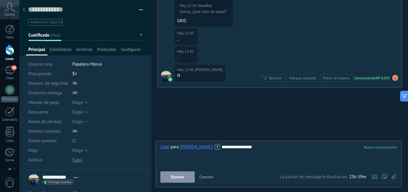
click at [169, 175] on button "Ejecutar" at bounding box center [178, 176] width 34 height 11
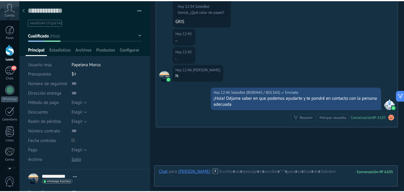
scroll to position [1409, 0]
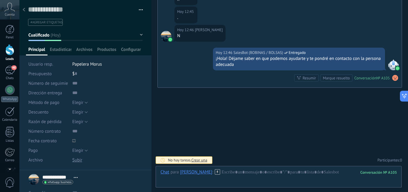
click at [9, 51] on div at bounding box center [9, 49] width 9 height 11
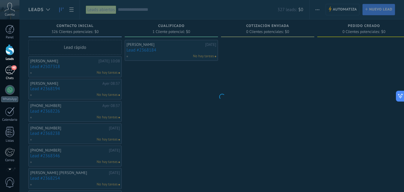
click at [9, 71] on div "48" at bounding box center [10, 70] width 10 height 9
click at [10, 49] on div at bounding box center [9, 49] width 9 height 11
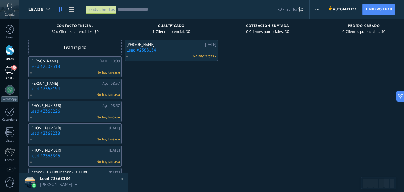
click at [12, 66] on span "50" at bounding box center [13, 67] width 5 height 5
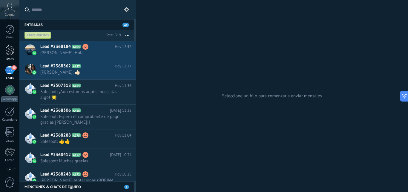
click at [7, 51] on div at bounding box center [9, 49] width 9 height 11
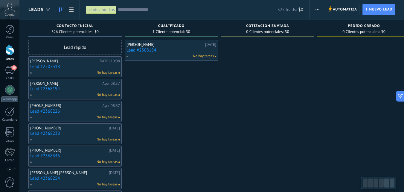
click at [10, 70] on div "50" at bounding box center [10, 70] width 10 height 9
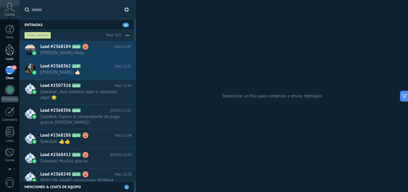
click at [13, 50] on div at bounding box center [9, 49] width 9 height 11
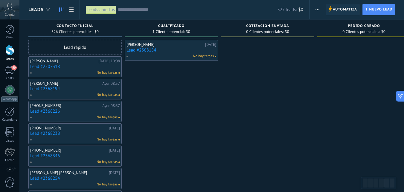
click at [340, 9] on span "Automatiza" at bounding box center [345, 9] width 24 height 11
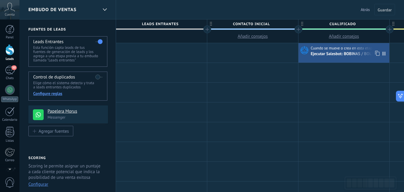
click at [323, 51] on div "Ejecutar Salesbot: BOBINAS / BOLSAS" at bounding box center [349, 54] width 77 height 6
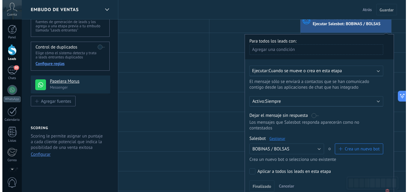
scroll to position [60, 0]
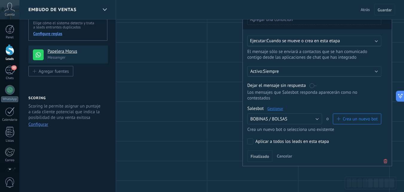
click at [297, 40] on span "Cuando se mueve o crea en esta etapa" at bounding box center [302, 41] width 73 height 6
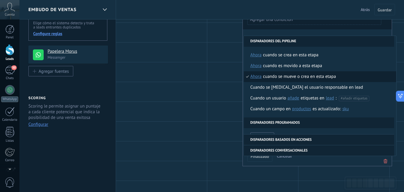
click at [297, 40] on li "Disparadores del pipeline" at bounding box center [319, 41] width 150 height 11
click at [300, 30] on div "**********" at bounding box center [316, 85] width 149 height 162
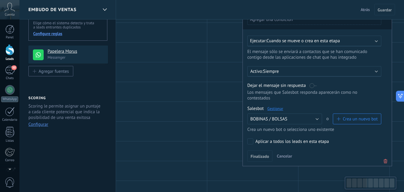
click at [297, 41] on span "Cuando se mueve o crea en esta etapa" at bounding box center [302, 41] width 73 height 6
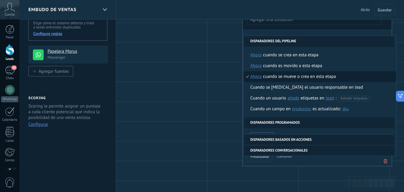
click at [297, 41] on li "Disparadores del pipeline" at bounding box center [319, 41] width 150 height 11
click at [314, 31] on div "**********" at bounding box center [316, 85] width 149 height 162
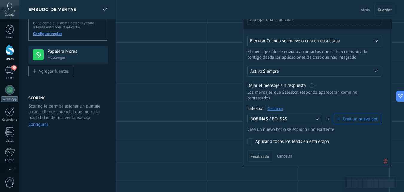
click at [275, 109] on link "Gestionar" at bounding box center [275, 108] width 16 height 5
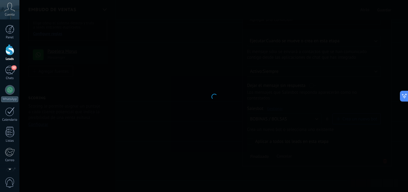
type input "**********"
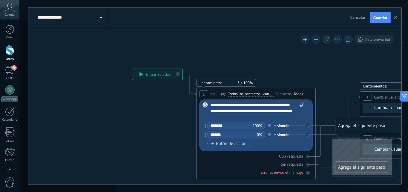
drag, startPoint x: 193, startPoint y: 135, endPoint x: 161, endPoint y: 127, distance: 32.6
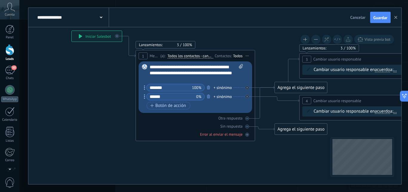
drag, startPoint x: 157, startPoint y: 129, endPoint x: 114, endPoint y: 122, distance: 44.1
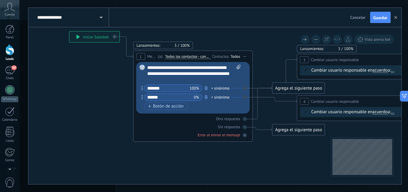
drag, startPoint x: 301, startPoint y: 149, endPoint x: 246, endPoint y: 142, distance: 55.1
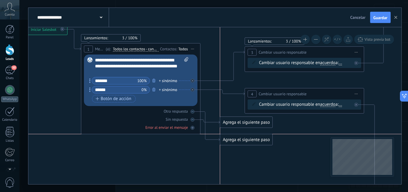
drag, startPoint x: 246, startPoint y: 115, endPoint x: 247, endPoint y: 140, distance: 24.9
click at [247, 140] on div "Agrega el siguiente paso" at bounding box center [246, 140] width 52 height 10
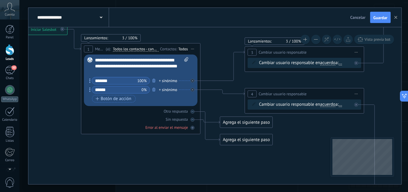
drag, startPoint x: 306, startPoint y: 135, endPoint x: 274, endPoint y: 138, distance: 31.5
click at [280, 138] on icon at bounding box center [415, 164] width 1096 height 821
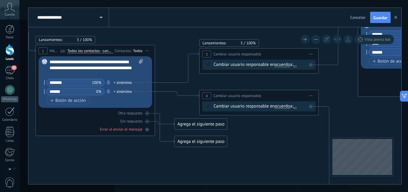
drag, startPoint x: 290, startPoint y: 125, endPoint x: 228, endPoint y: 119, distance: 62.5
click at [228, 120] on icon at bounding box center [370, 166] width 1096 height 821
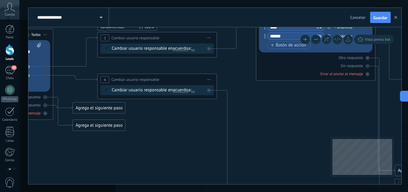
drag, startPoint x: 234, startPoint y: 119, endPoint x: 219, endPoint y: 117, distance: 14.9
click at [219, 117] on icon at bounding box center [268, 150] width 1096 height 821
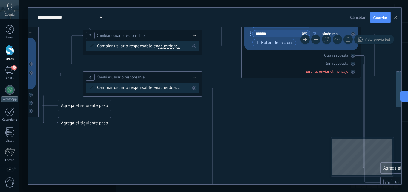
click at [219, 118] on icon at bounding box center [253, 148] width 1096 height 821
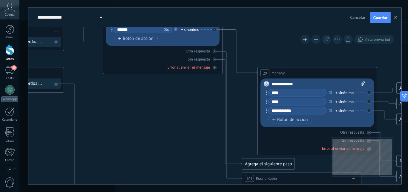
drag, startPoint x: 274, startPoint y: 118, endPoint x: 225, endPoint y: 132, distance: 50.8
click at [189, 107] on icon at bounding box center [115, 143] width 1096 height 821
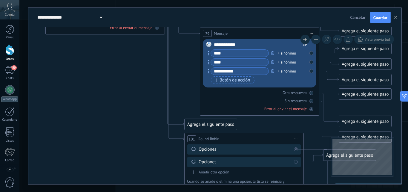
drag, startPoint x: 213, startPoint y: 109, endPoint x: 186, endPoint y: 94, distance: 31.3
click at [186, 94] on icon at bounding box center [57, 104] width 1096 height 821
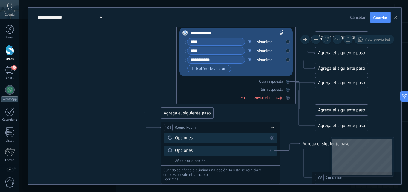
drag, startPoint x: 186, startPoint y: 94, endPoint x: 162, endPoint y: 82, distance: 26.2
click at [162, 82] on icon at bounding box center [60, 93] width 1148 height 821
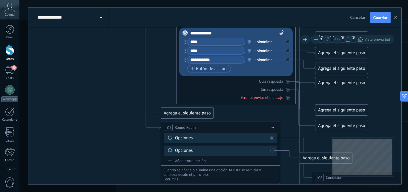
drag, startPoint x: 305, startPoint y: 158, endPoint x: 305, endPoint y: 161, distance: 3.0
click at [305, 161] on div "Agrega el siguiente paso" at bounding box center [326, 158] width 52 height 10
click at [273, 149] on div "Opciones" at bounding box center [221, 150] width 114 height 10
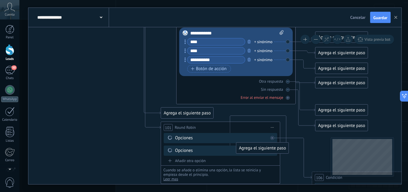
drag, startPoint x: 310, startPoint y: 157, endPoint x: 246, endPoint y: 147, distance: 64.1
click at [246, 147] on div "Agrega el siguiente paso" at bounding box center [262, 148] width 52 height 10
drag, startPoint x: 262, startPoint y: 173, endPoint x: 318, endPoint y: 154, distance: 59.4
click at [318, 154] on div "Agrega el siguiente paso" at bounding box center [320, 156] width 52 height 10
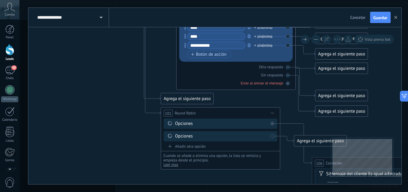
click at [311, 142] on div "Agrega el siguiente paso" at bounding box center [320, 141] width 52 height 10
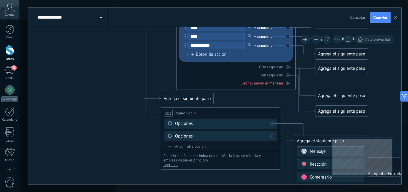
drag, startPoint x: 311, startPoint y: 142, endPoint x: 335, endPoint y: 125, distance: 29.4
click at [335, 125] on icon at bounding box center [60, 78] width 1148 height 821
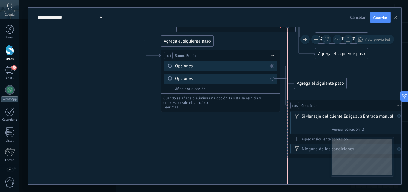
drag, startPoint x: 327, startPoint y: 105, endPoint x: 304, endPoint y: 107, distance: 23.1
click at [304, 107] on span "Condición" at bounding box center [310, 106] width 16 height 6
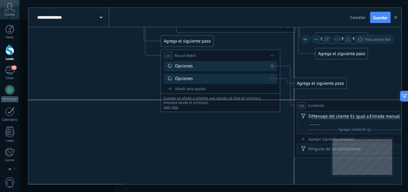
drag, startPoint x: 305, startPoint y: 106, endPoint x: 310, endPoint y: 105, distance: 5.5
click at [310, 105] on span "Condición" at bounding box center [316, 106] width 16 height 6
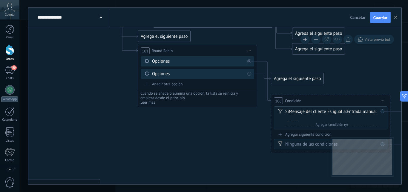
drag, startPoint x: 280, startPoint y: 144, endPoint x: 233, endPoint y: 134, distance: 47.8
click at [233, 134] on icon at bounding box center [37, 16] width 1148 height 821
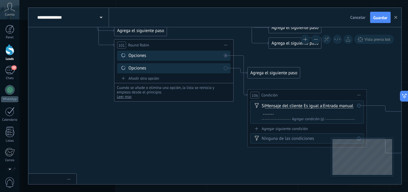
click at [298, 106] on span "Mensaje del cliente" at bounding box center [283, 105] width 37 height 5
click at [298, 106] on button "Mensaje del cliente" at bounding box center [299, 105] width 75 height 11
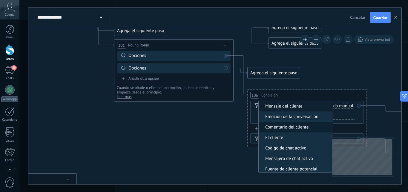
click at [294, 129] on span "Comentario del cliente" at bounding box center [295, 127] width 72 height 6
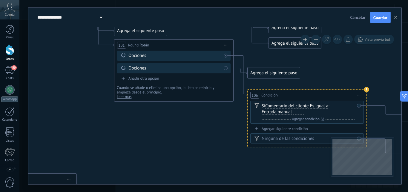
click at [307, 108] on span "Comentario del cliente" at bounding box center [286, 105] width 43 height 5
click at [307, 108] on button "Comentario del cliente" at bounding box center [299, 105] width 75 height 11
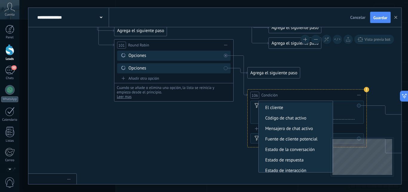
scroll to position [0, 0]
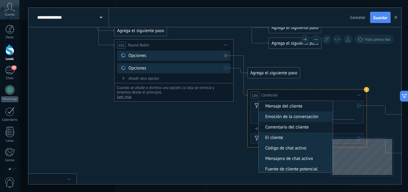
click at [284, 104] on span "Mensaje del cliente" at bounding box center [295, 106] width 72 height 6
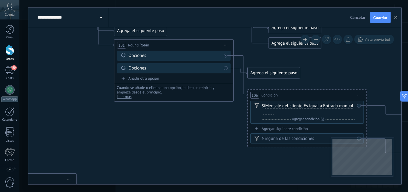
click at [356, 68] on icon at bounding box center [13, 10] width 1148 height 821
click at [346, 83] on icon at bounding box center [13, 10] width 1148 height 821
click at [317, 120] on span "Agregar condición (y)" at bounding box center [308, 119] width 35 height 4
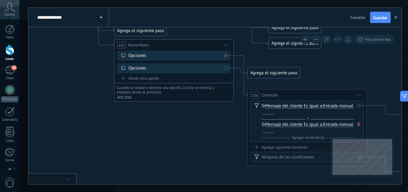
drag, startPoint x: 359, startPoint y: 123, endPoint x: 367, endPoint y: 91, distance: 32.7
click at [359, 121] on span at bounding box center [359, 124] width 6 height 7
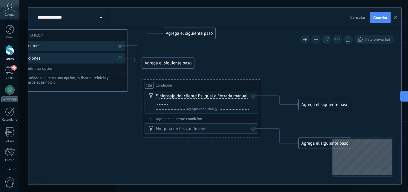
drag, startPoint x: 372, startPoint y: 76, endPoint x: 226, endPoint y: 62, distance: 147.1
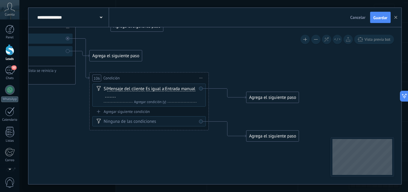
click at [266, 99] on div "Agrega el siguiente paso" at bounding box center [273, 97] width 52 height 10
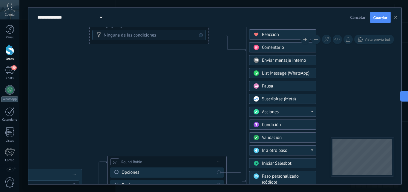
click at [277, 149] on span "Ir a otro paso" at bounding box center [274, 150] width 25 height 6
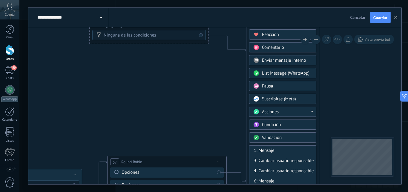
click at [281, 136] on span "Validación" at bounding box center [272, 138] width 20 height 6
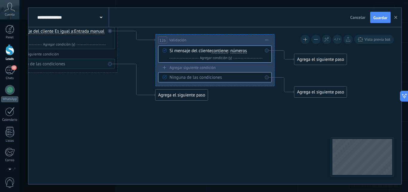
click at [270, 39] on span "Iniciar vista previa aquí Cambiar nombre Duplicar [GEOGRAPHIC_DATA]" at bounding box center [267, 40] width 10 height 9
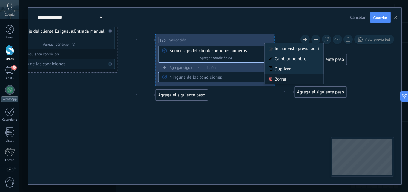
click at [272, 75] on div "Borrar" at bounding box center [294, 79] width 59 height 10
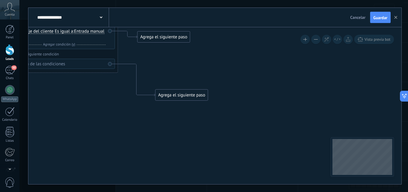
drag, startPoint x: 209, startPoint y: 62, endPoint x: 308, endPoint y: 83, distance: 101.5
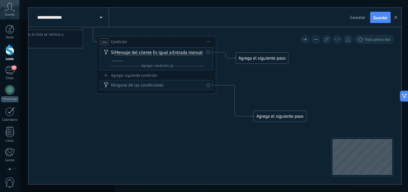
click at [208, 39] on span "Iniciar vista previa aquí Cambiar nombre Duplicar [GEOGRAPHIC_DATA]" at bounding box center [209, 41] width 10 height 9
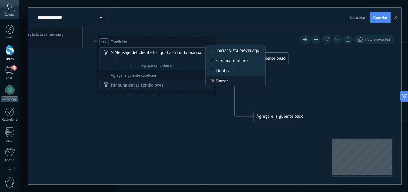
click at [216, 79] on div "Borrar" at bounding box center [235, 81] width 59 height 10
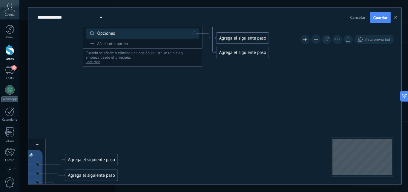
drag, startPoint x: 180, startPoint y: 89, endPoint x: 218, endPoint y: 160, distance: 80.0
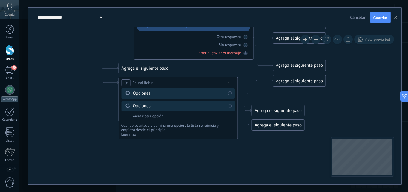
click at [262, 124] on div "Agrega el siguiente paso" at bounding box center [278, 125] width 52 height 10
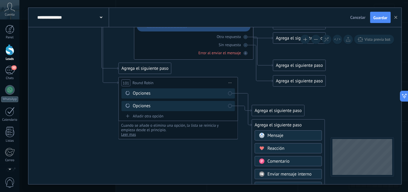
click at [233, 144] on icon at bounding box center [17, 64] width 1148 height 853
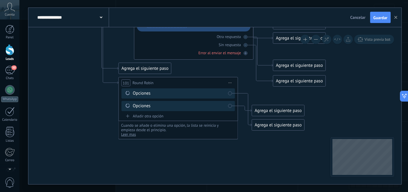
click at [223, 107] on div "Opciones" at bounding box center [179, 106] width 93 height 6
click at [249, 137] on icon at bounding box center [17, 64] width 1148 height 853
click at [129, 133] on span "Leer mas" at bounding box center [128, 134] width 15 height 5
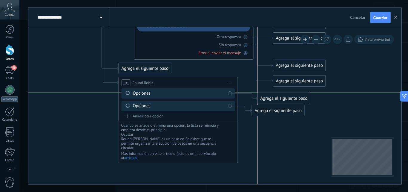
click at [265, 99] on div "Agrega el siguiente paso" at bounding box center [284, 98] width 52 height 10
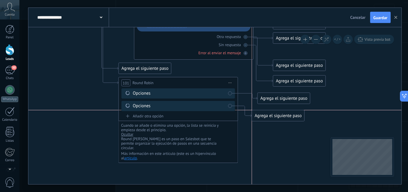
drag, startPoint x: 258, startPoint y: 110, endPoint x: 259, endPoint y: 119, distance: 9.0
click at [259, 119] on div "Agrega el siguiente paso" at bounding box center [278, 116] width 52 height 10
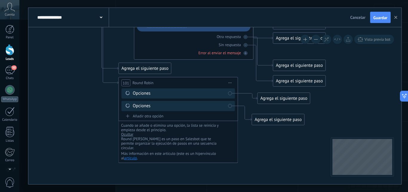
click at [200, 94] on div "Opciones" at bounding box center [179, 93] width 93 height 6
click at [278, 94] on div "Agrega el siguiente paso" at bounding box center [284, 98] width 52 height 10
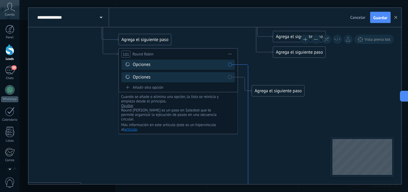
click at [249, 110] on icon at bounding box center [245, 193] width 14 height 257
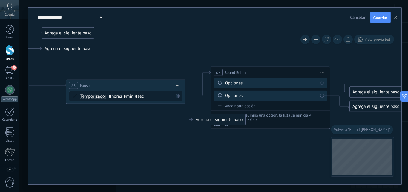
drag, startPoint x: 197, startPoint y: 149, endPoint x: 197, endPoint y: 169, distance: 20.6
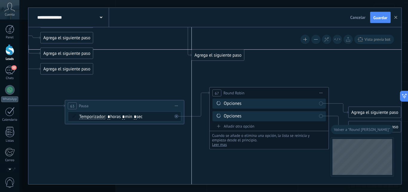
drag, startPoint x: 205, startPoint y: 138, endPoint x: 207, endPoint y: 42, distance: 95.7
click at [207, 50] on div "Agrega el siguiente paso" at bounding box center [218, 55] width 52 height 10
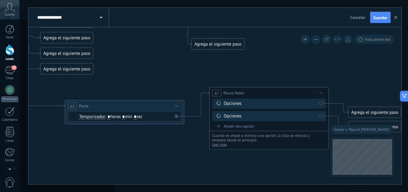
drag, startPoint x: 197, startPoint y: 74, endPoint x: 190, endPoint y: 140, distance: 66.4
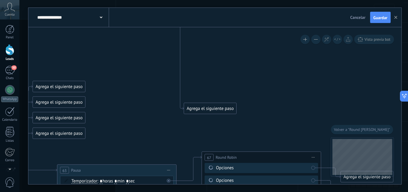
click at [340, 127] on span "Volver a "Round [PERSON_NAME]"" at bounding box center [362, 129] width 56 height 5
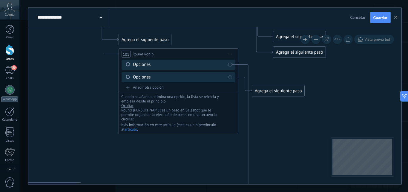
click at [151, 65] on div "Opciones" at bounding box center [179, 65] width 93 height 6
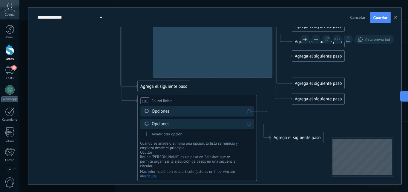
drag, startPoint x: 112, startPoint y: 110, endPoint x: 136, endPoint y: 115, distance: 24.8
click at [117, 117] on icon at bounding box center [36, 82] width 1148 height 853
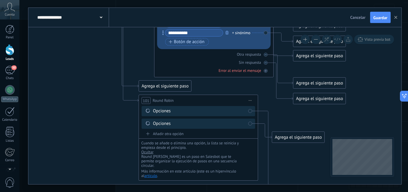
click at [274, 154] on icon at bounding box center [37, 82] width 1148 height 853
click at [268, 155] on icon at bounding box center [265, 192] width 14 height 162
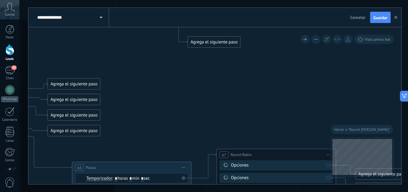
drag, startPoint x: 214, startPoint y: 107, endPoint x: 202, endPoint y: 49, distance: 59.0
click at [202, 47] on div "Agrega el siguiente paso" at bounding box center [214, 42] width 52 height 10
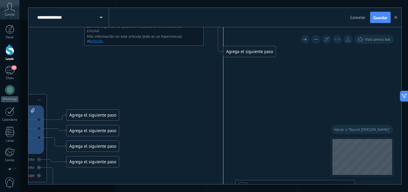
drag, startPoint x: 231, startPoint y: 60, endPoint x: 233, endPoint y: 44, distance: 15.7
click at [239, 47] on div "Agrega el siguiente paso" at bounding box center [250, 52] width 52 height 10
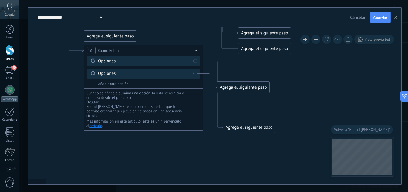
click at [240, 126] on div "Agrega el siguiente paso" at bounding box center [249, 127] width 52 height 10
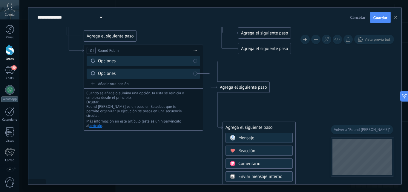
click at [245, 139] on span "Mensaje" at bounding box center [247, 138] width 16 height 6
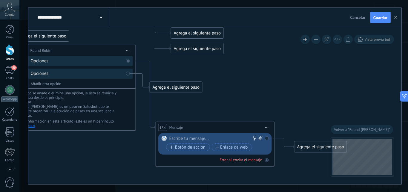
click at [225, 138] on div at bounding box center [214, 138] width 89 height 6
click at [203, 146] on span "Botón de acción" at bounding box center [188, 147] width 36 height 5
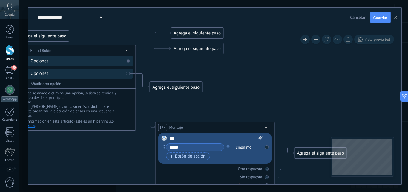
drag, startPoint x: 196, startPoint y: 147, endPoint x: 171, endPoint y: 147, distance: 25.1
click at [175, 147] on input "*****" at bounding box center [196, 146] width 58 height 7
type input "*"
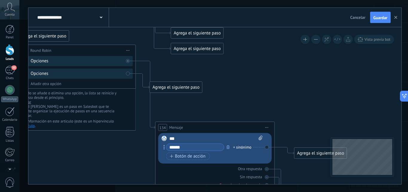
type input "******"
click at [309, 153] on div "Agrega el siguiente paso" at bounding box center [321, 153] width 52 height 10
click at [308, 153] on div "Agrega el siguiente paso" at bounding box center [321, 153] width 52 height 10
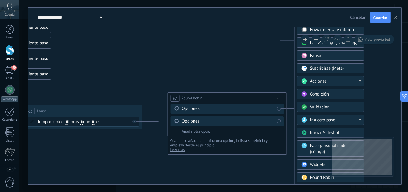
click at [319, 119] on span "Ir a otro paso" at bounding box center [322, 120] width 25 height 6
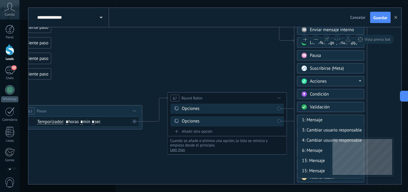
click at [335, 109] on div "Validación" at bounding box center [335, 107] width 50 height 6
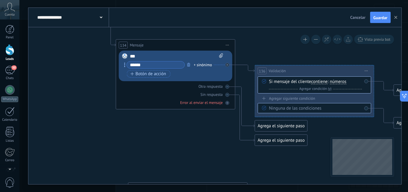
drag, startPoint x: 154, startPoint y: 37, endPoint x: 250, endPoint y: 57, distance: 97.4
click at [228, 65] on icon at bounding box center [228, 65] width 2 height 2
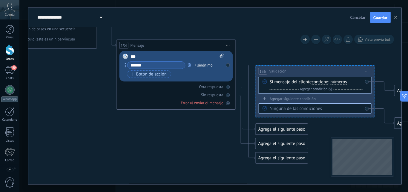
click at [229, 45] on icon at bounding box center [228, 45] width 3 height 1
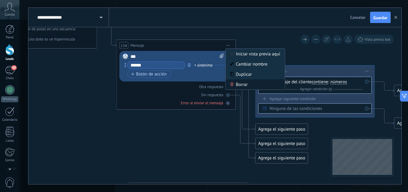
click at [232, 83] on icon at bounding box center [232, 84] width 3 height 4
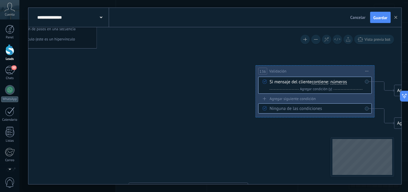
drag, startPoint x: 191, startPoint y: 83, endPoint x: 178, endPoint y: 105, distance: 25.7
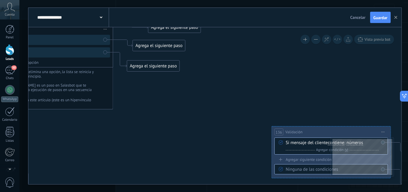
drag, startPoint x: 289, startPoint y: 131, endPoint x: 336, endPoint y: 129, distance: 46.9
click at [296, 130] on span "Validación" at bounding box center [294, 132] width 17 height 6
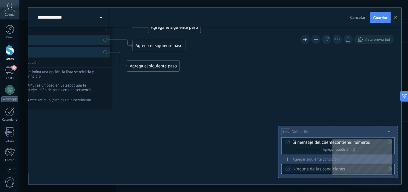
click at [394, 132] on span "Iniciar vista previa aquí Cambiar nombre Duplicar Borrar" at bounding box center [391, 131] width 10 height 9
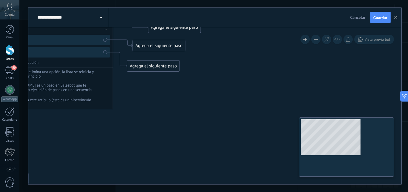
click at [337, 154] on div "**********" at bounding box center [214, 105] width 373 height 157
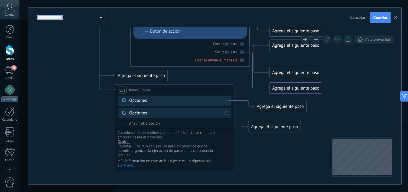
click at [284, 134] on icon at bounding box center [77, 71] width 1274 height 852
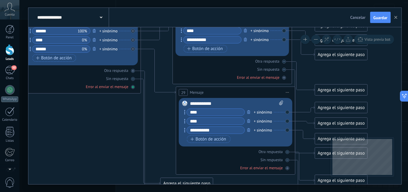
click at [130, 86] on div "Error al enviar el mensaje" at bounding box center [82, 87] width 114 height 6
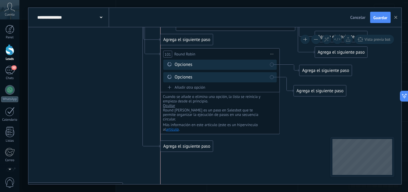
drag, startPoint x: 175, startPoint y: 121, endPoint x: 170, endPoint y: 138, distance: 17.5
click at [175, 146] on div "Agrega el siguiente paso" at bounding box center [187, 146] width 52 height 10
click at [177, 146] on div "Agrega el siguiente paso" at bounding box center [187, 146] width 52 height 10
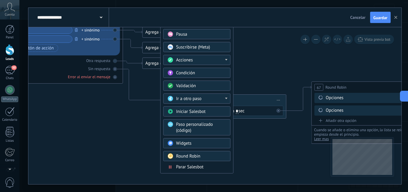
click at [200, 167] on span "Parar Salesbot" at bounding box center [190, 167] width 28 height 6
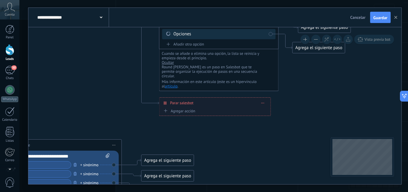
click at [378, 17] on span "Guardar" at bounding box center [381, 18] width 14 height 4
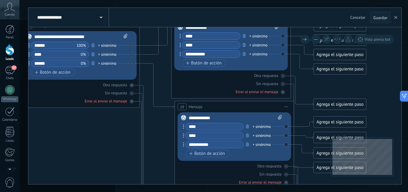
click at [363, 16] on span "Cancelar" at bounding box center [358, 17] width 15 height 5
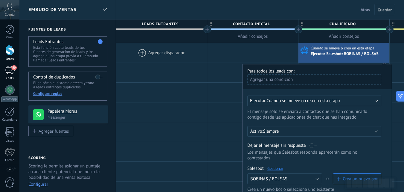
click at [9, 68] on div "50" at bounding box center [10, 70] width 10 height 9
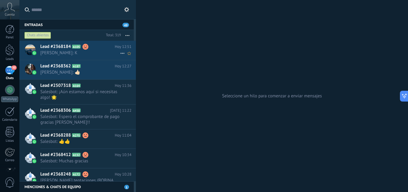
click at [97, 54] on span "Fran Deposito: K" at bounding box center [80, 53] width 80 height 6
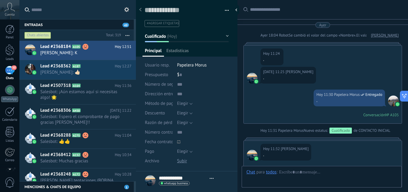
drag, startPoint x: 273, startPoint y: 167, endPoint x: 280, endPoint y: 153, distance: 15.2
click at [273, 166] on div "Chat Correo Nota Tarea Chat para todos : Enviar Cancelar Rastrear clics en link…" at bounding box center [322, 177] width 160 height 22
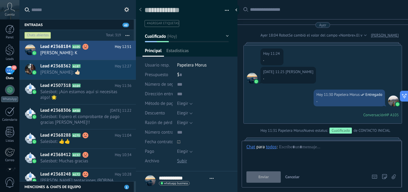
type textarea "**********"
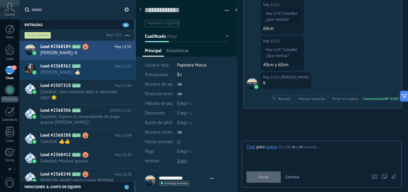
scroll to position [9, 0]
click at [293, 149] on div at bounding box center [322, 155] width 151 height 23
click at [284, 146] on icon at bounding box center [281, 146] width 5 height 5
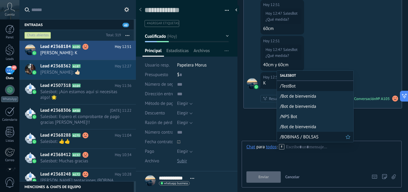
click at [289, 138] on span "/BOBINAS / BOLSAS" at bounding box center [313, 137] width 66 height 6
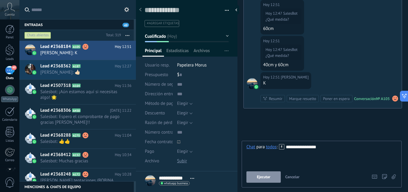
click at [262, 176] on span "Ejecutar" at bounding box center [263, 177] width 13 height 4
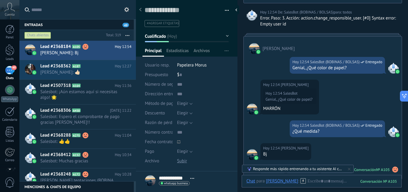
scroll to position [1709, 0]
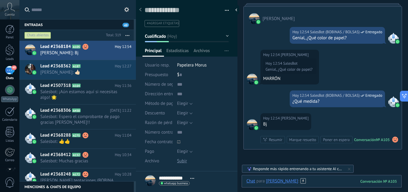
click at [301, 180] on div at bounding box center [322, 187] width 151 height 18
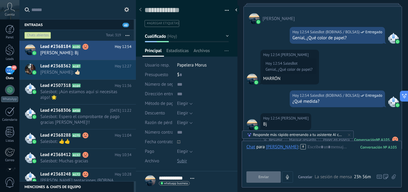
click at [301, 149] on div at bounding box center [303, 146] width 5 height 5
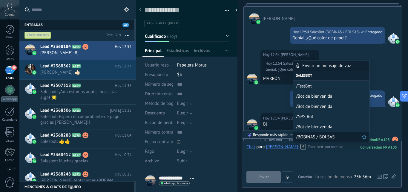
click at [306, 135] on span "/BOBINAS / BOLSAS" at bounding box center [329, 137] width 66 height 6
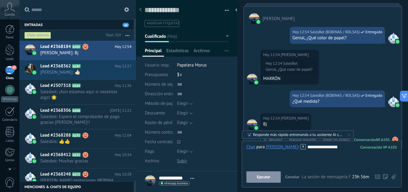
click at [271, 175] on button "Ejecutar" at bounding box center [264, 176] width 34 height 11
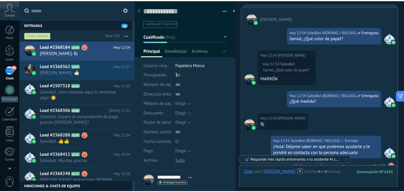
scroll to position [1803, 0]
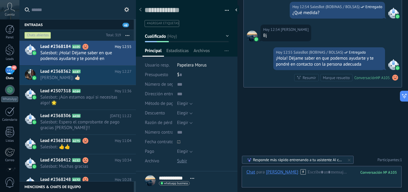
click at [10, 74] on div "48" at bounding box center [10, 70] width 10 height 9
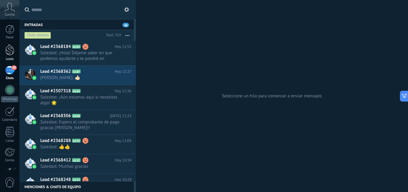
click at [13, 50] on div at bounding box center [9, 49] width 9 height 11
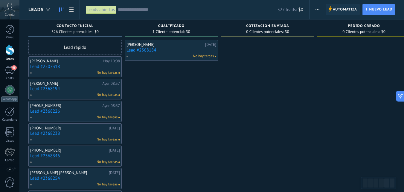
click at [349, 9] on span "Automatiza" at bounding box center [345, 9] width 24 height 11
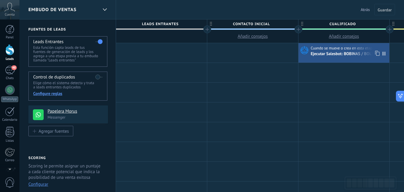
click at [326, 54] on div "Ejecutar Salesbot: BOBINAS / BOLSAS" at bounding box center [345, 53] width 69 height 5
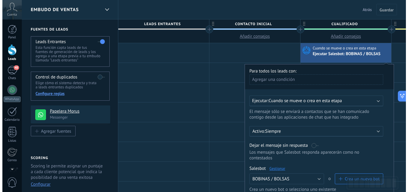
scroll to position [30, 0]
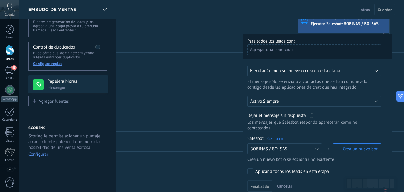
click at [280, 137] on link "Gestionar" at bounding box center [275, 138] width 16 height 5
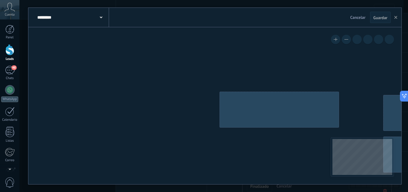
type input "**********"
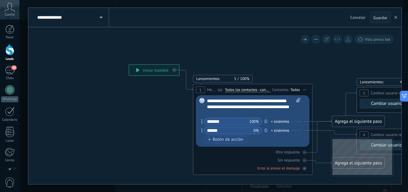
drag, startPoint x: 198, startPoint y: 159, endPoint x: 181, endPoint y: 146, distance: 21.9
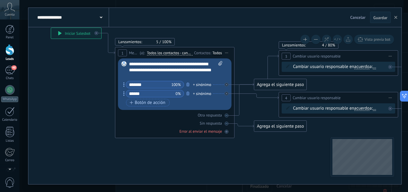
drag, startPoint x: 262, startPoint y: 145, endPoint x: 183, endPoint y: 154, distance: 80.1
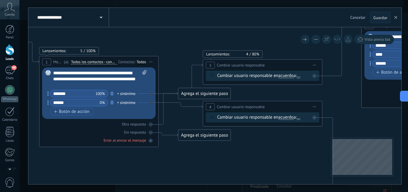
drag, startPoint x: 294, startPoint y: 154, endPoint x: 222, endPoint y: 162, distance: 72.5
click at [222, 162] on icon at bounding box center [373, 193] width 1096 height 852
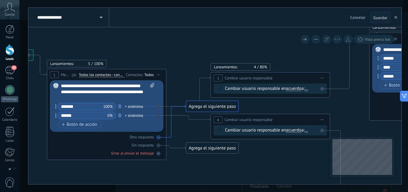
drag, startPoint x: 163, startPoint y: 114, endPoint x: 170, endPoint y: 126, distance: 15.0
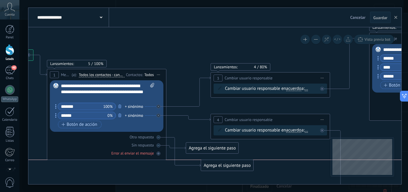
drag, startPoint x: 195, startPoint y: 105, endPoint x: 209, endPoint y: 166, distance: 62.9
click at [209, 166] on div "Agrega el siguiente paso" at bounding box center [227, 165] width 52 height 10
drag, startPoint x: 286, startPoint y: 161, endPoint x: 231, endPoint y: 153, distance: 55.8
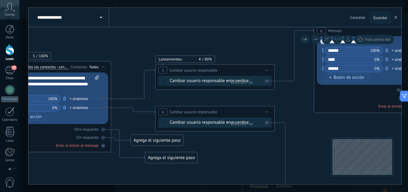
drag, startPoint x: 265, startPoint y: 152, endPoint x: 205, endPoint y: 140, distance: 60.7
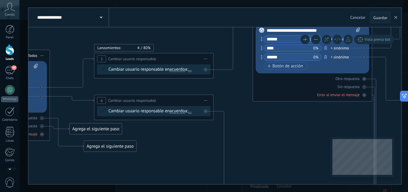
drag, startPoint x: 228, startPoint y: 128, endPoint x: 209, endPoint y: 128, distance: 19.1
click at [209, 128] on icon at bounding box center [265, 187] width 1096 height 852
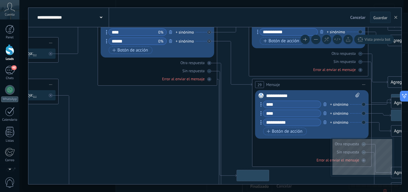
drag, startPoint x: 200, startPoint y: 115, endPoint x: 159, endPoint y: 100, distance: 43.9
click at [159, 100] on icon at bounding box center [109, 171] width 1096 height 852
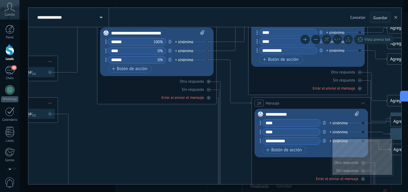
click at [178, 151] on icon at bounding box center [109, 190] width 1096 height 852
drag, startPoint x: 167, startPoint y: 119, endPoint x: 245, endPoint y: 126, distance: 78.3
click at [252, 124] on icon at bounding box center [109, 190] width 1096 height 852
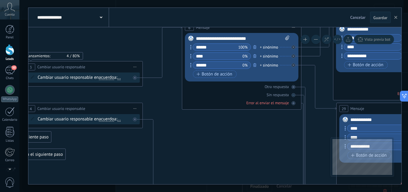
click at [208, 123] on icon at bounding box center [194, 195] width 1096 height 852
click at [294, 103] on icon at bounding box center [293, 103] width 3 height 3
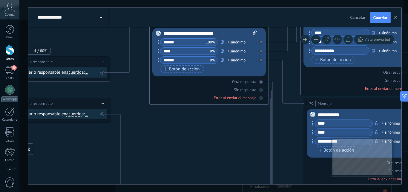
drag, startPoint x: 293, startPoint y: 125, endPoint x: 264, endPoint y: 114, distance: 30.8
click at [260, 120] on icon at bounding box center [161, 190] width 1096 height 852
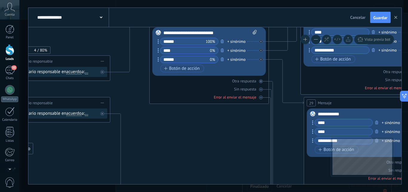
click at [158, 94] on icon at bounding box center [161, 189] width 1096 height 852
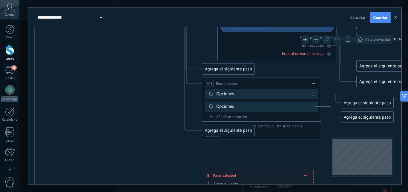
drag, startPoint x: 149, startPoint y: 100, endPoint x: 220, endPoint y: 127, distance: 76.1
click at [151, 84] on icon at bounding box center [75, 65] width 1096 height 852
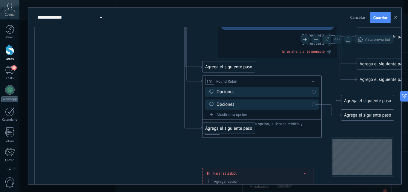
click at [208, 77] on icon at bounding box center [75, 65] width 1096 height 859
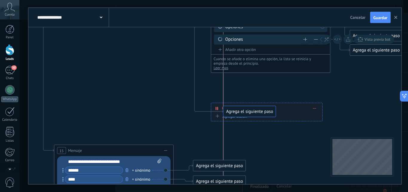
drag, startPoint x: 223, startPoint y: 116, endPoint x: 235, endPoint y: 112, distance: 12.7
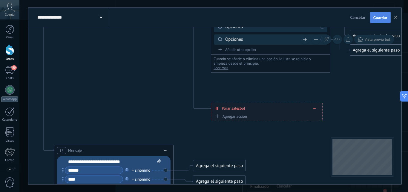
click at [377, 18] on span "Guardar" at bounding box center [381, 18] width 14 height 4
drag, startPoint x: 169, startPoint y: 59, endPoint x: 198, endPoint y: 112, distance: 60.6
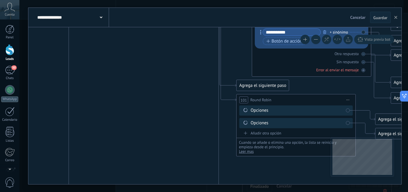
drag, startPoint x: 203, startPoint y: 97, endPoint x: 203, endPoint y: 134, distance: 36.8
click at [203, 134] on icon at bounding box center [135, 81] width 1148 height 852
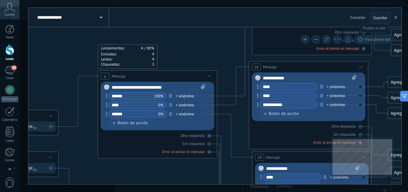
click at [373, 40] on span "Vista previa bot" at bounding box center [378, 39] width 26 height 5
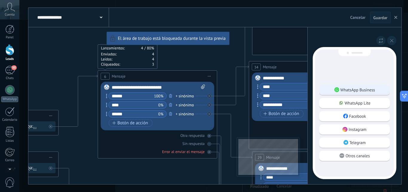
click at [337, 87] on use at bounding box center [337, 89] width 5 height 5
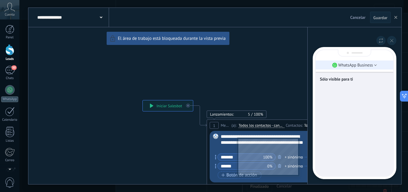
click at [341, 65] on p "WhatsApp Business" at bounding box center [356, 64] width 35 height 5
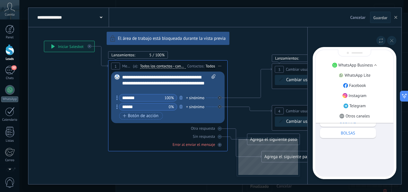
click at [341, 65] on p "WhatsApp Business" at bounding box center [356, 64] width 35 height 5
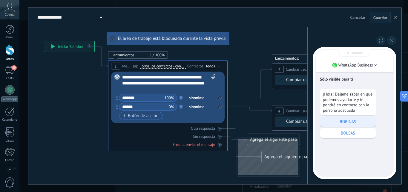
click at [342, 122] on p "BOBINAS" at bounding box center [348, 121] width 50 height 5
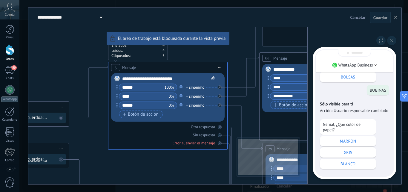
drag, startPoint x: 371, startPoint y: 112, endPoint x: 390, endPoint y: 81, distance: 36.8
click at [372, 111] on p "Acción: Usuario responsable cambiado" at bounding box center [354, 110] width 69 height 5
drag, startPoint x: 394, startPoint y: 42, endPoint x: 391, endPoint y: 43, distance: 3.1
click at [393, 42] on button at bounding box center [391, 40] width 9 height 9
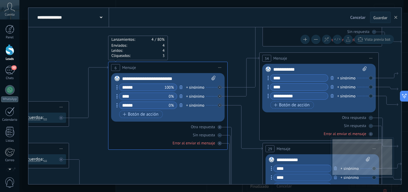
click at [193, 48] on div "**********" at bounding box center [214, 96] width 373 height 176
drag, startPoint x: 386, startPoint y: 18, endPoint x: 396, endPoint y: 16, distance: 9.9
click at [389, 18] on button "Guardar" at bounding box center [380, 17] width 21 height 11
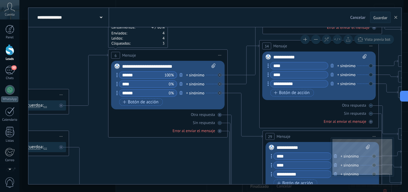
drag, startPoint x: 228, startPoint y: 35, endPoint x: 226, endPoint y: 28, distance: 7.3
click at [226, 23] on div "**********" at bounding box center [214, 96] width 373 height 176
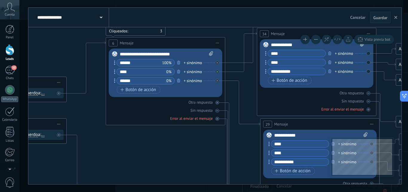
drag, startPoint x: 193, startPoint y: 93, endPoint x: 190, endPoint y: 84, distance: 9.9
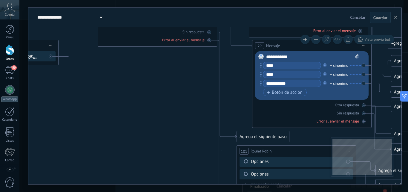
drag, startPoint x: 192, startPoint y: 126, endPoint x: 180, endPoint y: 67, distance: 61.0
click at [181, 71] on icon at bounding box center [135, 130] width 1148 height 848
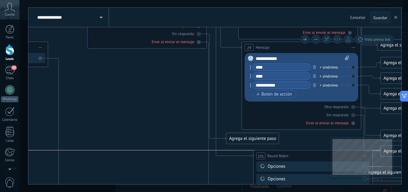
drag, startPoint x: 243, startPoint y: 153, endPoint x: 270, endPoint y: 158, distance: 27.8
click at [270, 158] on div "**********" at bounding box center [313, 155] width 119 height 11
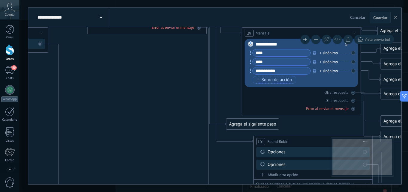
click at [276, 136] on div "**********" at bounding box center [313, 141] width 119 height 11
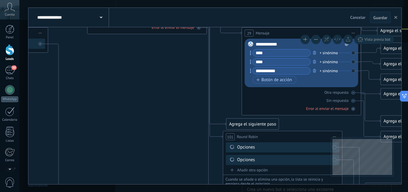
click at [258, 139] on span "Round Robin" at bounding box center [247, 137] width 21 height 6
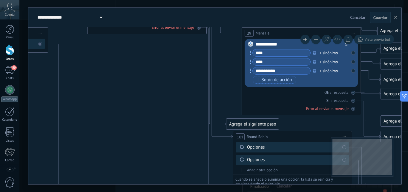
click at [265, 146] on div "Opciones" at bounding box center [293, 147] width 93 height 6
click at [289, 146] on div "Opciones" at bounding box center [293, 147] width 93 height 6
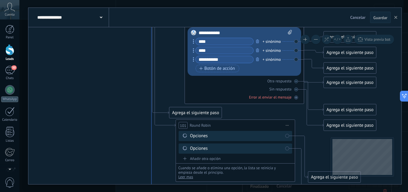
drag, startPoint x: 210, startPoint y: 158, endPoint x: 140, endPoint y: 143, distance: 71.8
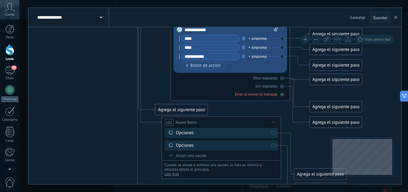
click at [265, 131] on div "Opciones" at bounding box center [222, 133] width 93 height 6
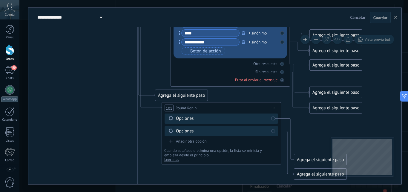
click at [303, 158] on div "Agrega el siguiente paso" at bounding box center [320, 160] width 52 height 10
click at [307, 179] on div "Reacción" at bounding box center [330, 183] width 67 height 10
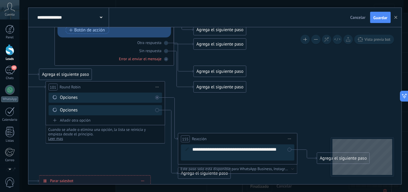
click at [376, 18] on span "Guardar" at bounding box center [381, 18] width 14 height 4
click at [359, 19] on span "Cancelar" at bounding box center [358, 17] width 15 height 5
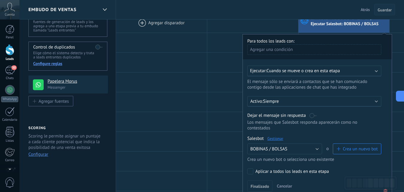
click at [387, 9] on span "Guardar" at bounding box center [385, 10] width 14 height 4
click at [8, 66] on div "50" at bounding box center [10, 70] width 10 height 9
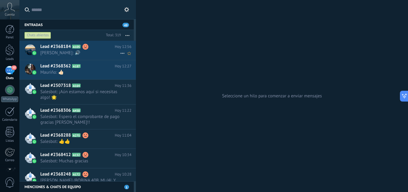
click at [81, 52] on span "Fran Deposito: 🔊" at bounding box center [80, 53] width 80 height 6
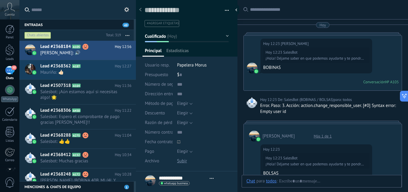
click at [294, 179] on div at bounding box center [322, 187] width 151 height 18
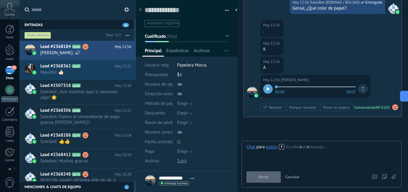
scroll to position [9, 0]
click at [283, 146] on icon at bounding box center [281, 146] width 5 height 5
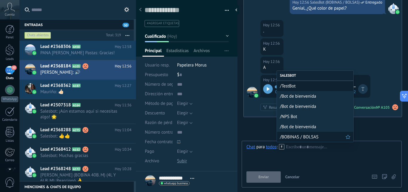
click at [292, 134] on span "/BOBINAS / BOLSAS" at bounding box center [313, 137] width 66 height 6
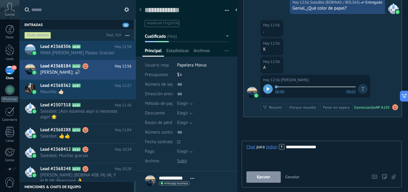
click at [292, 158] on div "**********" at bounding box center [322, 155] width 151 height 23
click at [346, 141] on div "**********" at bounding box center [322, 164] width 160 height 47
click at [344, 146] on div "**********" at bounding box center [322, 155] width 151 height 23
click at [271, 177] on button "Ejecutar" at bounding box center [264, 176] width 34 height 11
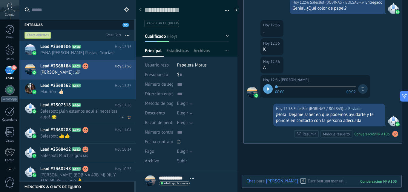
scroll to position [1525, 0]
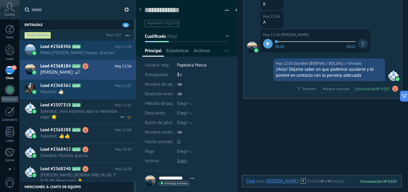
click at [61, 112] on div "Lead #2507318 A164 Hoy 11:36 Salesbot: ¡Aún estamos aquí si necesitas algo! 🌟" at bounding box center [88, 111] width 96 height 25
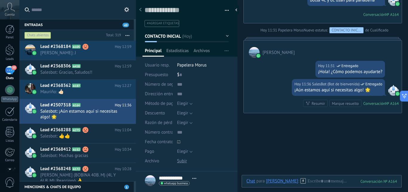
scroll to position [259, 0]
click at [10, 72] on div "50" at bounding box center [10, 70] width 10 height 9
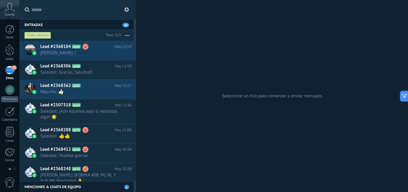
click at [10, 70] on div "50" at bounding box center [10, 70] width 10 height 9
click at [10, 51] on div at bounding box center [9, 49] width 9 height 11
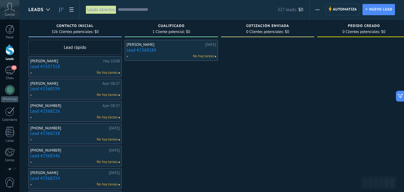
click at [177, 48] on link "Lead #2368184" at bounding box center [171, 50] width 90 height 5
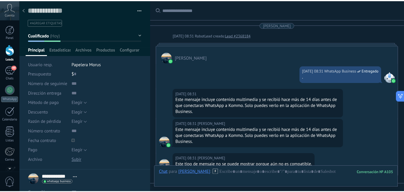
scroll to position [2366, 0]
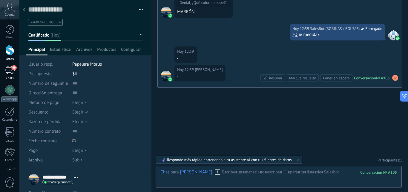
click at [11, 71] on div "49" at bounding box center [10, 70] width 10 height 9
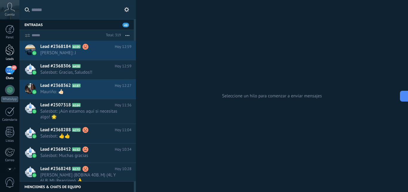
click at [11, 56] on link "Leads" at bounding box center [9, 52] width 19 height 17
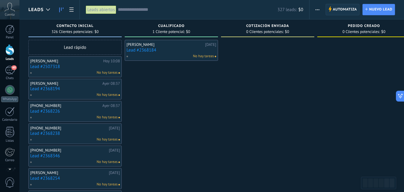
click at [346, 5] on span "Automatiza" at bounding box center [345, 9] width 24 height 11
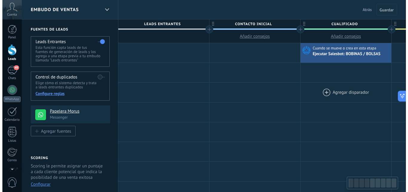
scroll to position [0, 41]
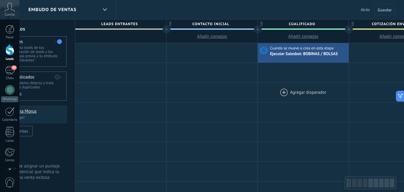
drag, startPoint x: 337, startPoint y: 78, endPoint x: 296, endPoint y: 84, distance: 41.1
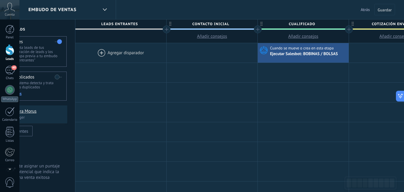
click at [299, 36] on span "Añadir consejos" at bounding box center [303, 36] width 30 height 6
type textarea "**********"
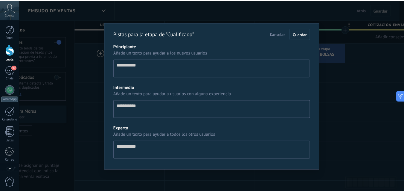
scroll to position [6, 0]
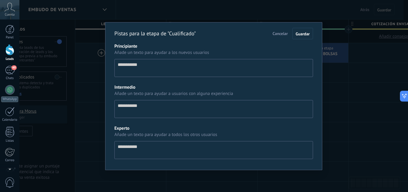
click at [271, 68] on textarea "Principiante" at bounding box center [213, 68] width 199 height 18
click at [280, 33] on span "Cancelar" at bounding box center [280, 33] width 15 height 5
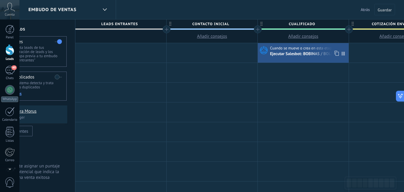
click at [298, 52] on div "Ejecutar Salesbot: BOBINAS / BOLSAS" at bounding box center [304, 53] width 69 height 5
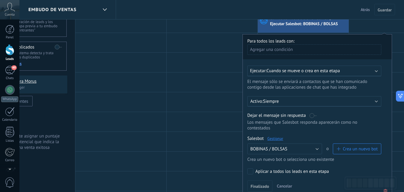
scroll to position [90, 0]
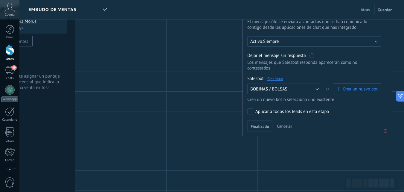
click at [274, 79] on link "Gestionar" at bounding box center [275, 78] width 16 height 5
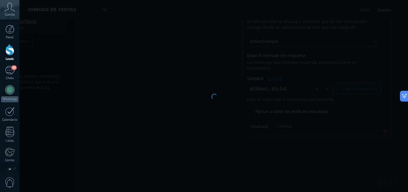
type input "**********"
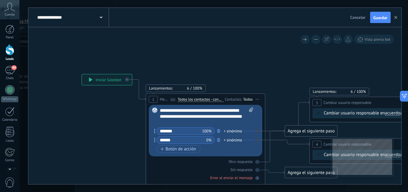
drag, startPoint x: 288, startPoint y: 67, endPoint x: 167, endPoint y: 60, distance: 121.0
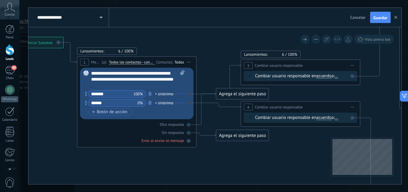
drag, startPoint x: 240, startPoint y: 74, endPoint x: 216, endPoint y: 73, distance: 23.6
click at [216, 73] on icon at bounding box center [411, 177] width 1096 height 821
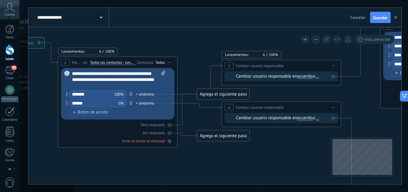
drag, startPoint x: 296, startPoint y: 91, endPoint x: 277, endPoint y: 91, distance: 19.1
click at [277, 91] on icon at bounding box center [392, 178] width 1096 height 821
drag, startPoint x: 240, startPoint y: 146, endPoint x: 242, endPoint y: 156, distance: 10.6
click at [242, 156] on div "Agrega el siguiente paso" at bounding box center [233, 156] width 52 height 10
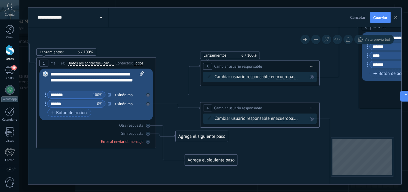
drag, startPoint x: 285, startPoint y: 94, endPoint x: 264, endPoint y: 95, distance: 21.5
click at [264, 95] on icon at bounding box center [371, 178] width 1096 height 821
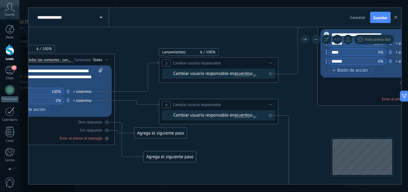
drag, startPoint x: 289, startPoint y: 147, endPoint x: 248, endPoint y: 143, distance: 41.4
click at [248, 143] on icon at bounding box center [329, 175] width 1096 height 821
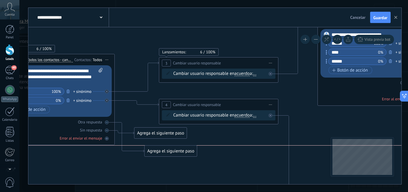
drag, startPoint x: 154, startPoint y: 149, endPoint x: 154, endPoint y: 145, distance: 3.9
click at [154, 146] on div "Agrega el siguiente paso" at bounding box center [171, 151] width 52 height 10
click at [106, 138] on icon at bounding box center [107, 138] width 3 height 3
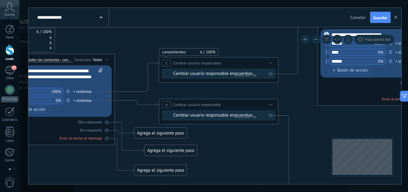
drag, startPoint x: 97, startPoint y: 161, endPoint x: 143, endPoint y: 143, distance: 49.7
click at [134, 142] on icon at bounding box center [329, 175] width 1096 height 821
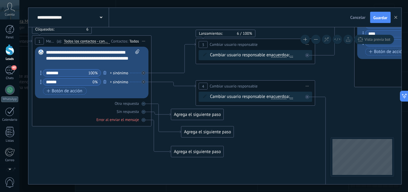
click at [182, 151] on div "Agrega el siguiente paso" at bounding box center [197, 151] width 52 height 10
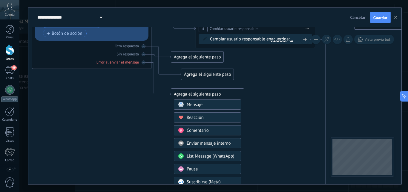
click at [198, 169] on div "Pausa" at bounding box center [212, 169] width 50 height 6
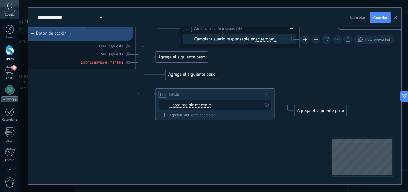
click at [308, 109] on div "Agrega el siguiente paso" at bounding box center [321, 111] width 52 height 10
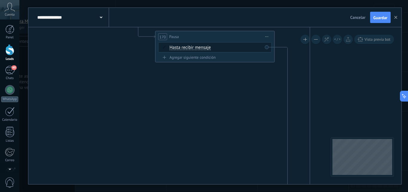
drag, startPoint x: 267, startPoint y: 57, endPoint x: 159, endPoint y: 64, distance: 108.4
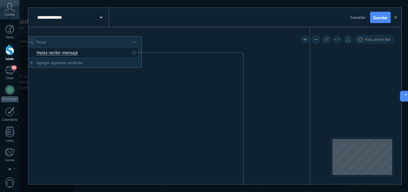
drag, startPoint x: 202, startPoint y: 42, endPoint x: 122, endPoint y: 41, distance: 79.8
click at [122, 41] on div "170 Pausa ***** Iniciar vista previa aquí Cambiar nombre Duplicar Borrar" at bounding box center [82, 41] width 119 height 11
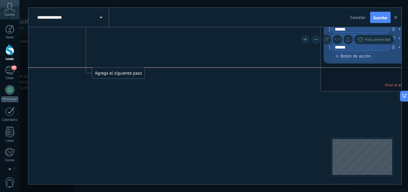
drag, startPoint x: 137, startPoint y: 67, endPoint x: 115, endPoint y: 72, distance: 22.1
click at [117, 72] on div "Agrega el siguiente paso" at bounding box center [118, 73] width 52 height 10
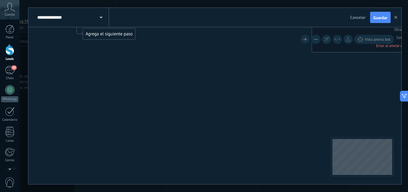
drag, startPoint x: 112, startPoint y: 133, endPoint x: 101, endPoint y: 26, distance: 107.6
click at [101, 22] on div "**********" at bounding box center [214, 96] width 373 height 176
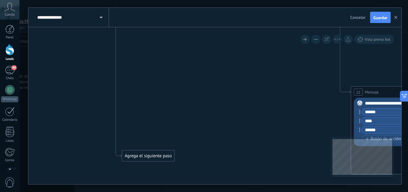
drag, startPoint x: 139, startPoint y: 152, endPoint x: 151, endPoint y: 198, distance: 47.6
click at [151, 102] on html ".abccls-1,.abccls-2{fill-rule:evenodd}.abccls-2{fill:#fff} .abfcls-1{fill:none}…" at bounding box center [204, 6] width 408 height 192
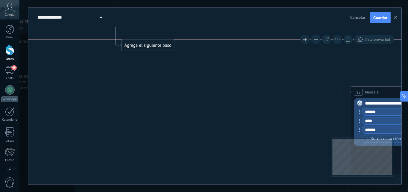
drag, startPoint x: 145, startPoint y: 155, endPoint x: 144, endPoint y: 39, distance: 115.7
click at [144, 40] on div "Agrega el siguiente paso" at bounding box center [148, 45] width 52 height 10
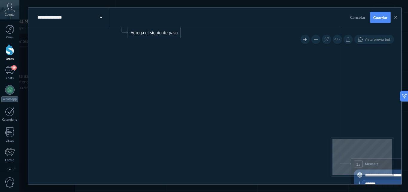
drag, startPoint x: 138, startPoint y: 105, endPoint x: 144, endPoint y: 30, distance: 75.0
click at [144, 30] on div "Agrega el siguiente paso" at bounding box center [154, 33] width 52 height 10
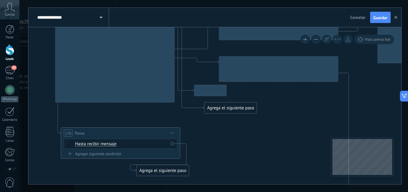
drag, startPoint x: 142, startPoint y: 103, endPoint x: 151, endPoint y: 203, distance: 100.9
click at [151, 102] on html ".abccls-1,.abccls-2{fill-rule:evenodd}.abccls-2{fill:#fff} .abfcls-1{fill:none}…" at bounding box center [204, 6] width 408 height 192
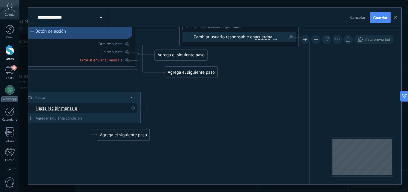
drag, startPoint x: 186, startPoint y: 114, endPoint x: 159, endPoint y: 116, distance: 27.3
click at [168, 106] on icon at bounding box center [350, 116] width 1096 height 859
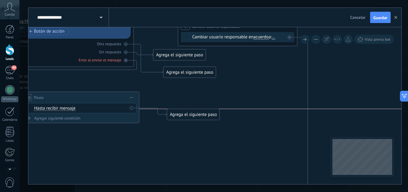
drag, startPoint x: 158, startPoint y: 130, endPoint x: 206, endPoint y: 109, distance: 52.5
click at [206, 109] on div "Agrega el siguiente paso Mensaje Mensaje Mensaje Reacción Comentario Enviar men…" at bounding box center [193, 114] width 53 height 11
click at [67, 117] on div "Agregar siguiente condición" at bounding box center [80, 117] width 114 height 5
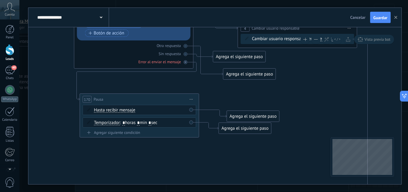
drag, startPoint x: 101, startPoint y: 80, endPoint x: 135, endPoint y: 83, distance: 33.3
click at [135, 83] on icon at bounding box center [408, 113] width 1096 height 848
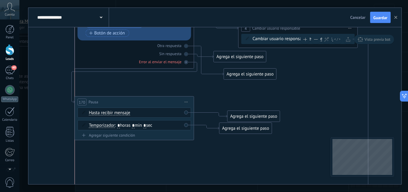
drag, startPoint x: 155, startPoint y: 97, endPoint x: 130, endPoint y: 101, distance: 25.4
click at [130, 101] on div "170 Pausa ***** Iniciar vista previa aquí Cambiar nombre Duplicar Borrar" at bounding box center [134, 101] width 119 height 11
click at [135, 103] on div "170 Pausa ***** Iniciar vista previa aquí Cambiar nombre Duplicar Borrar" at bounding box center [134, 102] width 119 height 11
drag, startPoint x: 141, startPoint y: 127, endPoint x: 138, endPoint y: 128, distance: 3.6
click at [141, 128] on span ": * horas * min * sec" at bounding box center [133, 127] width 37 height 6
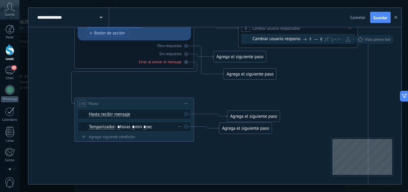
click at [135, 127] on input "*" at bounding box center [133, 127] width 3 height 5
click at [135, 126] on input "*" at bounding box center [133, 127] width 3 height 5
type input "*"
click at [180, 126] on icon at bounding box center [179, 126] width 3 height 1
drag, startPoint x: 185, startPoint y: 137, endPoint x: 186, endPoint y: 134, distance: 3.0
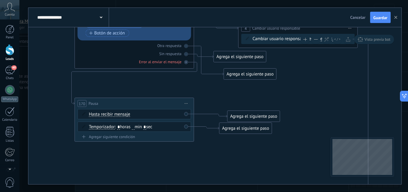
click at [185, 136] on div "Borrar" at bounding box center [189, 135] width 27 height 10
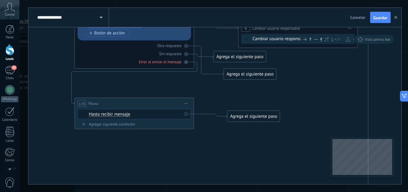
click at [252, 117] on div "Agrega el siguiente paso" at bounding box center [254, 116] width 52 height 10
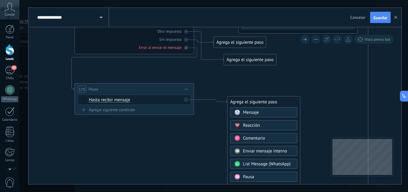
click at [246, 176] on span "Pausa" at bounding box center [248, 177] width 11 height 6
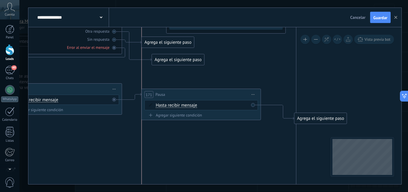
drag, startPoint x: 229, startPoint y: 102, endPoint x: 200, endPoint y: 108, distance: 30.3
click at [213, 94] on div "171 Pausa ***** Iniciar vista previa aquí Cambiar nombre Duplicar Borrar" at bounding box center [201, 94] width 119 height 11
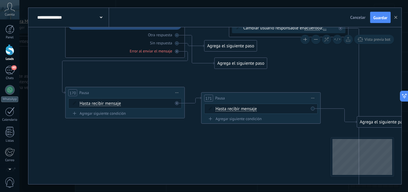
drag, startPoint x: 208, startPoint y: 144, endPoint x: 203, endPoint y: 136, distance: 10.1
click at [176, 149] on icon at bounding box center [400, 102] width 1096 height 848
click at [311, 96] on span "Iniciar vista previa aquí Cambiar nombre Duplicar Borrar" at bounding box center [313, 97] width 10 height 9
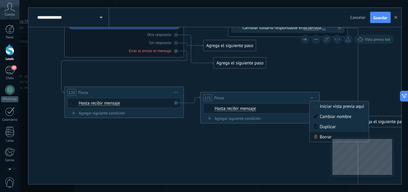
click at [322, 139] on div "Borrar" at bounding box center [339, 137] width 59 height 10
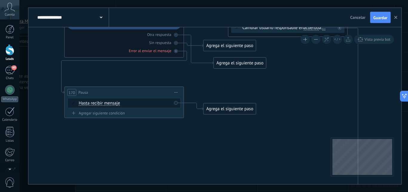
click at [217, 109] on div "Agrega el siguiente paso" at bounding box center [230, 109] width 52 height 10
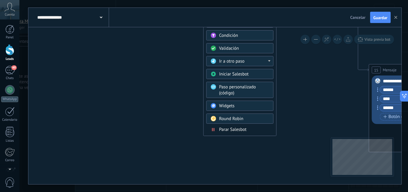
click at [234, 117] on span "Round Robin" at bounding box center [231, 119] width 24 height 6
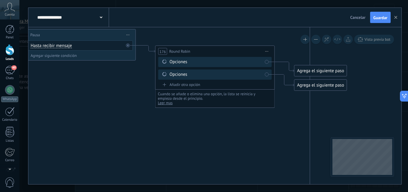
click at [175, 50] on div "**********" at bounding box center [215, 51] width 119 height 11
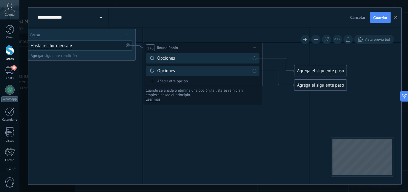
drag, startPoint x: 215, startPoint y: 51, endPoint x: 213, endPoint y: 45, distance: 6.0
click at [213, 45] on div "**********" at bounding box center [202, 47] width 119 height 11
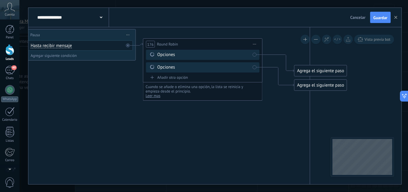
click at [305, 70] on div "Agrega el siguiente paso" at bounding box center [321, 71] width 52 height 10
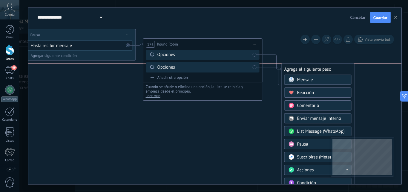
drag, startPoint x: 305, startPoint y: 71, endPoint x: 292, endPoint y: 69, distance: 12.9
click at [292, 69] on div "Agrega el siguiente paso" at bounding box center [318, 69] width 73 height 10
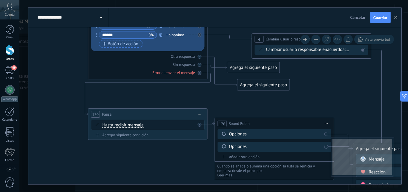
drag, startPoint x: 240, startPoint y: 103, endPoint x: 272, endPoint y: 113, distance: 33.8
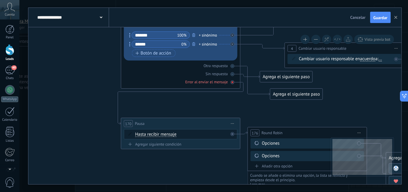
click at [213, 82] on div "Error al enviar el mensaje" at bounding box center [206, 81] width 42 height 5
click at [234, 83] on div "Error al enviar el mensaje" at bounding box center [181, 82] width 114 height 6
drag, startPoint x: 235, startPoint y: 83, endPoint x: 238, endPoint y: 86, distance: 4.2
click at [234, 83] on div "Error al enviar el mensaje" at bounding box center [181, 82] width 114 height 6
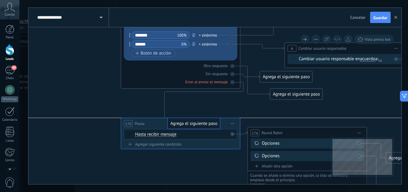
drag, startPoint x: 264, startPoint y: 114, endPoint x: 172, endPoint y: 125, distance: 93.0
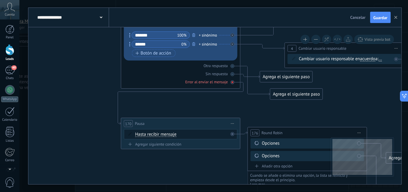
click at [143, 79] on div "Error al enviar el mensaje" at bounding box center [181, 82] width 114 height 6
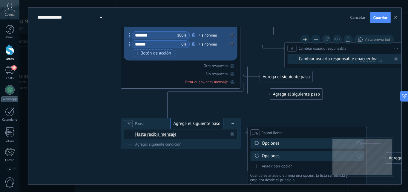
drag, startPoint x: 253, startPoint y: 119, endPoint x: 198, endPoint y: 122, distance: 54.8
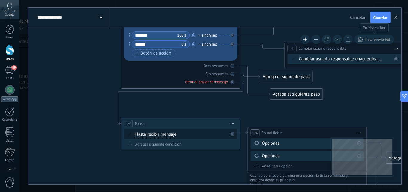
click at [378, 39] on span "Vista previa bot" at bounding box center [378, 39] width 26 height 5
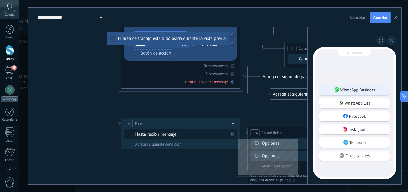
click at [344, 90] on p "WhatsApp Business" at bounding box center [358, 89] width 35 height 5
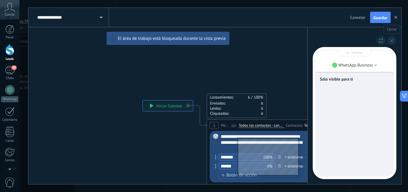
drag, startPoint x: 393, startPoint y: 40, endPoint x: 384, endPoint y: 48, distance: 11.9
click at [392, 40] on icon at bounding box center [391, 40] width 3 height 3
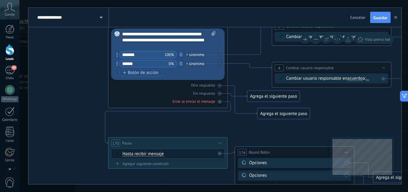
click at [206, 146] on div "170 Pausa ***** Iniciar vista previa aquí Cambiar nombre Duplicar Borrar" at bounding box center [168, 142] width 119 height 11
click at [189, 142] on div "170 Pausa ***** Iniciar vista previa aquí Cambiar nombre Duplicar Borrar" at bounding box center [168, 142] width 119 height 11
click at [377, 40] on span "Vista previa bot" at bounding box center [378, 39] width 26 height 5
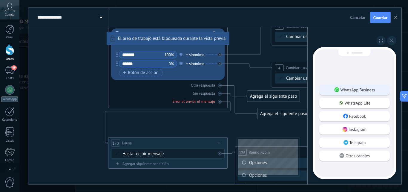
click at [359, 91] on p "WhatsApp Business" at bounding box center [358, 89] width 35 height 5
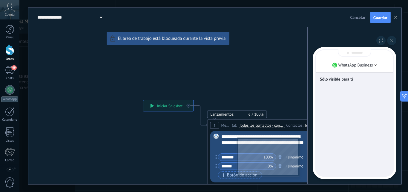
click at [175, 104] on div "**********" at bounding box center [214, 96] width 373 height 176
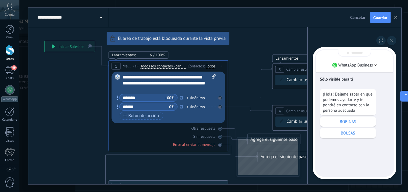
click at [343, 148] on div "Sólo visible para ti ¡Hola! Déjame saber en que podemos ayudarte y te pondré en…" at bounding box center [355, 113] width 78 height 126
click at [343, 152] on div "Sólo visible para ti ¡Hola! Déjame saber en que podemos ayudarte y te pondré en…" at bounding box center [355, 113] width 78 height 126
click at [347, 150] on div "Sólo visible para ti ¡Hola! Déjame saber en que podemos ayudarte y te pondré en…" at bounding box center [355, 113] width 78 height 126
click at [361, 151] on div "Sólo visible para ti ¡Hola! Déjame saber en que podemos ayudarte y te pondré en…" at bounding box center [355, 113] width 78 height 126
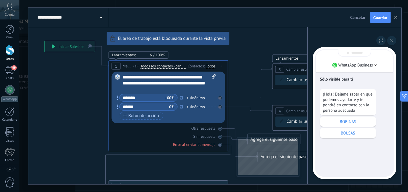
click at [360, 162] on div "Sólo visible para ti ¡Hola! Déjame saber en que podemos ayudarte y te pondré en…" at bounding box center [355, 113] width 78 height 126
click at [371, 63] on p "WhatsApp Business" at bounding box center [356, 64] width 35 height 5
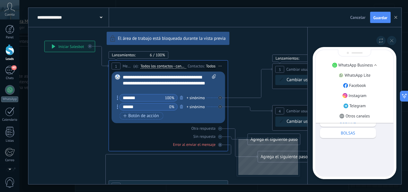
click at [371, 63] on p "WhatsApp Business" at bounding box center [356, 64] width 35 height 5
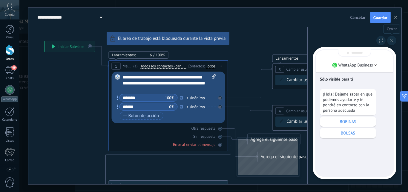
click at [394, 40] on button at bounding box center [391, 40] width 9 height 9
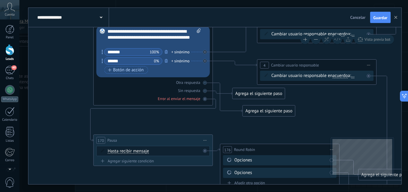
drag, startPoint x: 238, startPoint y: 82, endPoint x: 235, endPoint y: 63, distance: 18.5
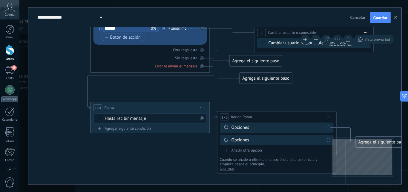
click at [239, 127] on div "Opciones" at bounding box center [278, 127] width 93 height 6
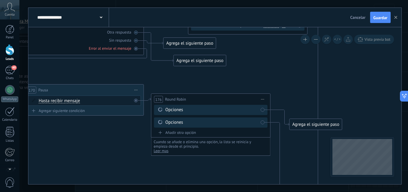
drag, startPoint x: 311, startPoint y: 103, endPoint x: 290, endPoint y: 99, distance: 22.3
click at [290, 99] on icon at bounding box center [359, 99] width 1096 height 848
click at [297, 123] on div "Agrega el siguiente paso" at bounding box center [314, 124] width 52 height 10
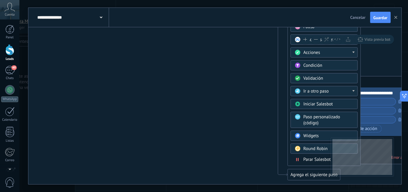
click at [312, 159] on span "Parar Salesbot" at bounding box center [318, 159] width 28 height 6
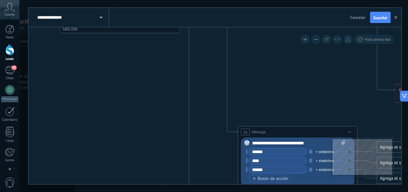
drag, startPoint x: 162, startPoint y: 91, endPoint x: 218, endPoint y: 164, distance: 91.9
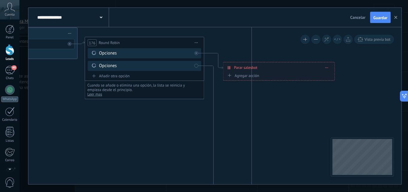
click at [223, 162] on icon at bounding box center [292, 43] width 1096 height 848
drag, startPoint x: 378, startPoint y: 16, endPoint x: 345, endPoint y: 35, distance: 38.3
click at [378, 16] on span "Guardar" at bounding box center [381, 18] width 14 height 4
click at [302, 94] on icon at bounding box center [292, 43] width 1096 height 848
click at [394, 15] on button "button" at bounding box center [396, 17] width 9 height 11
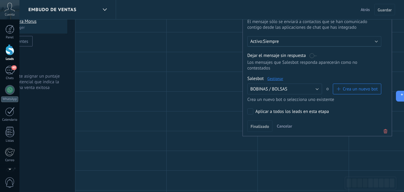
click at [10, 65] on div "Panel Leads 49 Chats WhatsApp Clientes" at bounding box center [9, 127] width 19 height 204
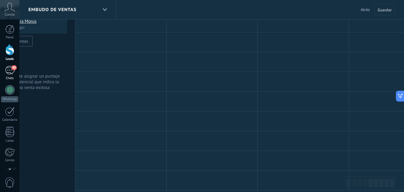
drag, startPoint x: 2, startPoint y: 72, endPoint x: 6, endPoint y: 69, distance: 4.6
click at [2, 71] on link "49 Chats" at bounding box center [9, 73] width 19 height 14
click at [6, 69] on div "49" at bounding box center [10, 70] width 10 height 9
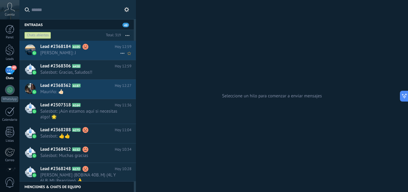
click at [98, 51] on span "Fran Deposito: J" at bounding box center [80, 53] width 80 height 6
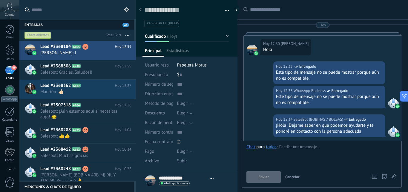
click at [271, 174] on button "Enviar" at bounding box center [264, 176] width 34 height 11
type textarea "**********"
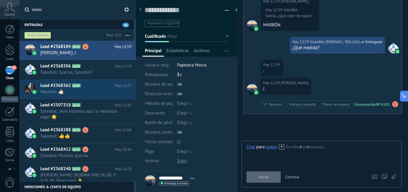
scroll to position [1467, 0]
click at [282, 144] on icon at bounding box center [281, 146] width 5 height 5
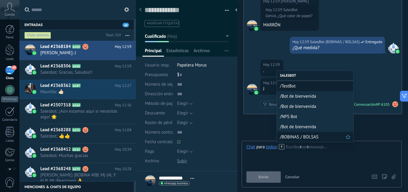
click at [295, 134] on span "/BOBINAS / BOLSAS" at bounding box center [313, 137] width 66 height 6
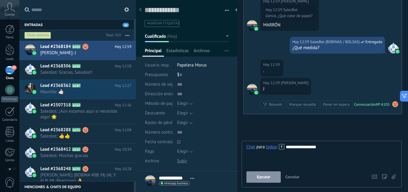
drag, startPoint x: 266, startPoint y: 176, endPoint x: 274, endPoint y: 173, distance: 8.7
click at [266, 176] on span "Ejecutar" at bounding box center [263, 177] width 13 height 4
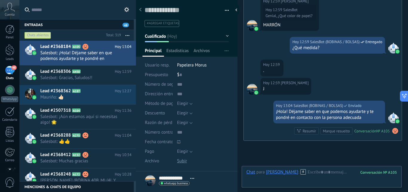
scroll to position [1520, 0]
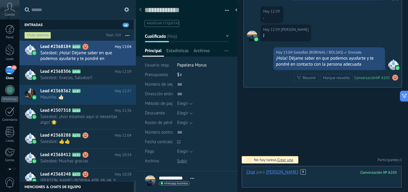
click at [330, 177] on div at bounding box center [322, 178] width 151 height 18
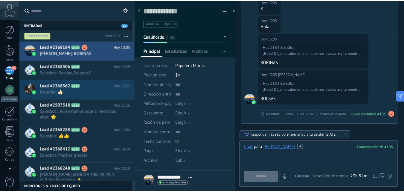
scroll to position [1662, 0]
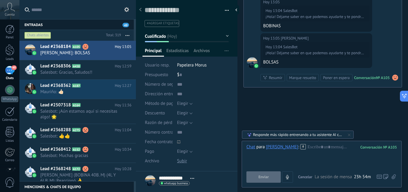
click at [9, 50] on div at bounding box center [9, 49] width 9 height 11
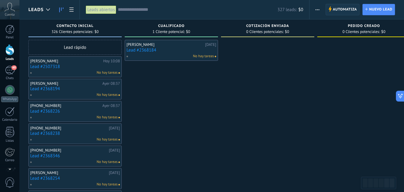
click at [352, 12] on span "Automatiza" at bounding box center [345, 9] width 24 height 11
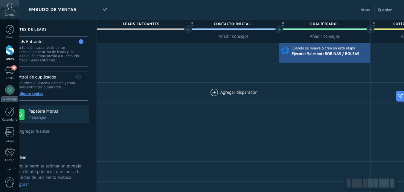
drag, startPoint x: 243, startPoint y: 99, endPoint x: 279, endPoint y: 87, distance: 37.8
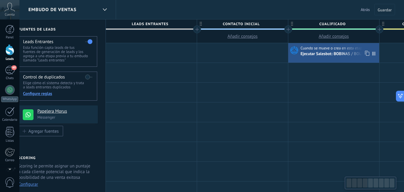
click at [323, 50] on span "Cuando se mueve o crea en esta etapa" at bounding box center [332, 47] width 65 height 5
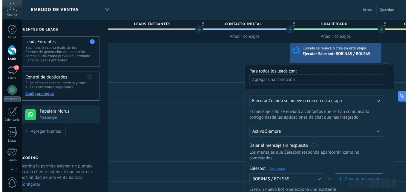
scroll to position [90, 0]
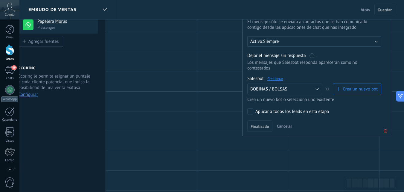
click at [274, 78] on link "Gestionar" at bounding box center [275, 78] width 16 height 5
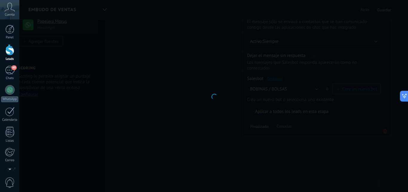
type input "**********"
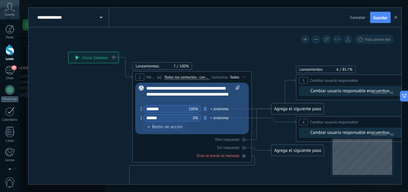
drag, startPoint x: 189, startPoint y: 121, endPoint x: 116, endPoint y: 94, distance: 77.1
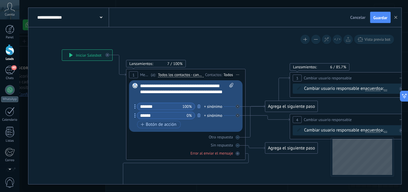
click at [230, 75] on div "Todos" at bounding box center [229, 74] width 10 height 5
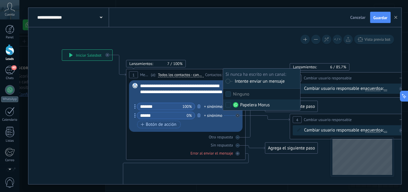
click at [250, 82] on div "Intente enviar un mensaje" at bounding box center [259, 81] width 52 height 5
click at [230, 55] on div "Lanzamientos: 7 100% Enviados: 7 Leídos: 7 Cliqueados: 6" at bounding box center [186, 55] width 120 height 25
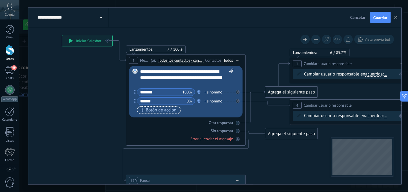
click at [166, 111] on span "Botón de acción" at bounding box center [159, 110] width 36 height 5
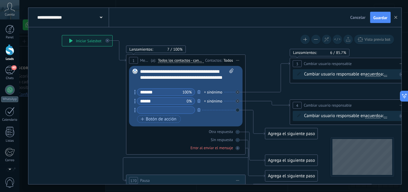
click at [173, 111] on input "text" at bounding box center [166, 109] width 58 height 7
click at [186, 111] on input "text" at bounding box center [166, 109] width 58 height 7
click at [274, 131] on div "Agrega el siguiente paso" at bounding box center [291, 134] width 52 height 10
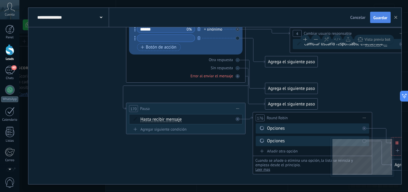
click at [384, 16] on span "Guardar" at bounding box center [381, 18] width 14 height 4
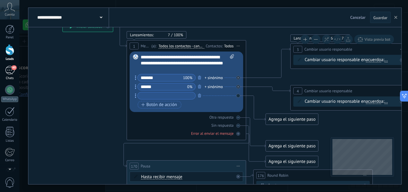
click at [17, 70] on link "49 Chats" at bounding box center [9, 73] width 19 height 14
